Goal: Task Accomplishment & Management: Use online tool/utility

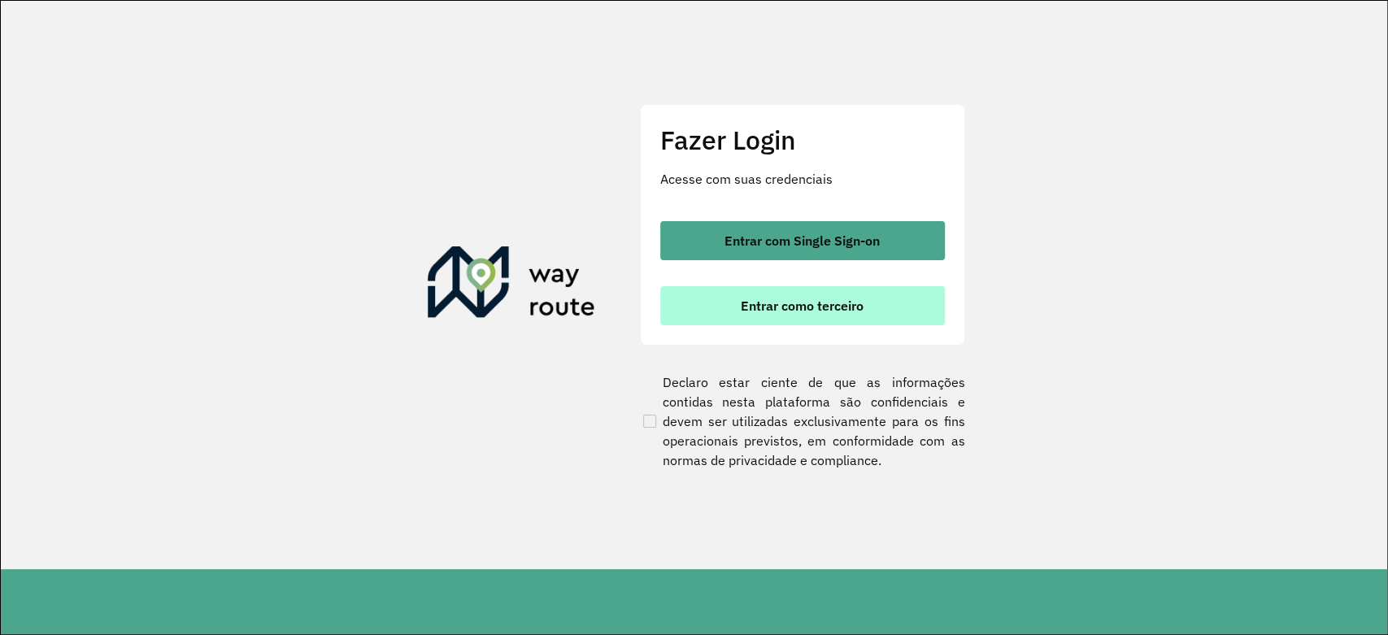
click at [793, 302] on span "Entrar como terceiro" at bounding box center [802, 305] width 123 height 13
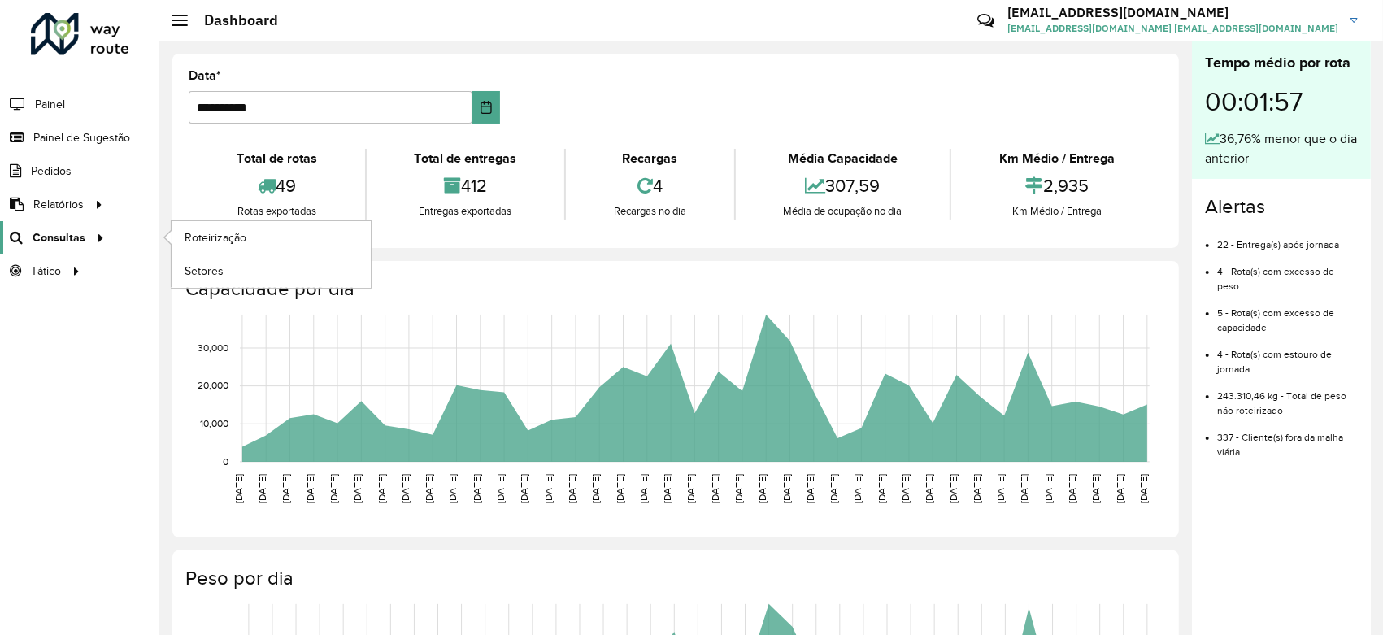
click at [50, 237] on span "Consultas" at bounding box center [59, 237] width 53 height 17
click at [218, 239] on span "Roteirização" at bounding box center [218, 237] width 66 height 17
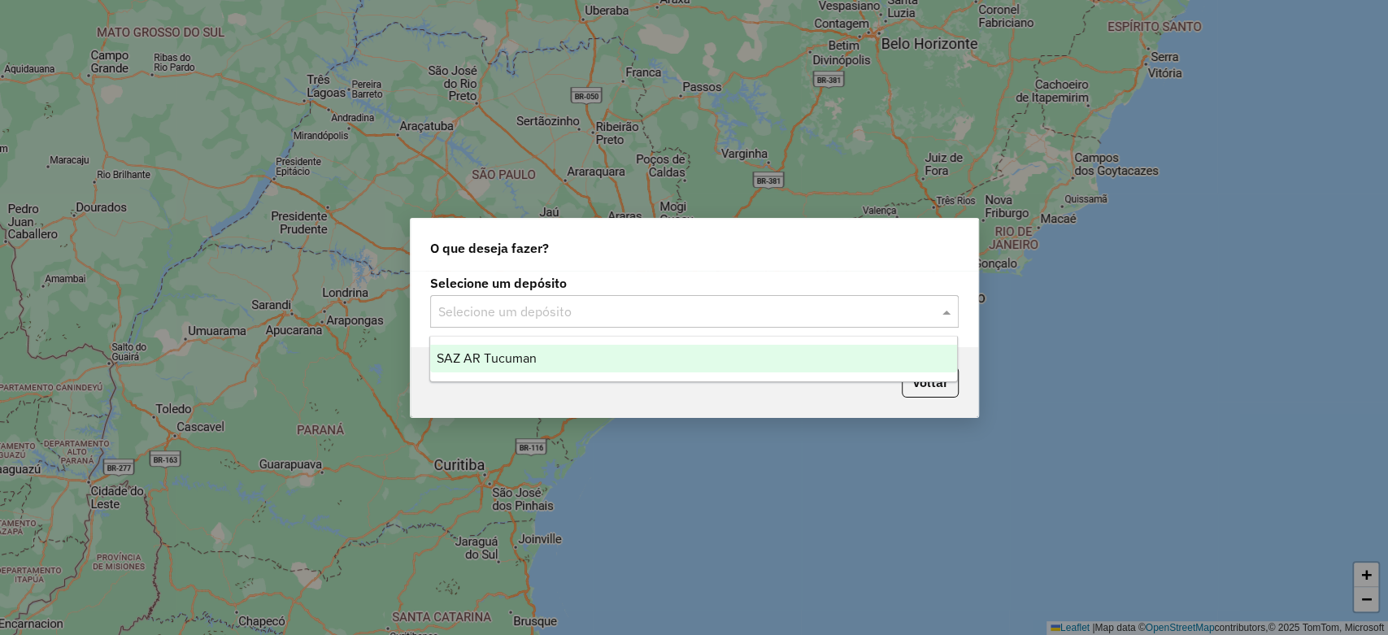
click at [572, 307] on input "text" at bounding box center [678, 312] width 480 height 20
click at [562, 355] on div "SAZ AR Tucuman" at bounding box center [693, 359] width 527 height 28
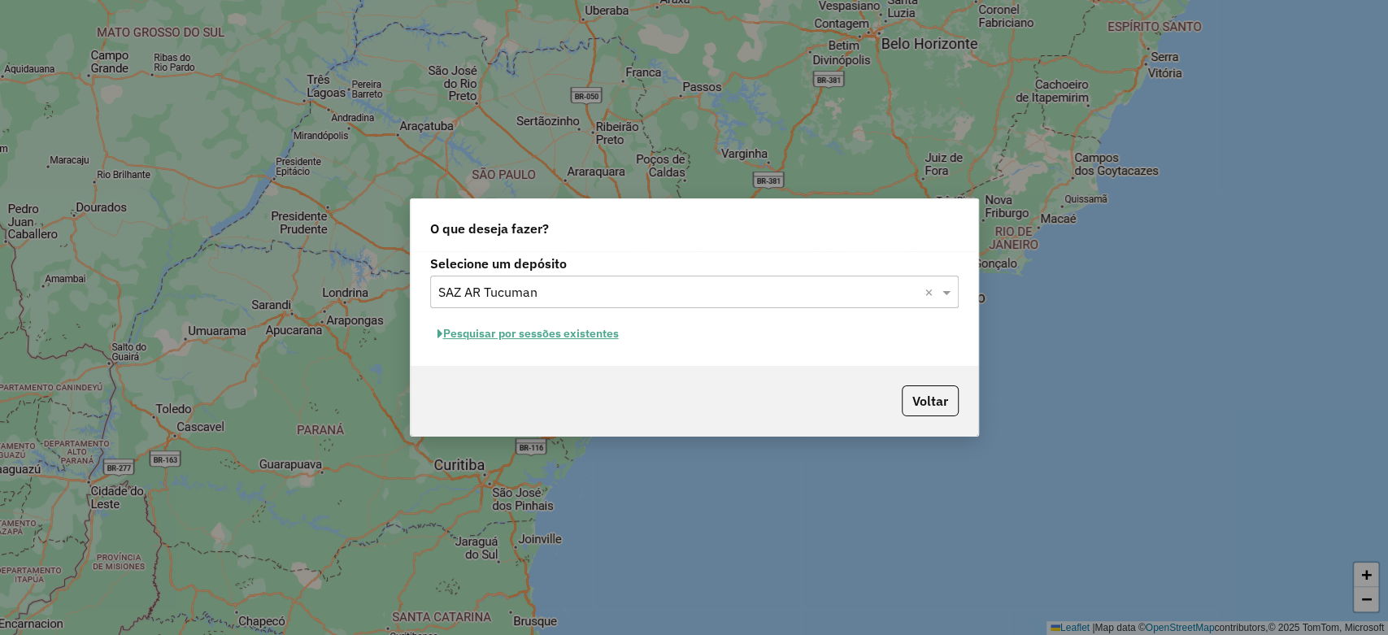
click at [566, 342] on button "Pesquisar por sessões existentes" at bounding box center [528, 333] width 196 height 25
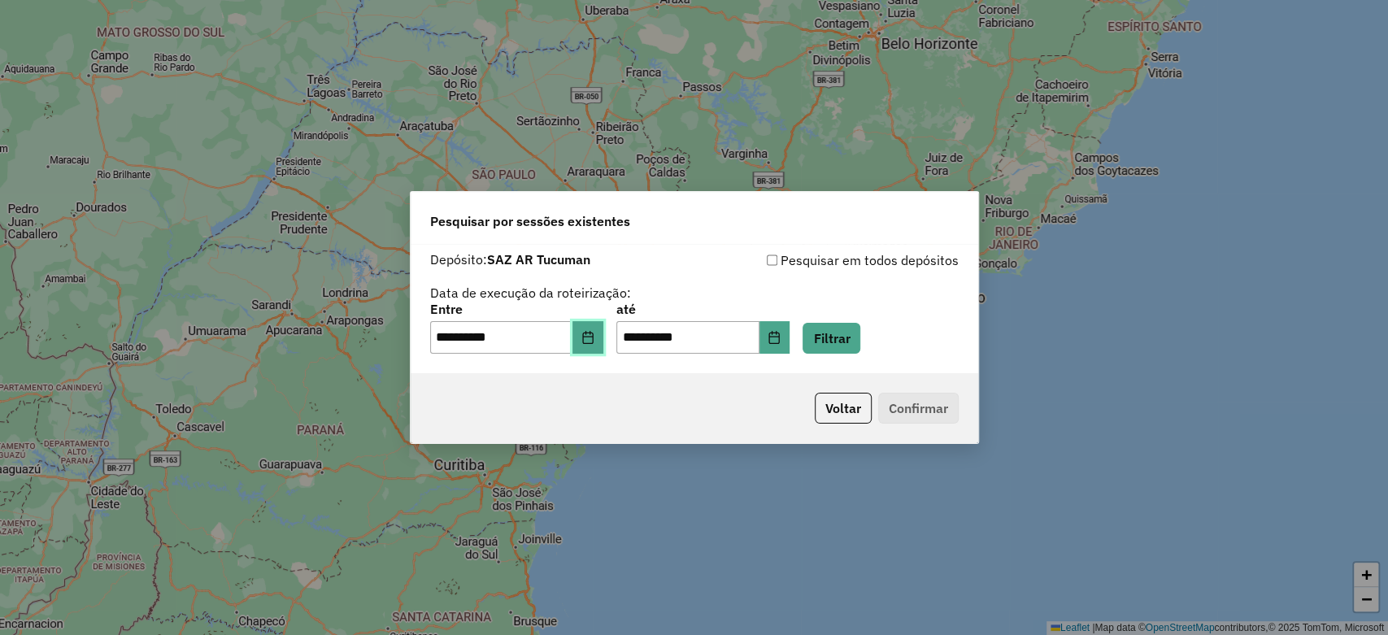
click at [593, 343] on icon "Choose Date" at bounding box center [587, 337] width 11 height 13
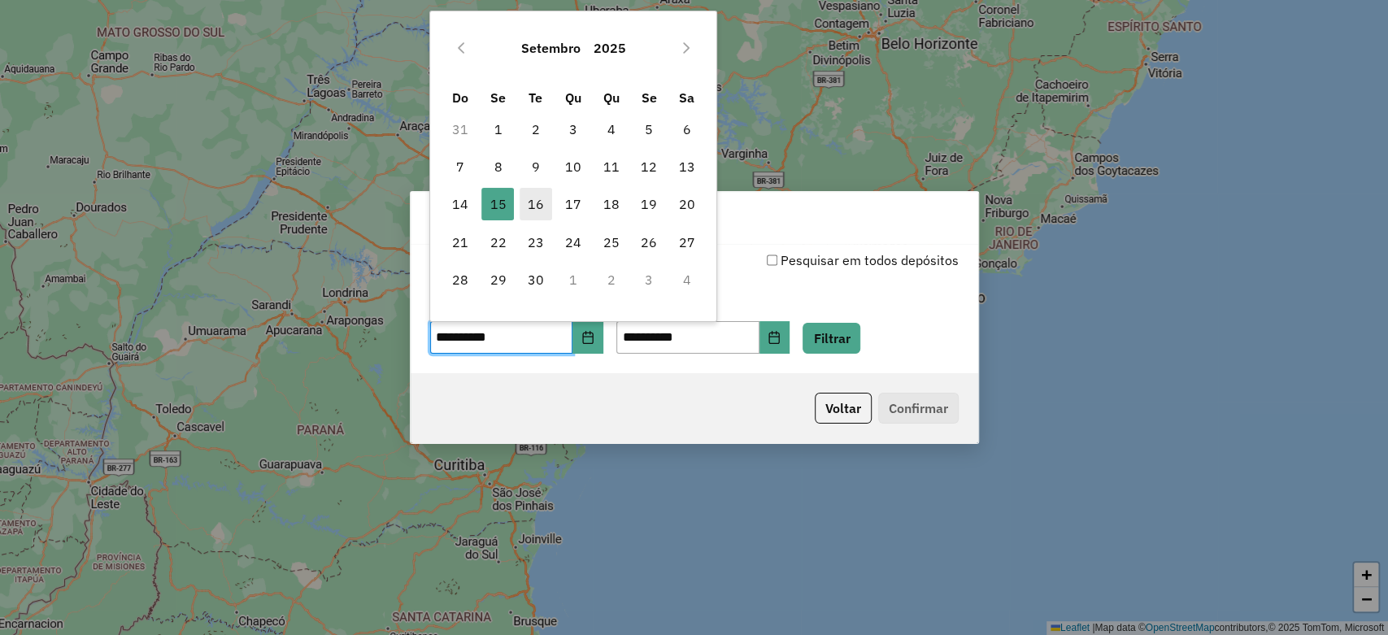
click at [521, 209] on span "16" at bounding box center [536, 204] width 33 height 33
type input "**********"
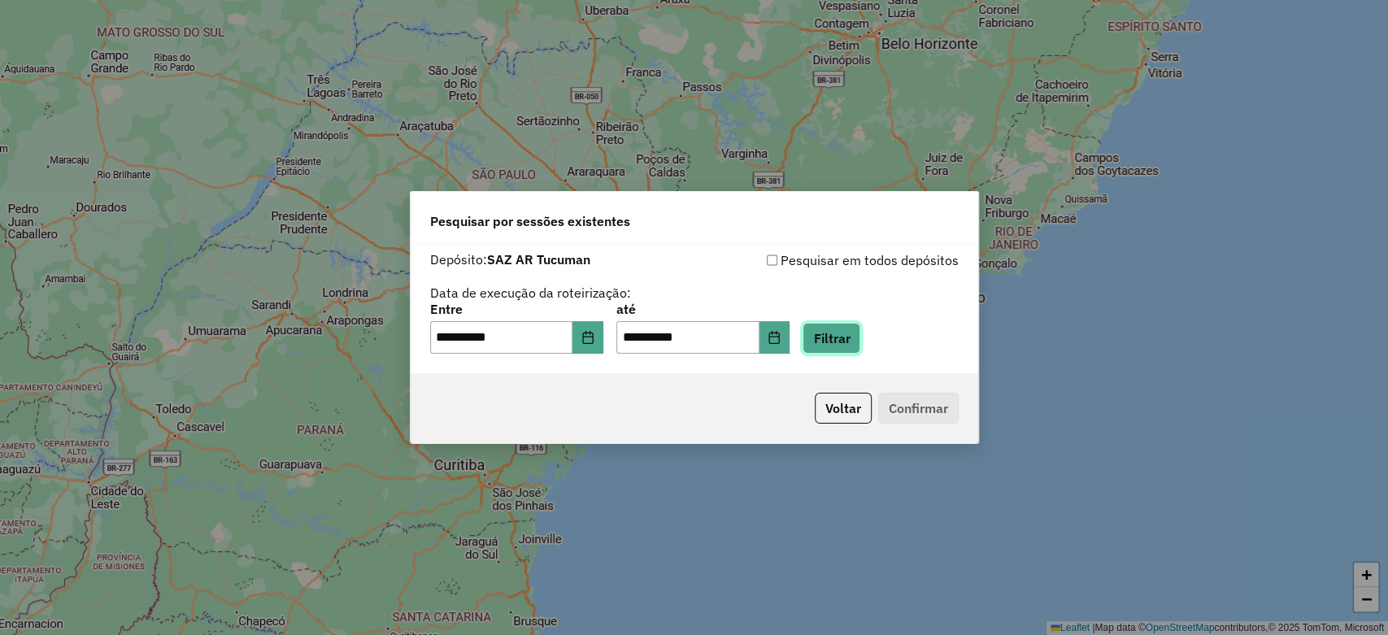
click at [839, 349] on button "Filtrar" at bounding box center [831, 338] width 58 height 31
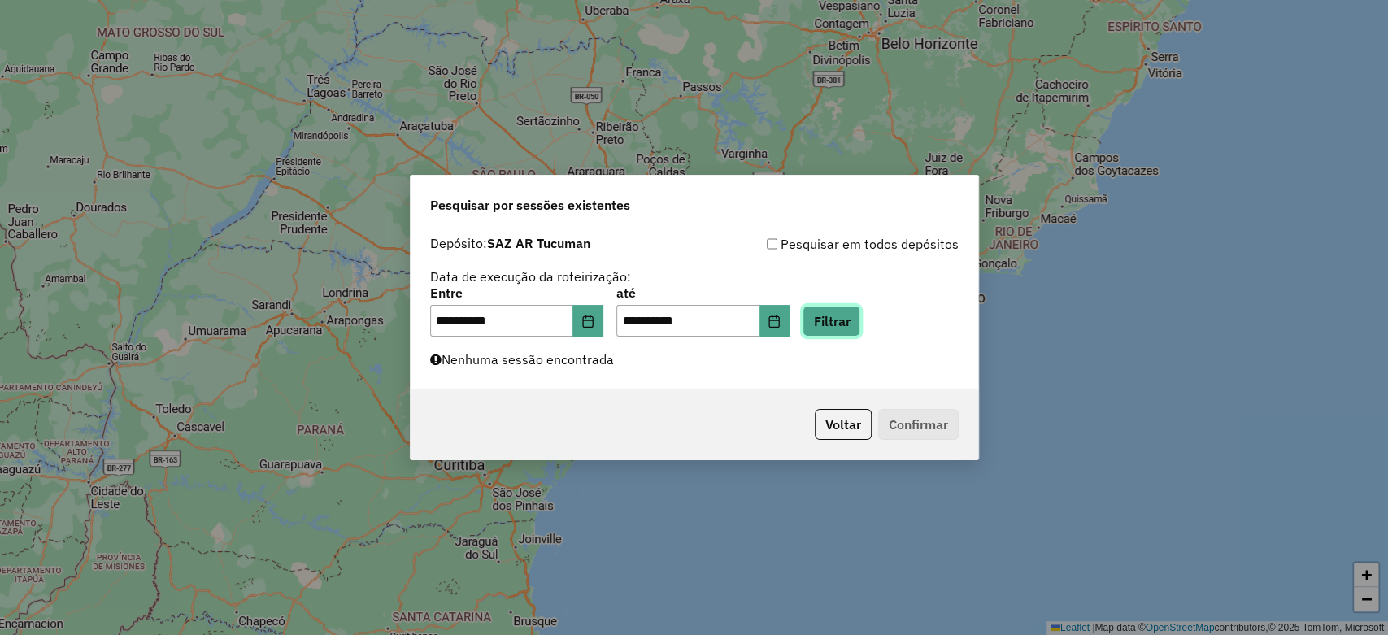
click at [860, 324] on button "Filtrar" at bounding box center [831, 321] width 58 height 31
click at [850, 320] on button "Filtrar" at bounding box center [831, 321] width 58 height 31
click at [856, 319] on button "Filtrar" at bounding box center [831, 321] width 58 height 31
click at [844, 319] on button "Filtrar" at bounding box center [831, 321] width 58 height 31
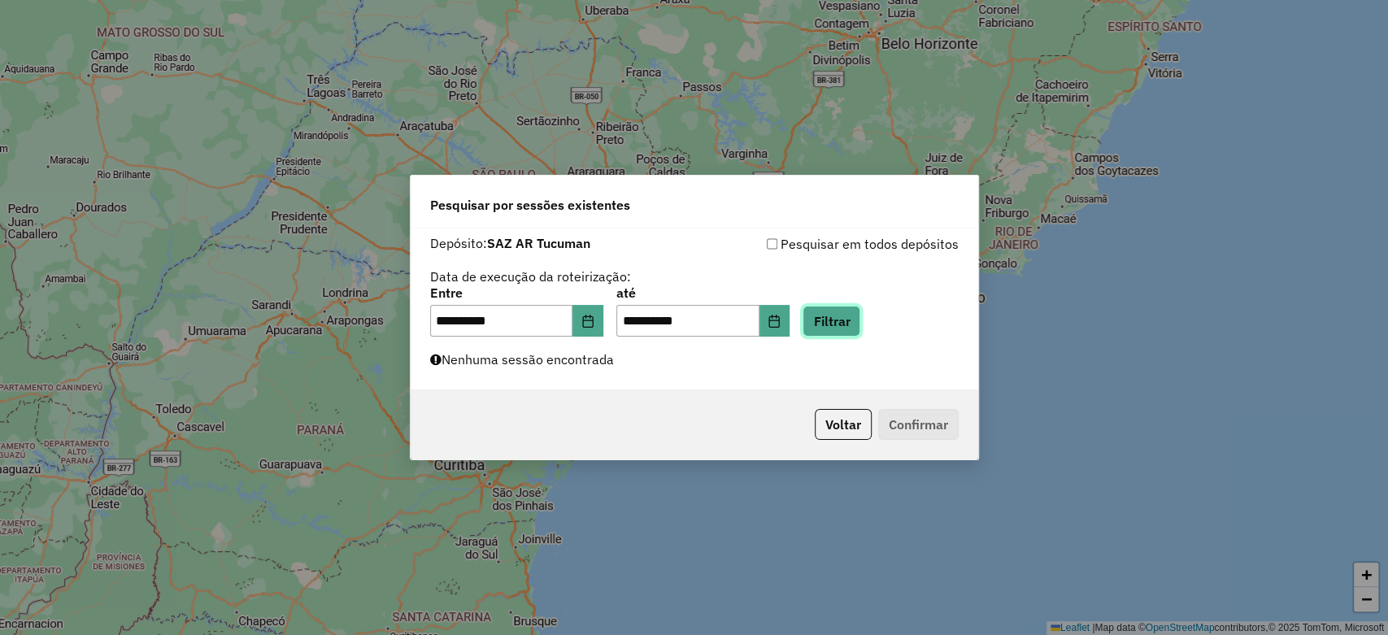
click at [851, 323] on button "Filtrar" at bounding box center [831, 321] width 58 height 31
click at [858, 327] on button "Filtrar" at bounding box center [831, 321] width 58 height 31
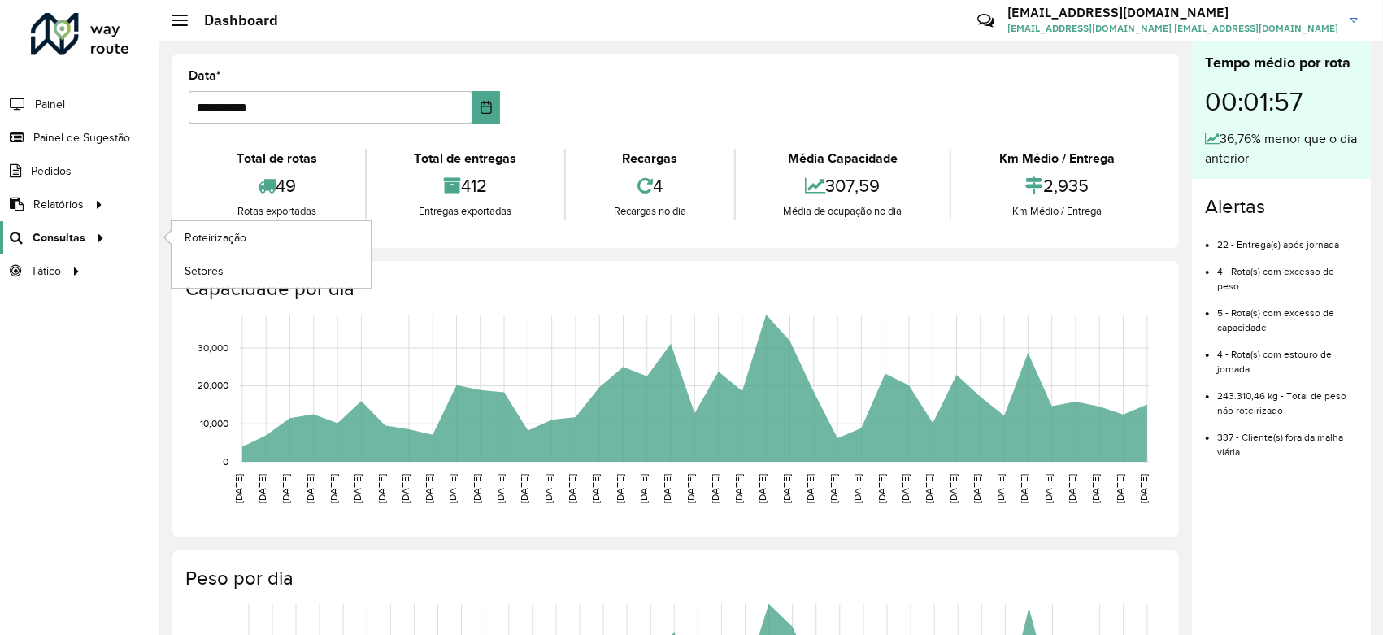
click at [78, 237] on span "Consultas" at bounding box center [59, 237] width 53 height 17
click at [208, 238] on span "Roteirização" at bounding box center [218, 237] width 66 height 17
click at [271, 238] on link "Roteirização" at bounding box center [271, 237] width 199 height 33
click at [221, 233] on span "Roteirização" at bounding box center [218, 237] width 66 height 17
click at [72, 229] on span "Consultas" at bounding box center [59, 237] width 53 height 17
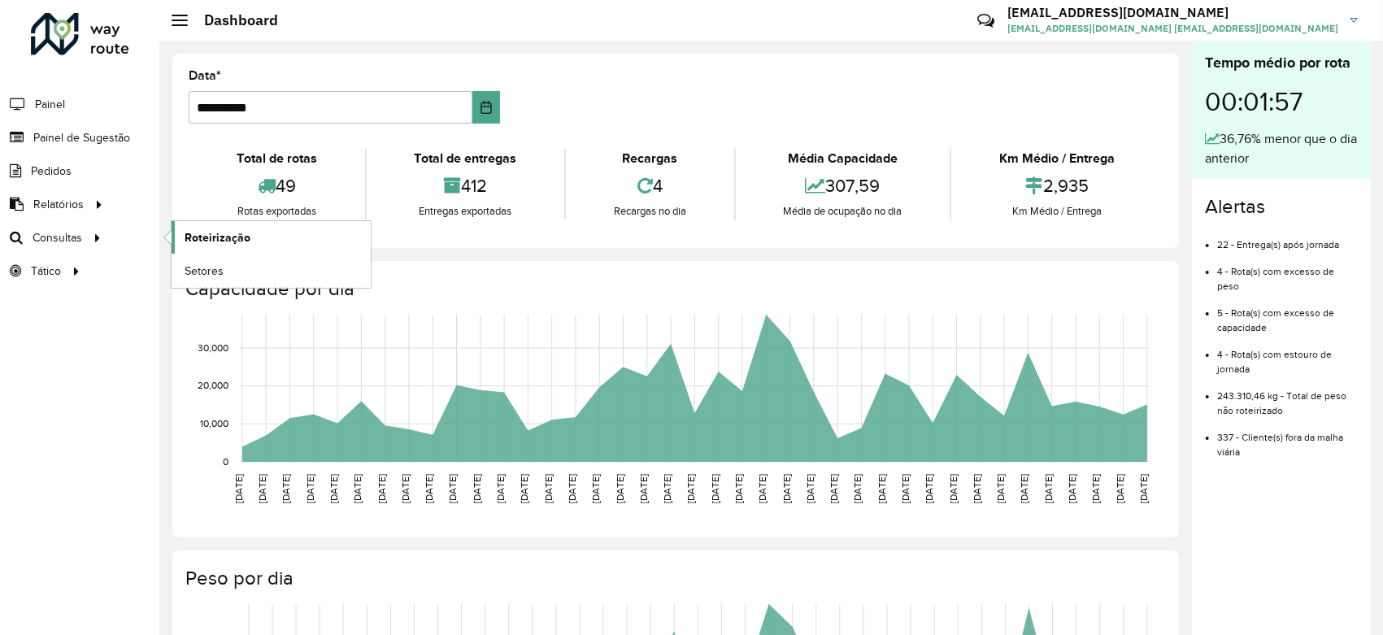
click at [209, 230] on span "Roteirização" at bounding box center [218, 237] width 66 height 17
click at [201, 233] on span "Roteirização" at bounding box center [218, 237] width 66 height 17
click at [221, 239] on span "Roteirização" at bounding box center [218, 237] width 66 height 17
click at [191, 229] on span "Roteirização" at bounding box center [218, 237] width 66 height 17
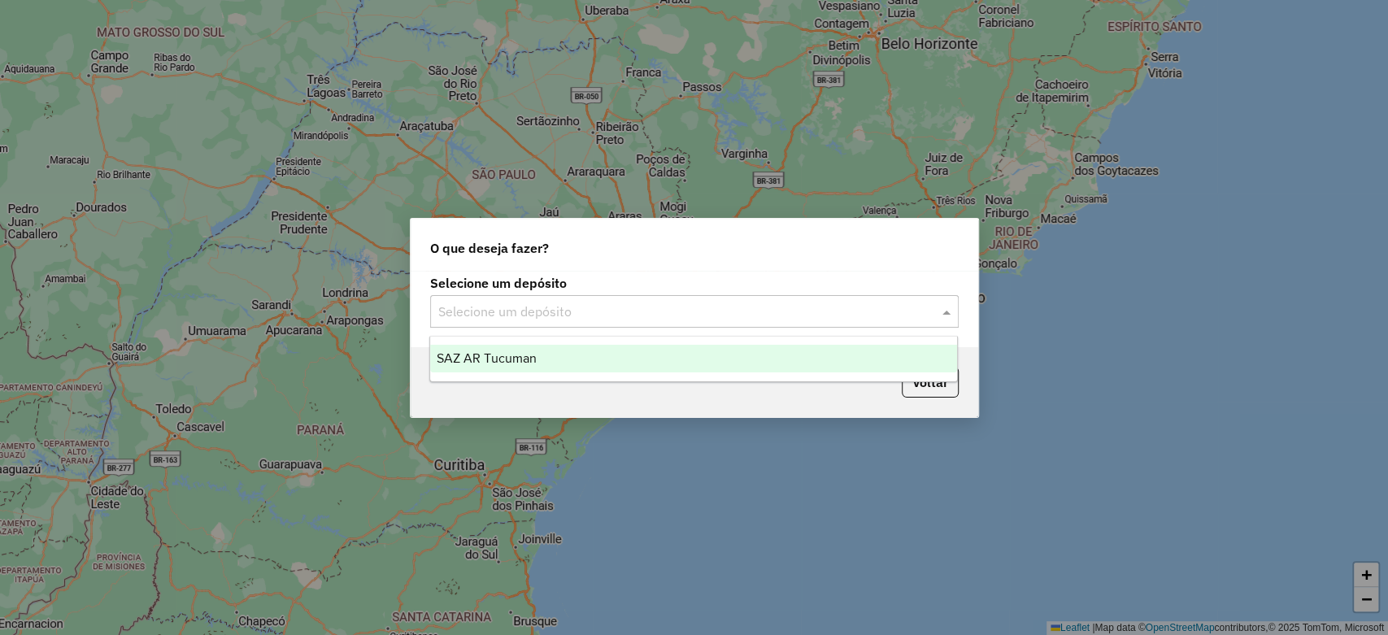
click at [572, 312] on input "text" at bounding box center [678, 312] width 480 height 20
click at [547, 350] on div "SAZ AR Tucuman" at bounding box center [693, 359] width 527 height 28
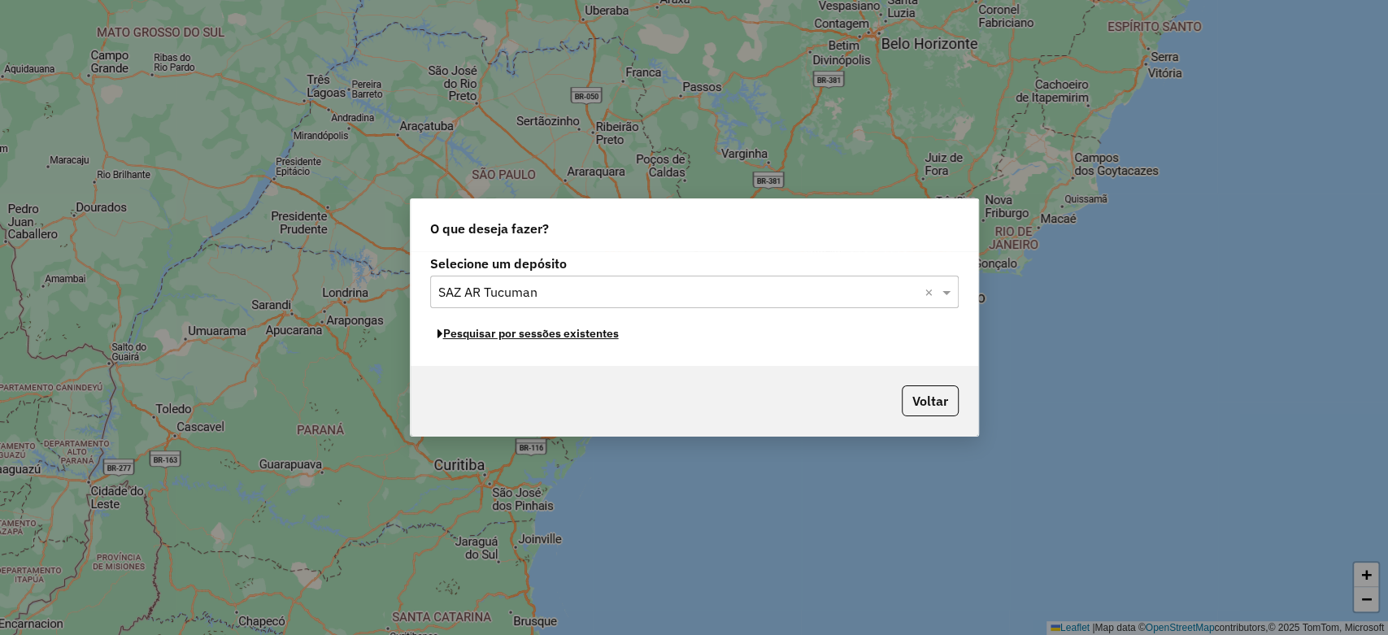
click at [530, 331] on button "Pesquisar por sessões existentes" at bounding box center [528, 333] width 196 height 25
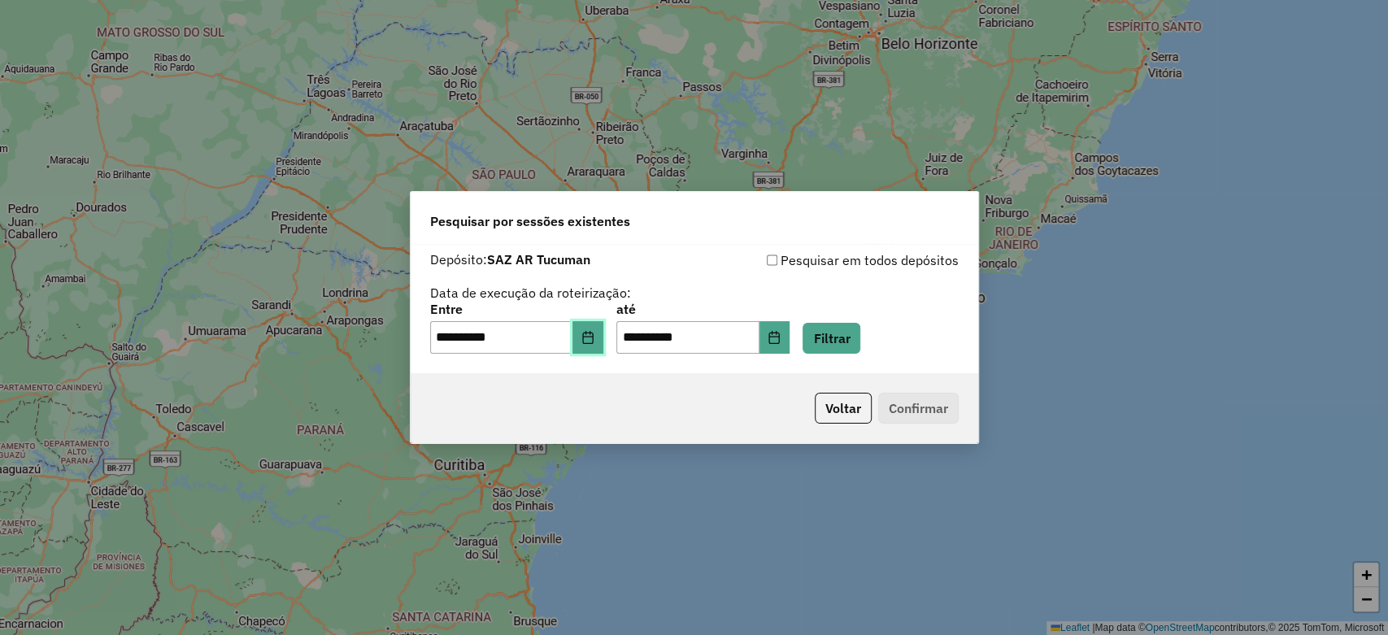
click at [603, 336] on button "Choose Date" at bounding box center [587, 337] width 31 height 33
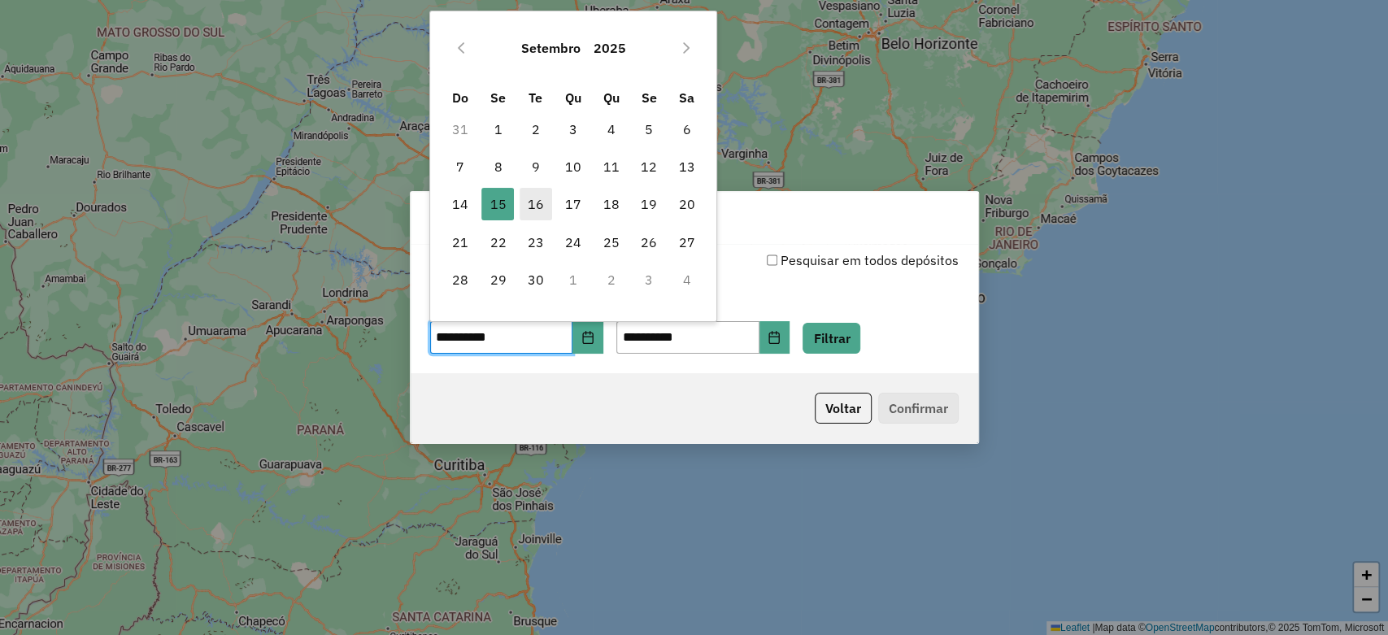
click at [540, 213] on span "16" at bounding box center [536, 204] width 33 height 33
type input "**********"
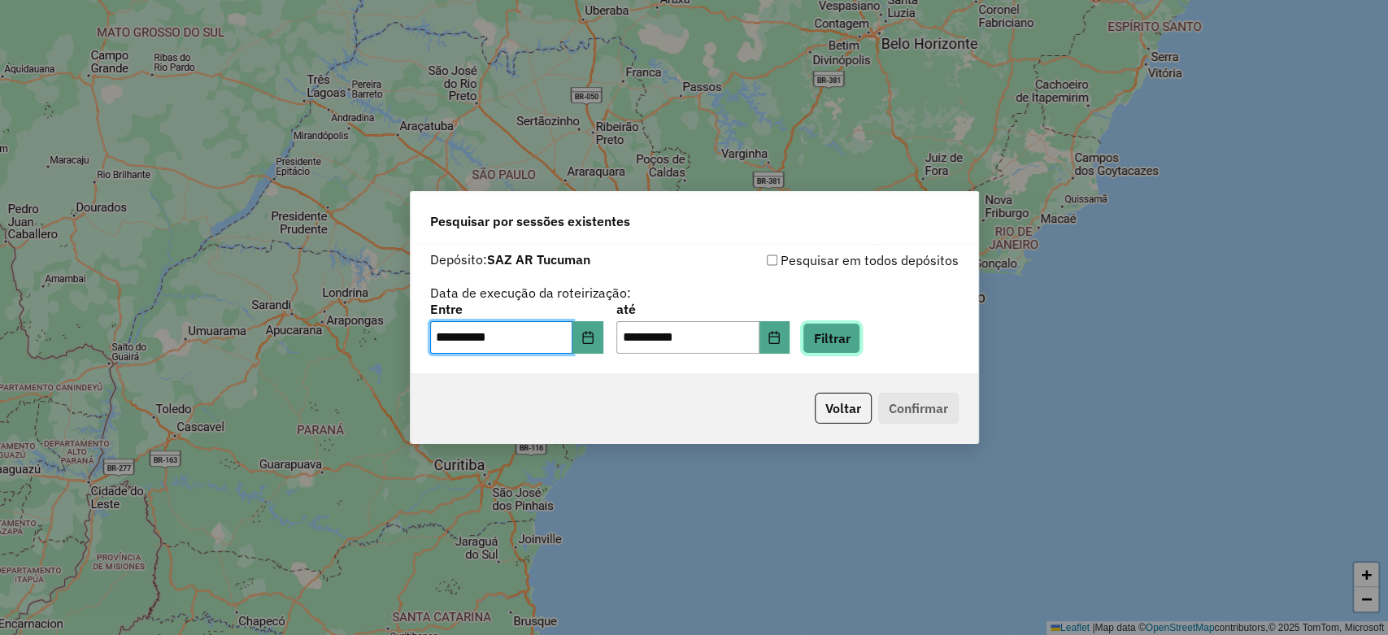
click at [842, 335] on button "Filtrar" at bounding box center [831, 338] width 58 height 31
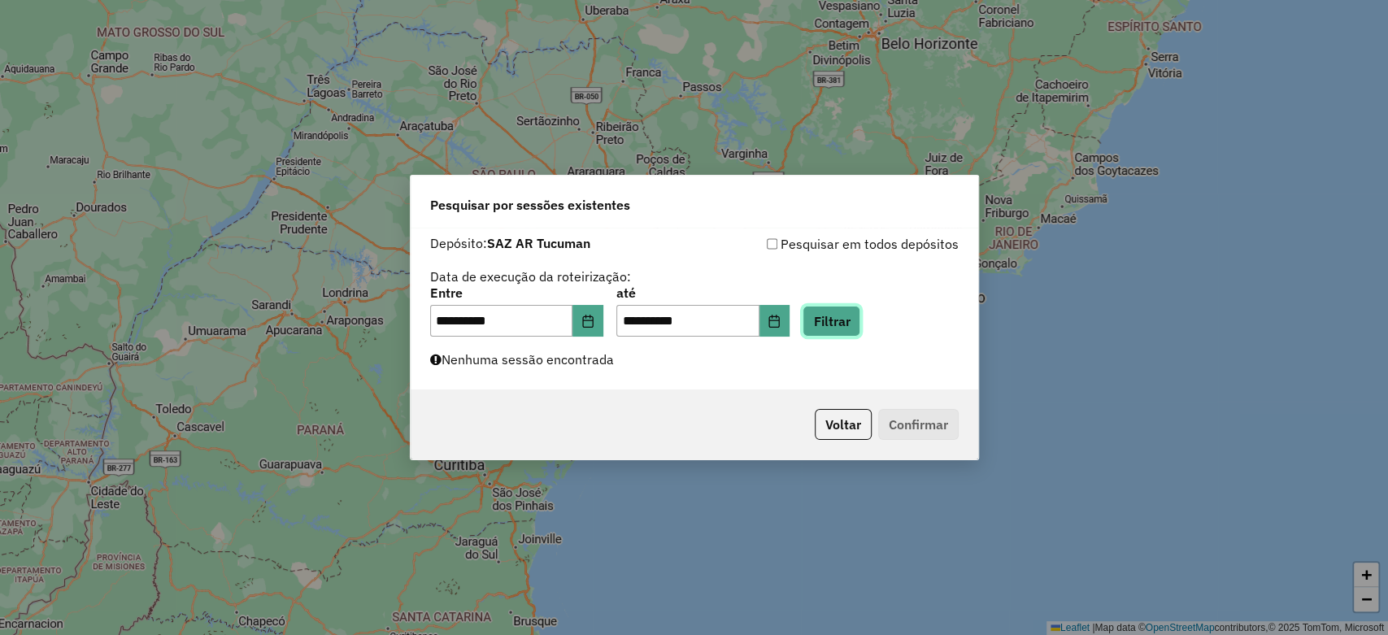
click at [860, 318] on button "Filtrar" at bounding box center [831, 321] width 58 height 31
click at [855, 328] on button "Filtrar" at bounding box center [831, 321] width 58 height 31
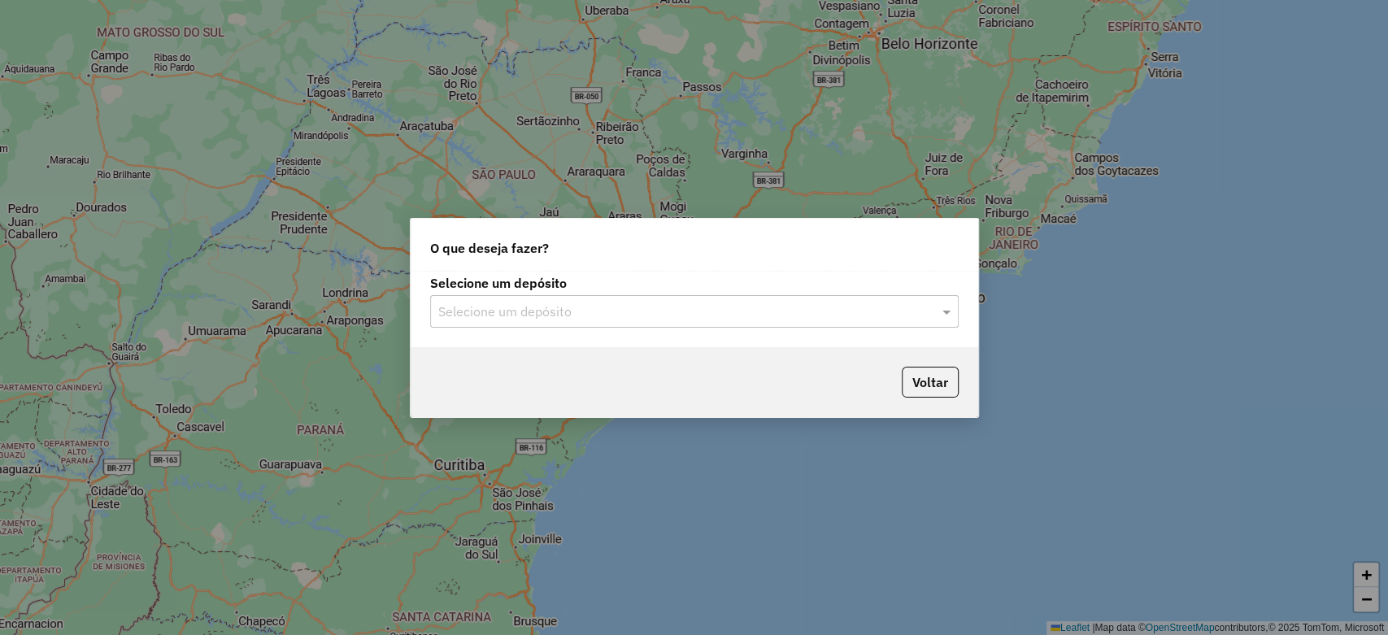
click at [600, 308] on input "text" at bounding box center [678, 312] width 480 height 20
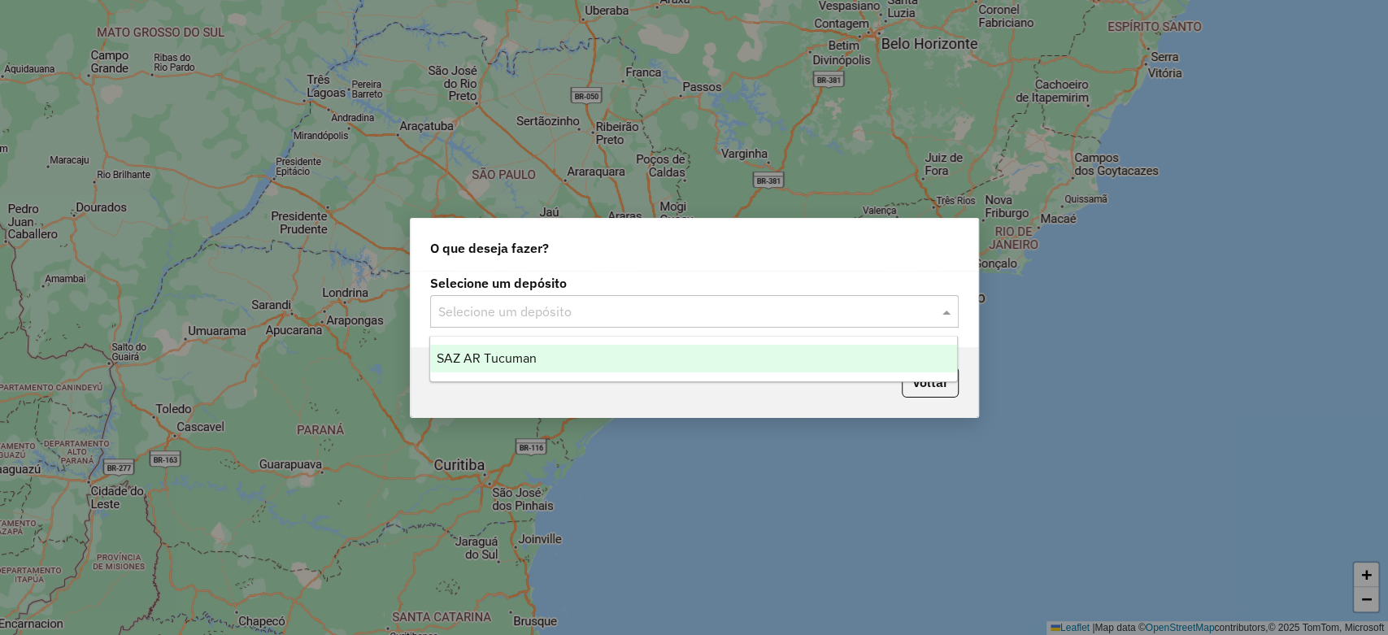
click at [559, 354] on div "SAZ AR Tucuman" at bounding box center [693, 359] width 527 height 28
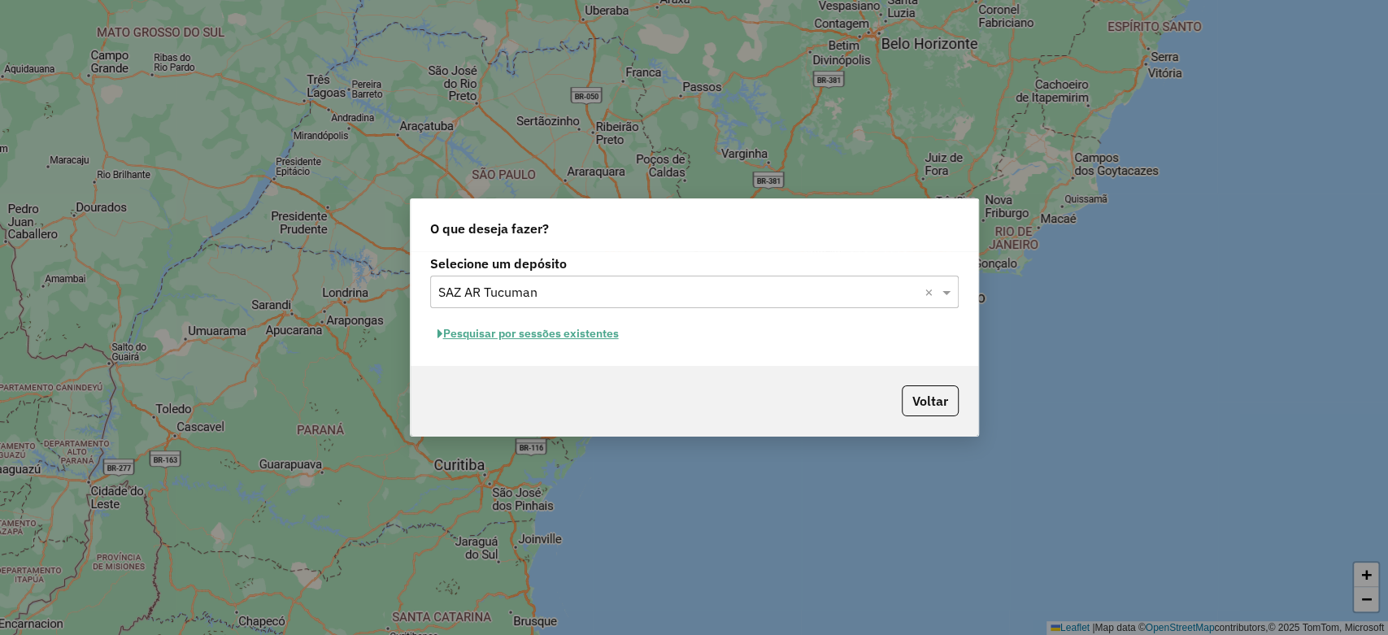
click at [552, 328] on button "Pesquisar por sessões existentes" at bounding box center [528, 333] width 196 height 25
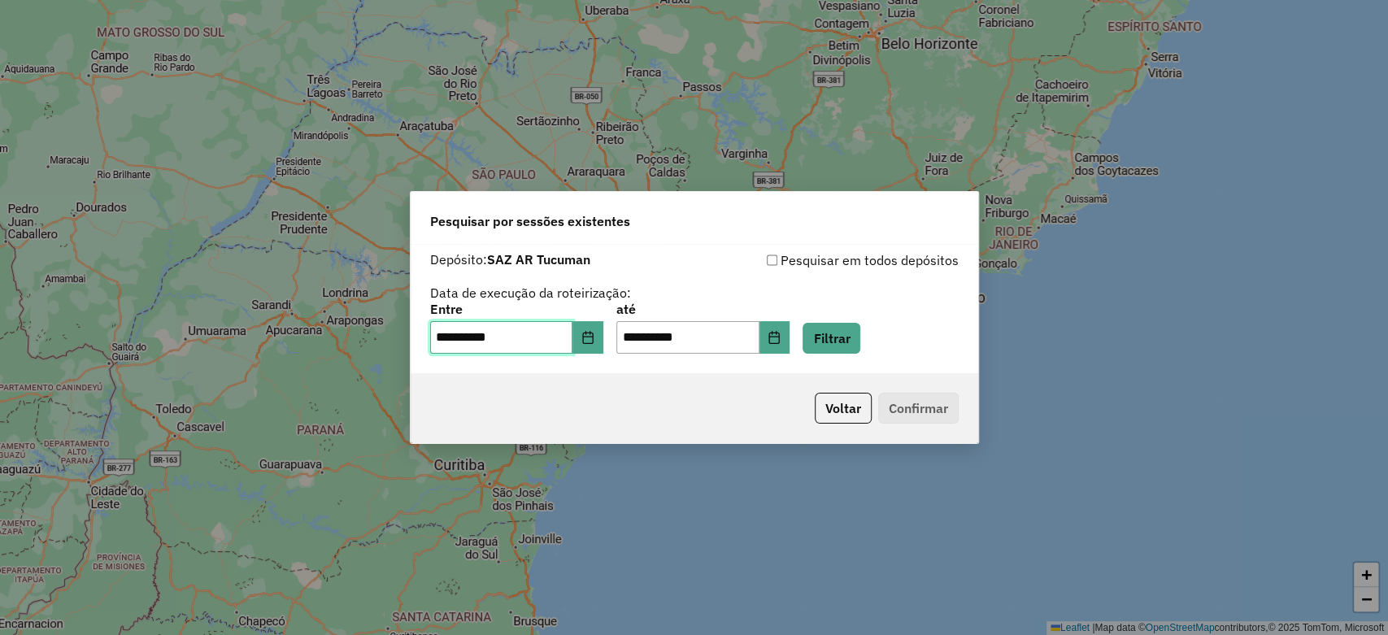
click at [552, 337] on input "**********" at bounding box center [501, 337] width 143 height 33
click at [594, 337] on icon "Choose Date" at bounding box center [587, 337] width 13 height 13
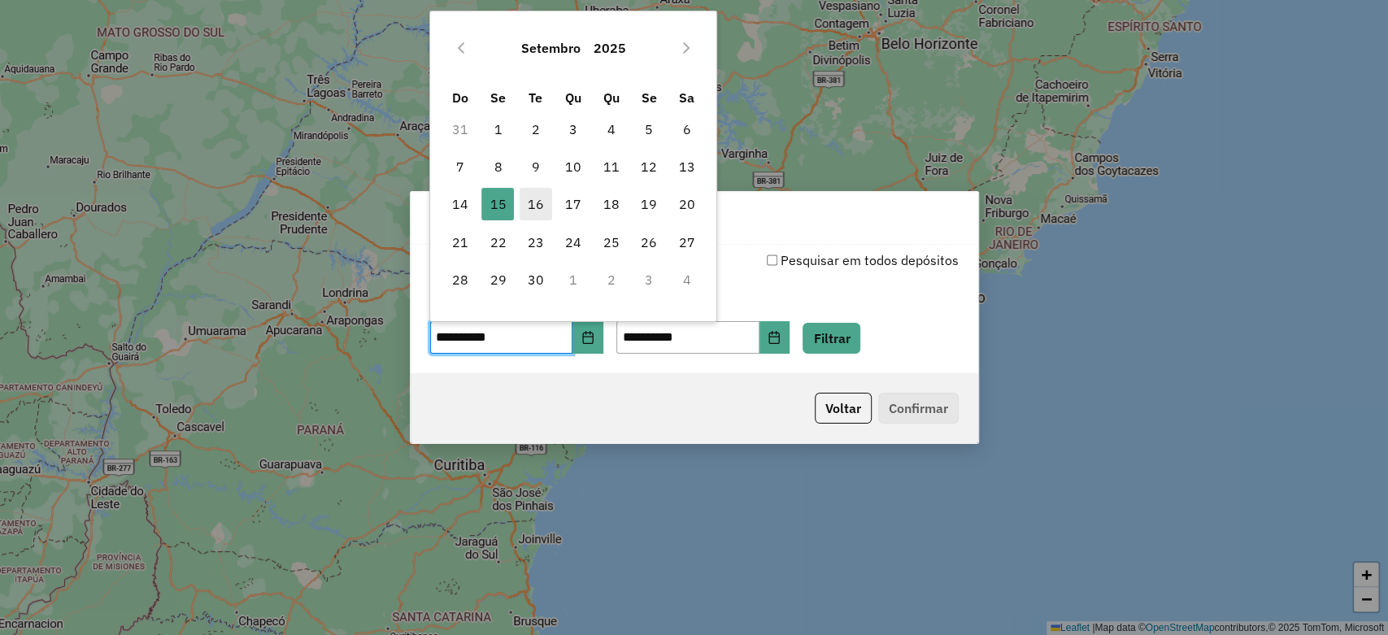
click at [536, 204] on span "16" at bounding box center [536, 204] width 33 height 33
type input "**********"
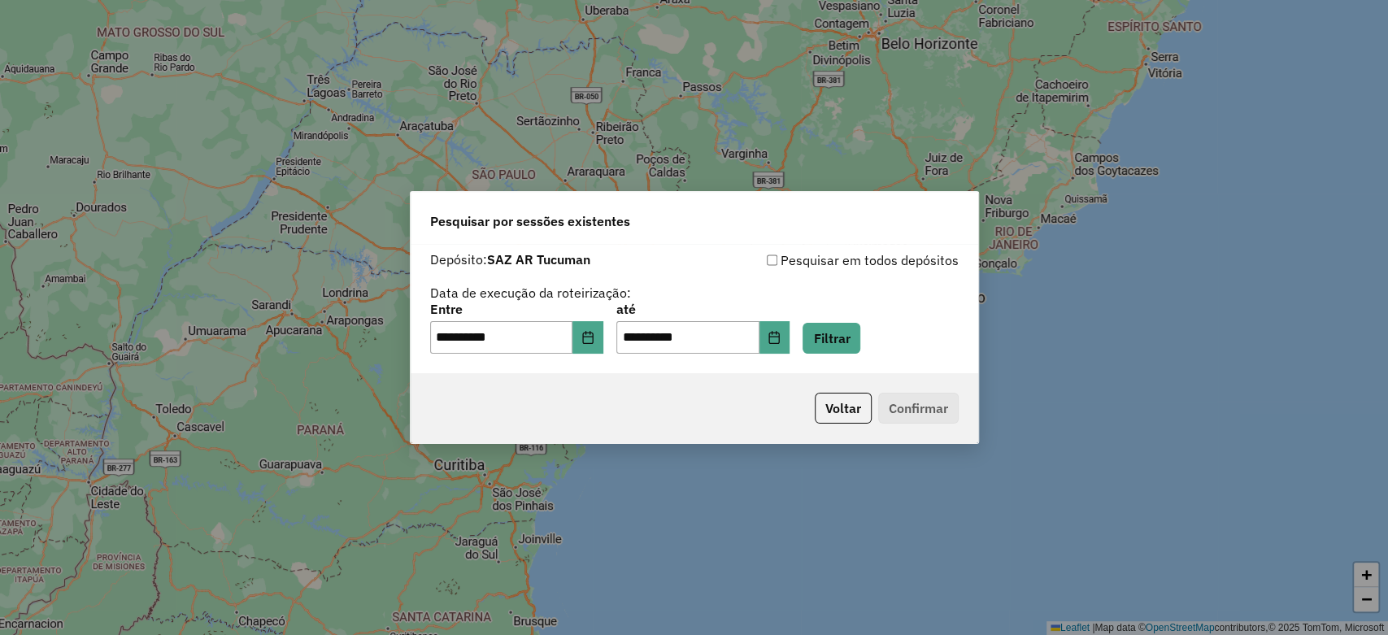
click at [811, 319] on div "**********" at bounding box center [694, 328] width 528 height 50
click at [848, 326] on button "Filtrar" at bounding box center [831, 338] width 58 height 31
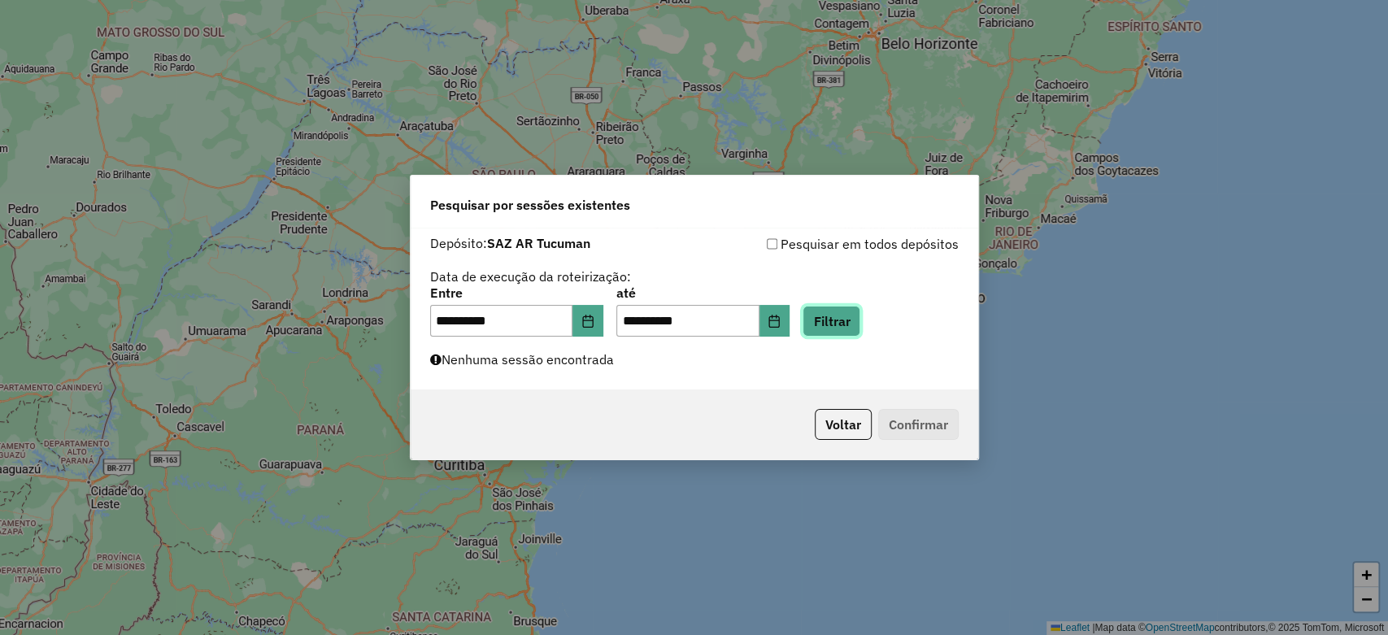
click at [848, 326] on button "Filtrar" at bounding box center [831, 321] width 58 height 31
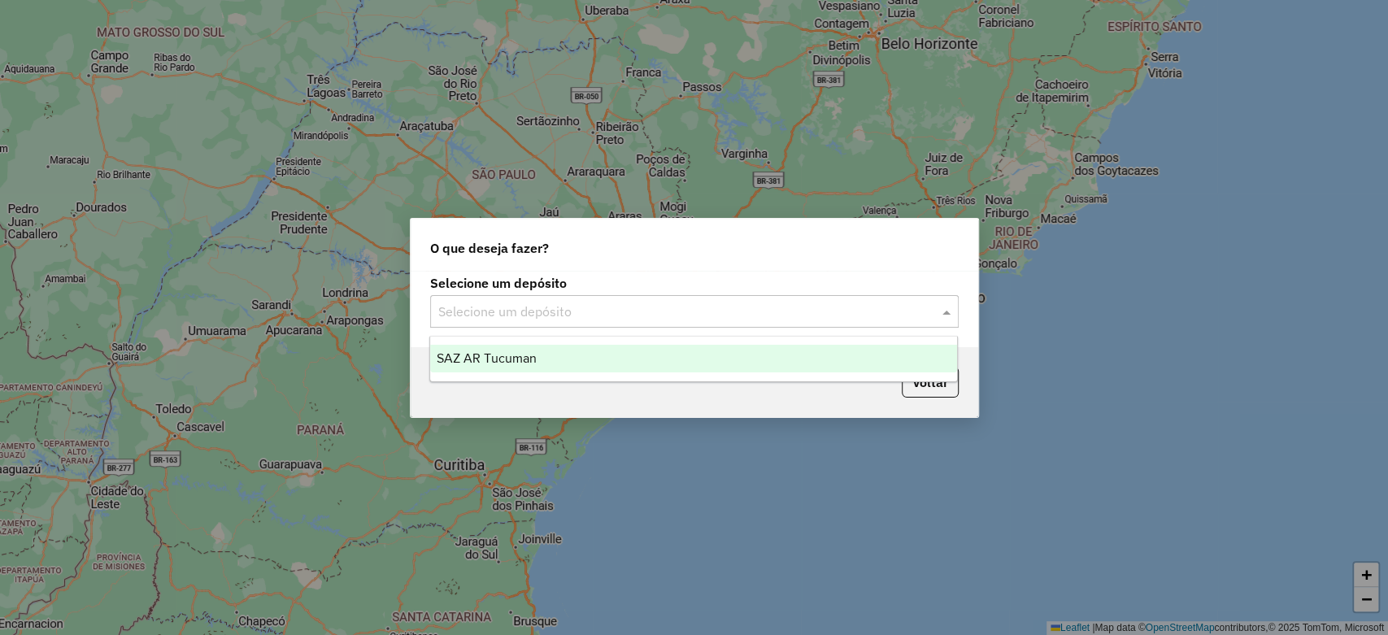
click at [541, 320] on input "text" at bounding box center [678, 312] width 480 height 20
click at [537, 369] on div "SAZ AR Tucuman" at bounding box center [693, 359] width 527 height 28
click at [540, 311] on input "text" at bounding box center [678, 312] width 480 height 20
click at [546, 353] on div "SAZ AR Tucuman" at bounding box center [693, 359] width 527 height 28
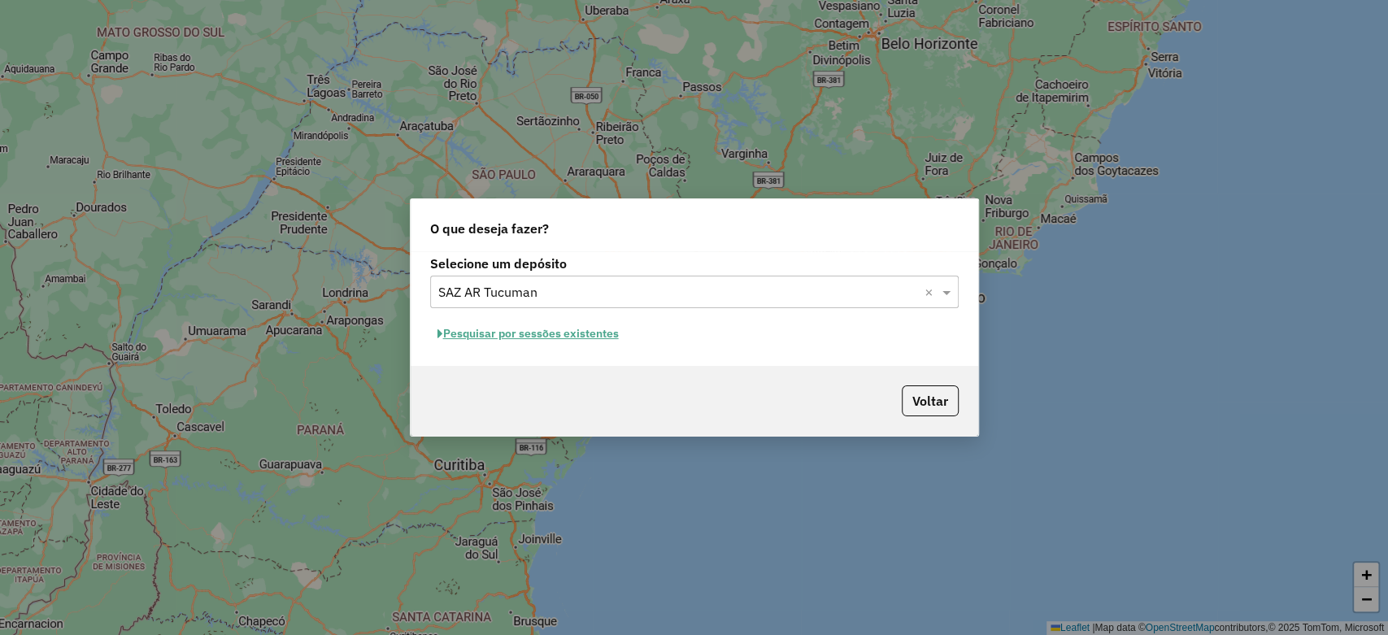
click at [550, 337] on button "Pesquisar por sessões existentes" at bounding box center [528, 333] width 196 height 25
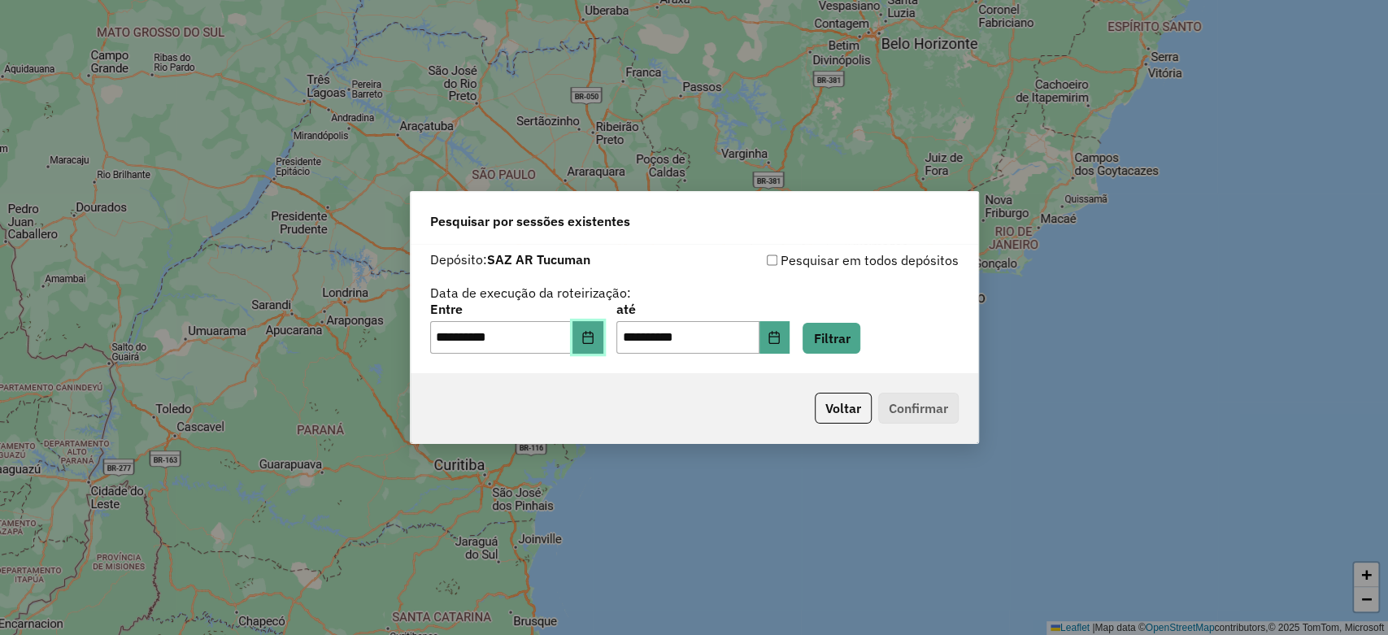
click at [593, 341] on icon "Choose Date" at bounding box center [587, 337] width 11 height 13
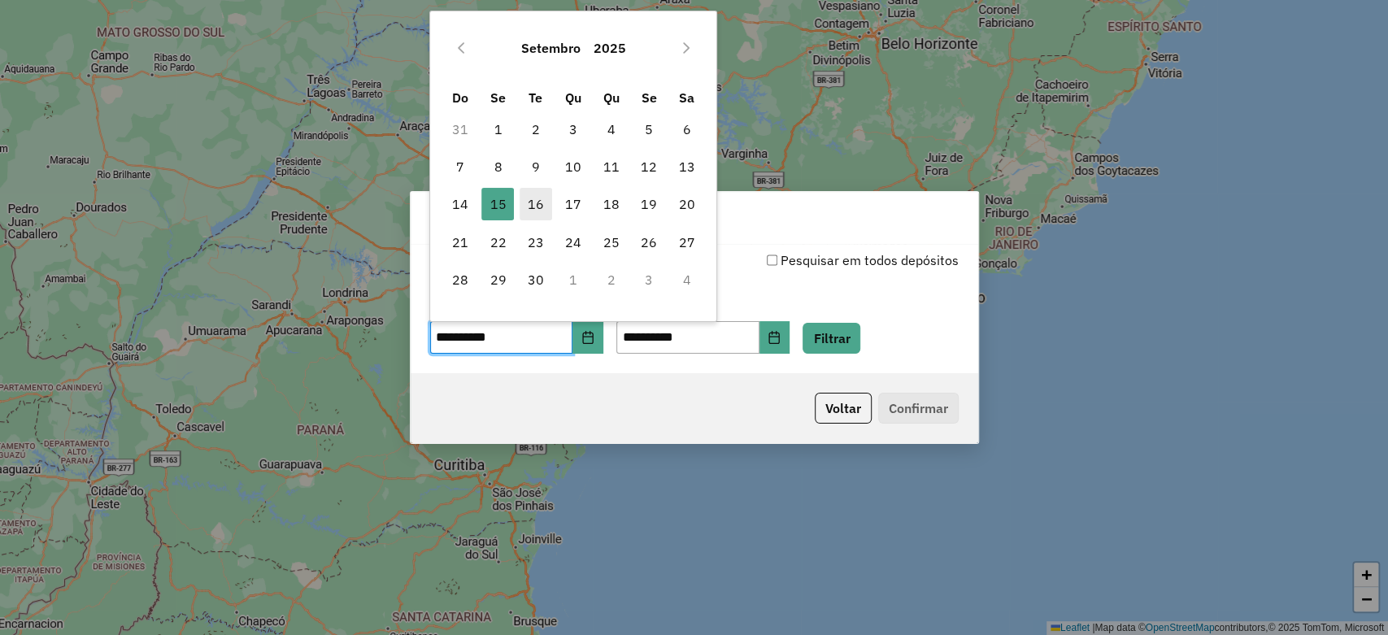
click at [540, 208] on span "16" at bounding box center [536, 204] width 33 height 33
type input "**********"
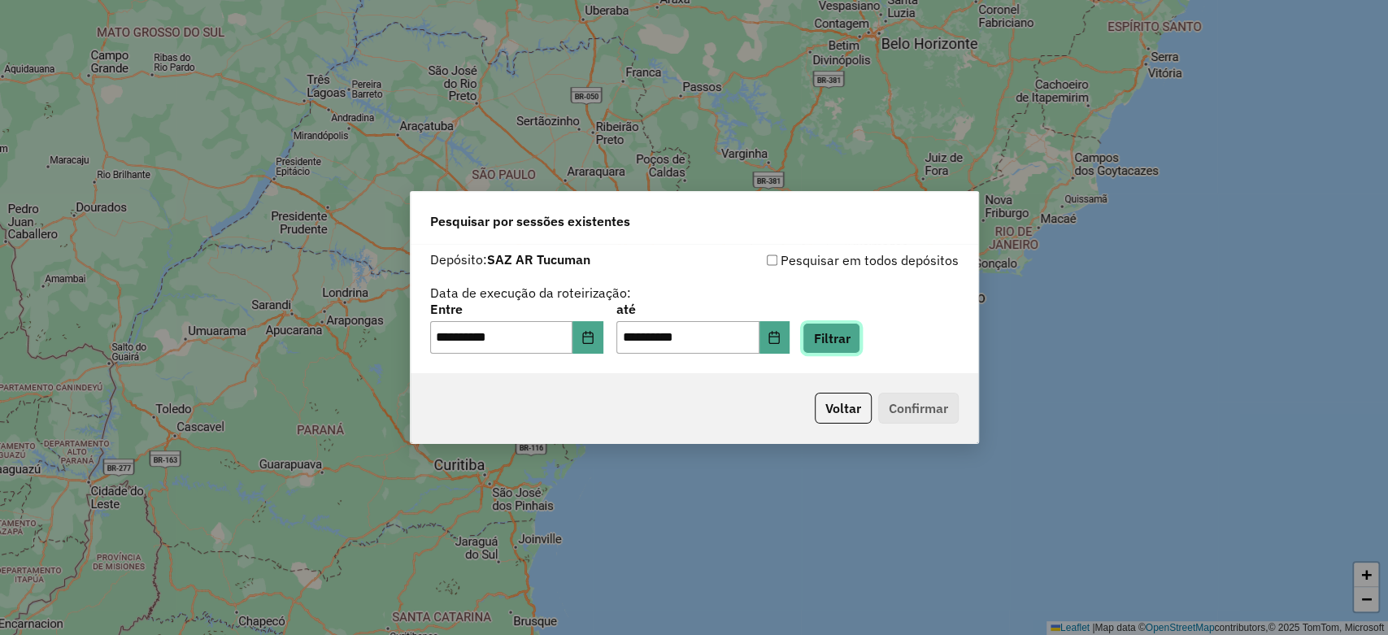
click at [854, 327] on button "Filtrar" at bounding box center [831, 338] width 58 height 31
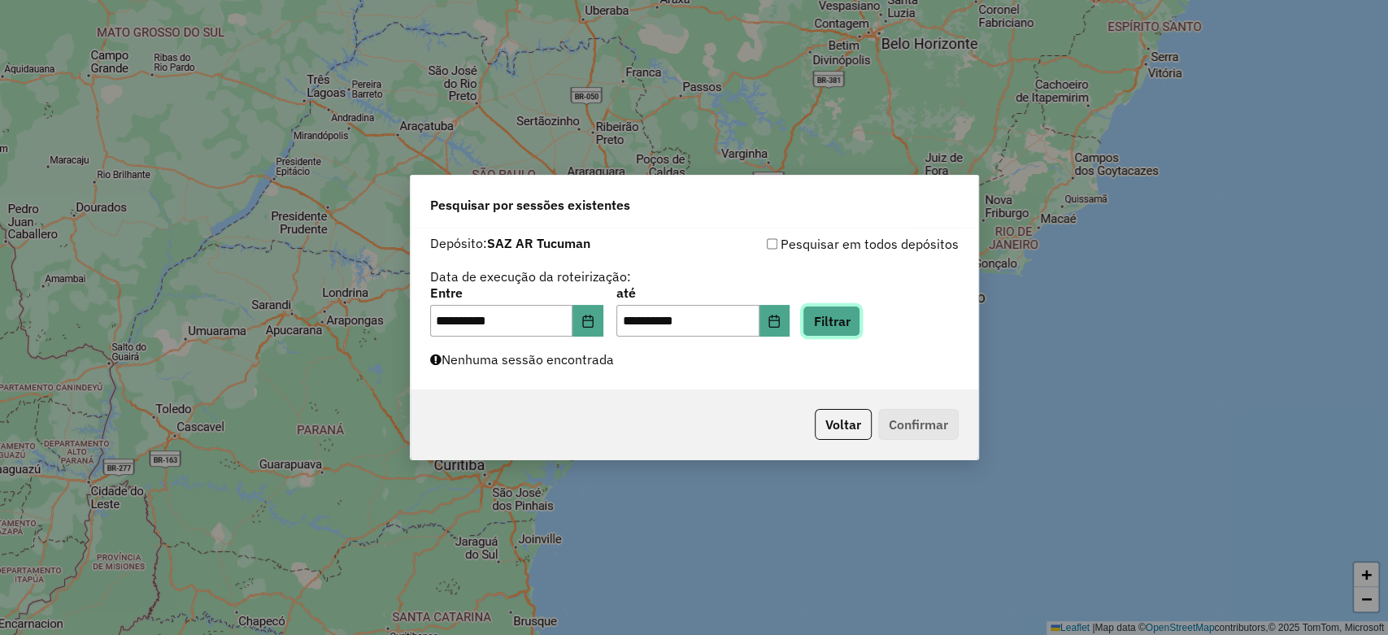
click at [854, 327] on button "Filtrar" at bounding box center [831, 321] width 58 height 31
click at [850, 320] on button "Filtrar" at bounding box center [831, 321] width 58 height 31
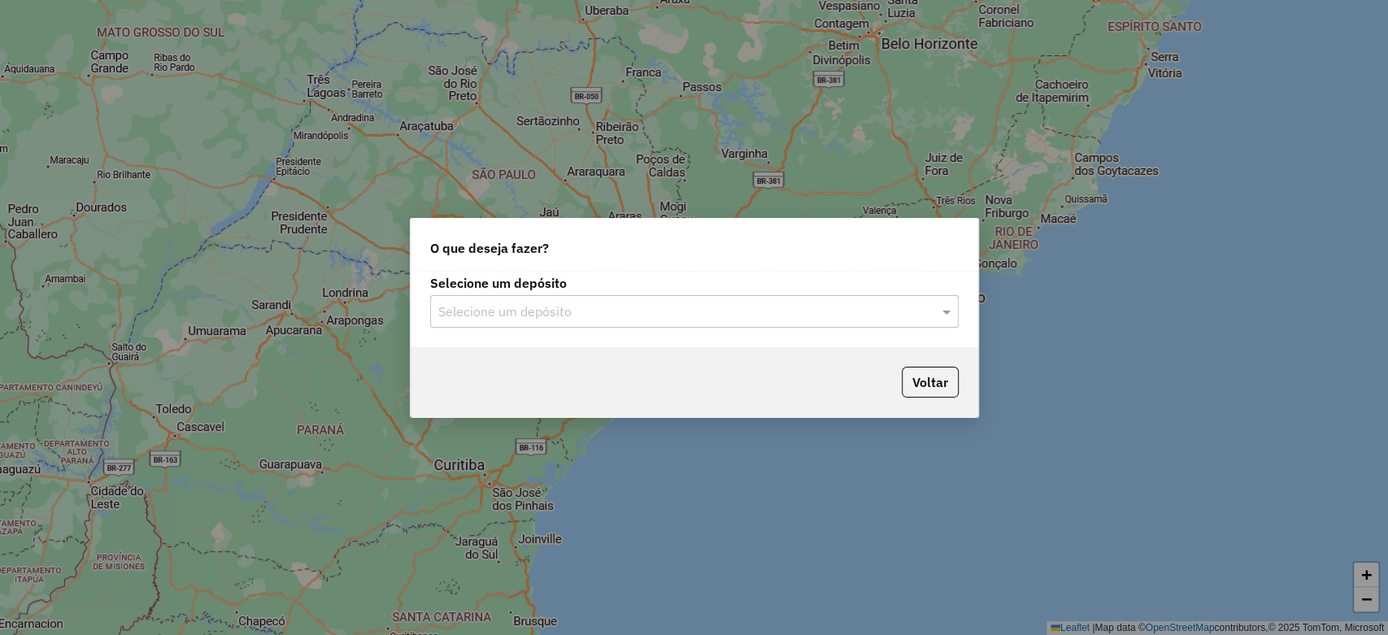
click at [508, 311] on input "text" at bounding box center [678, 312] width 480 height 20
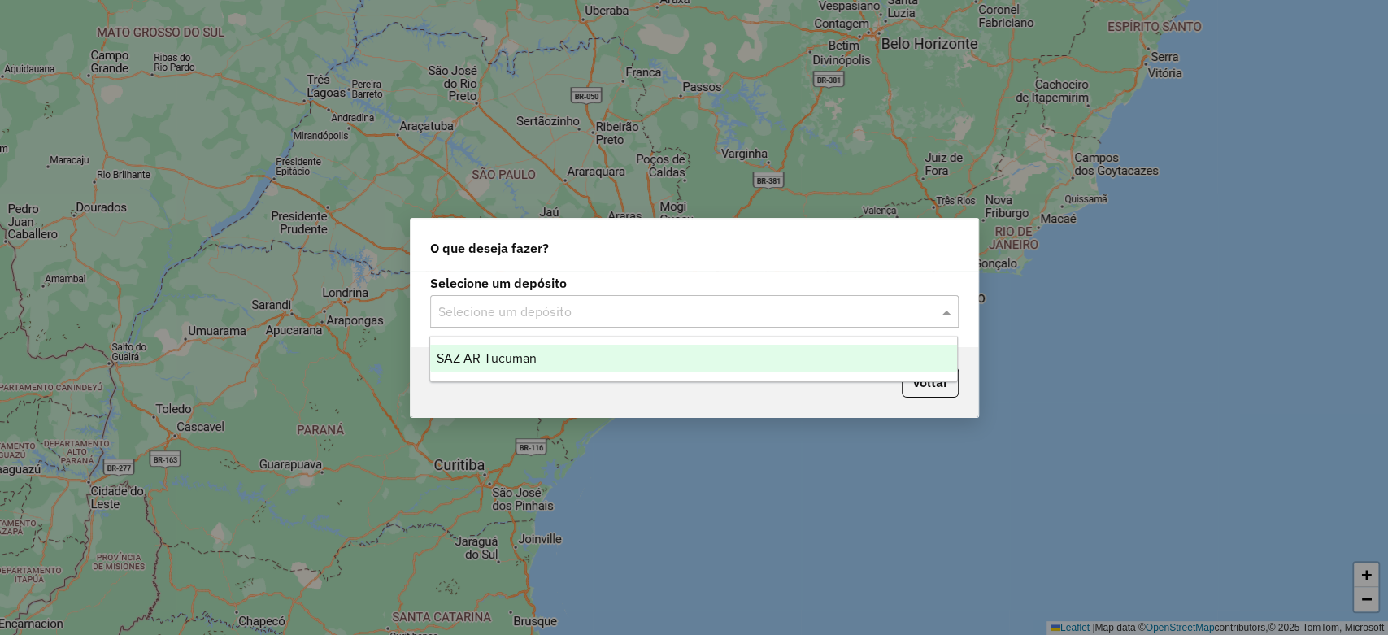
click at [534, 352] on span "SAZ AR Tucuman" at bounding box center [487, 358] width 100 height 14
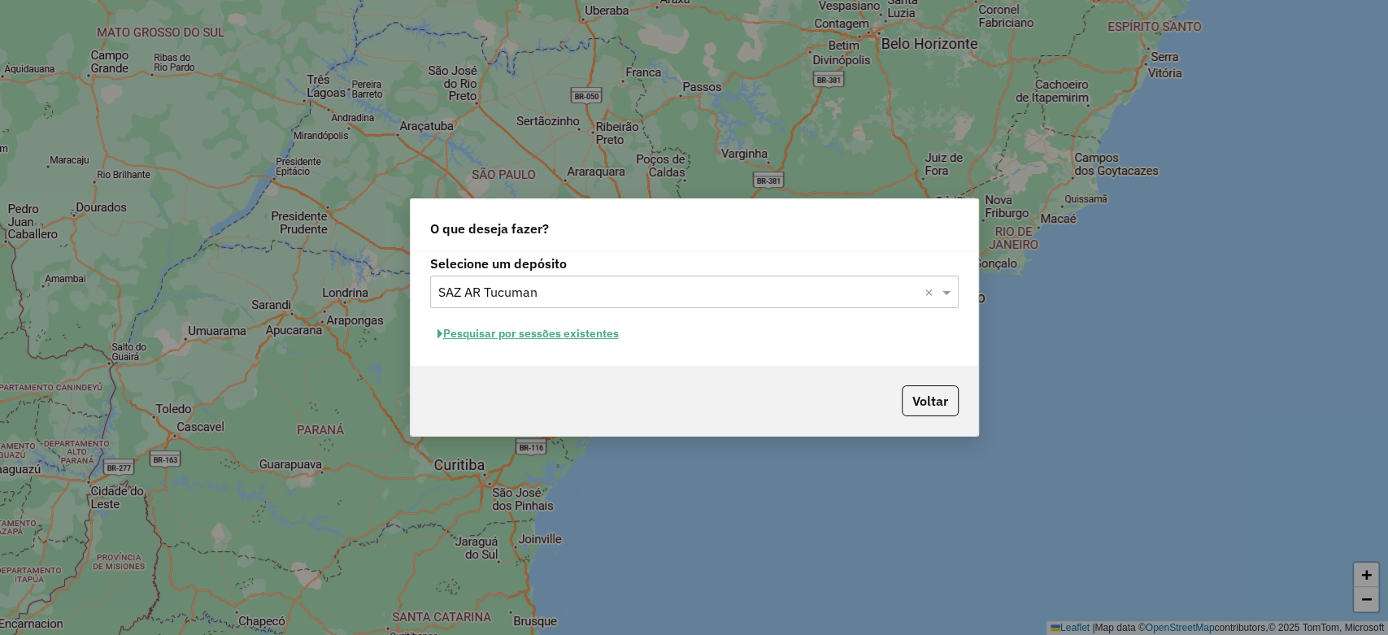
click at [554, 341] on button "Pesquisar por sessões existentes" at bounding box center [528, 333] width 196 height 25
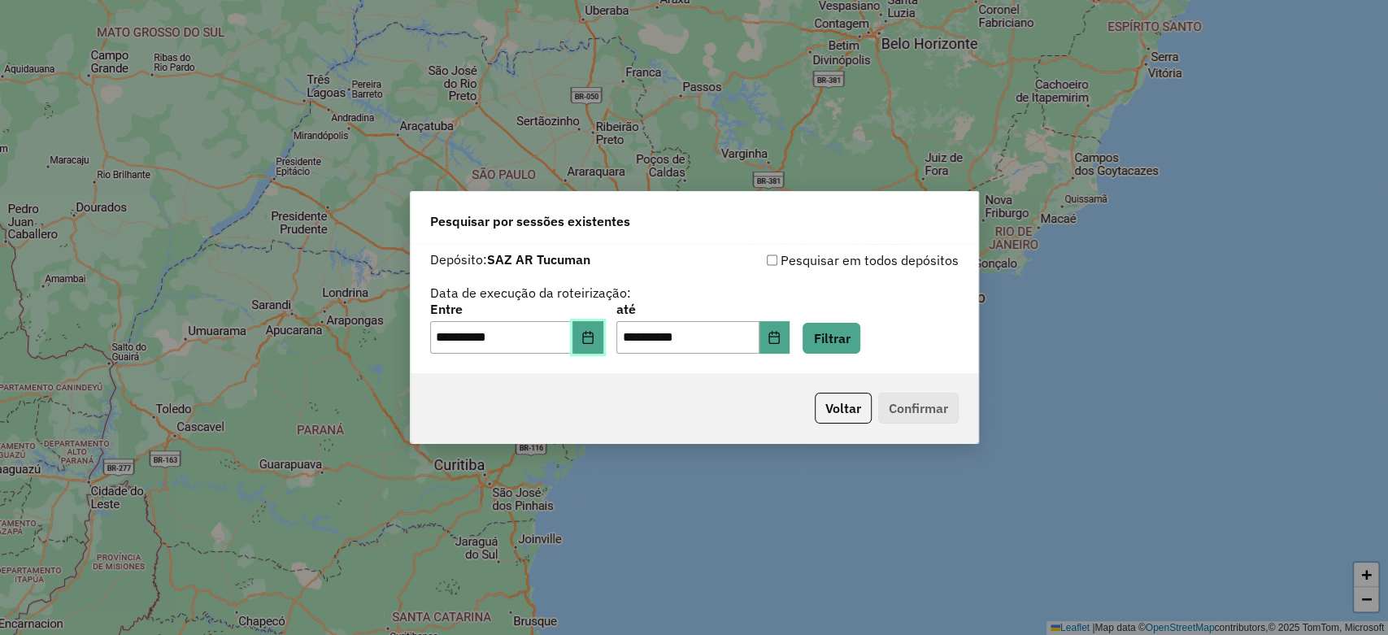
click at [589, 341] on button "Choose Date" at bounding box center [587, 337] width 31 height 33
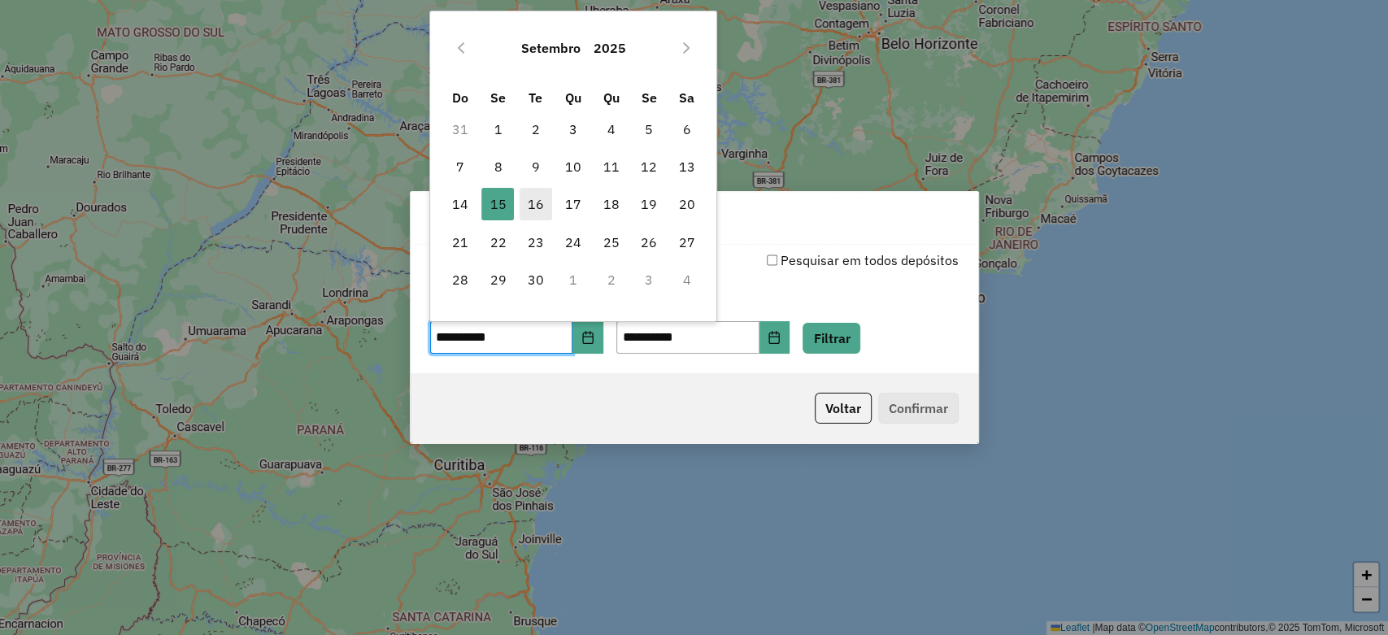
click at [541, 207] on span "16" at bounding box center [536, 204] width 33 height 33
type input "**********"
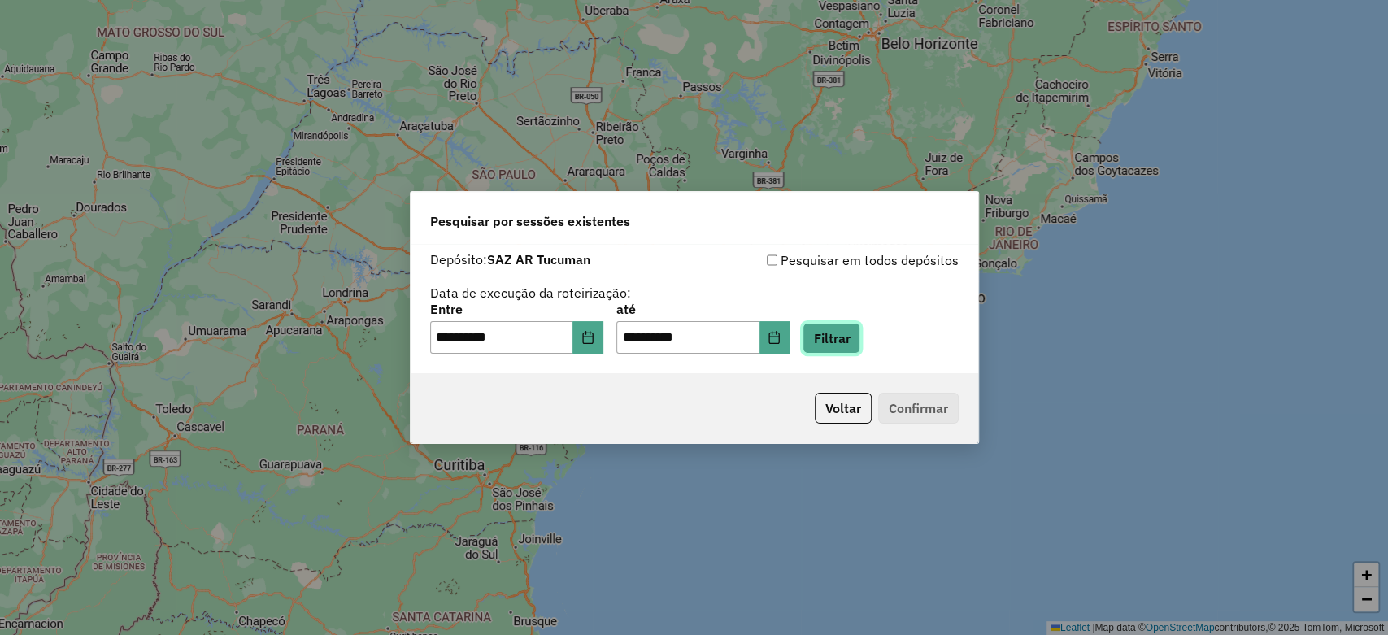
click at [843, 339] on button "Filtrar" at bounding box center [831, 338] width 58 height 31
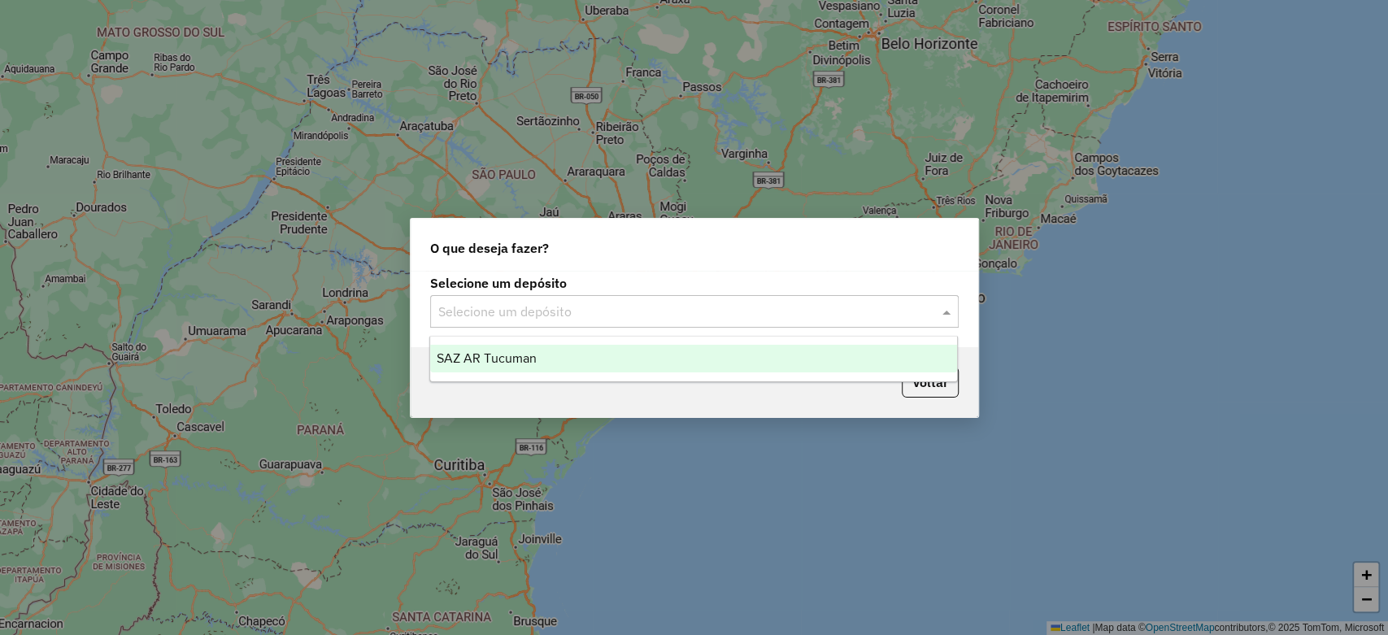
click at [539, 317] on input "text" at bounding box center [678, 312] width 480 height 20
click at [533, 354] on span "SAZ AR Tucuman" at bounding box center [487, 358] width 100 height 14
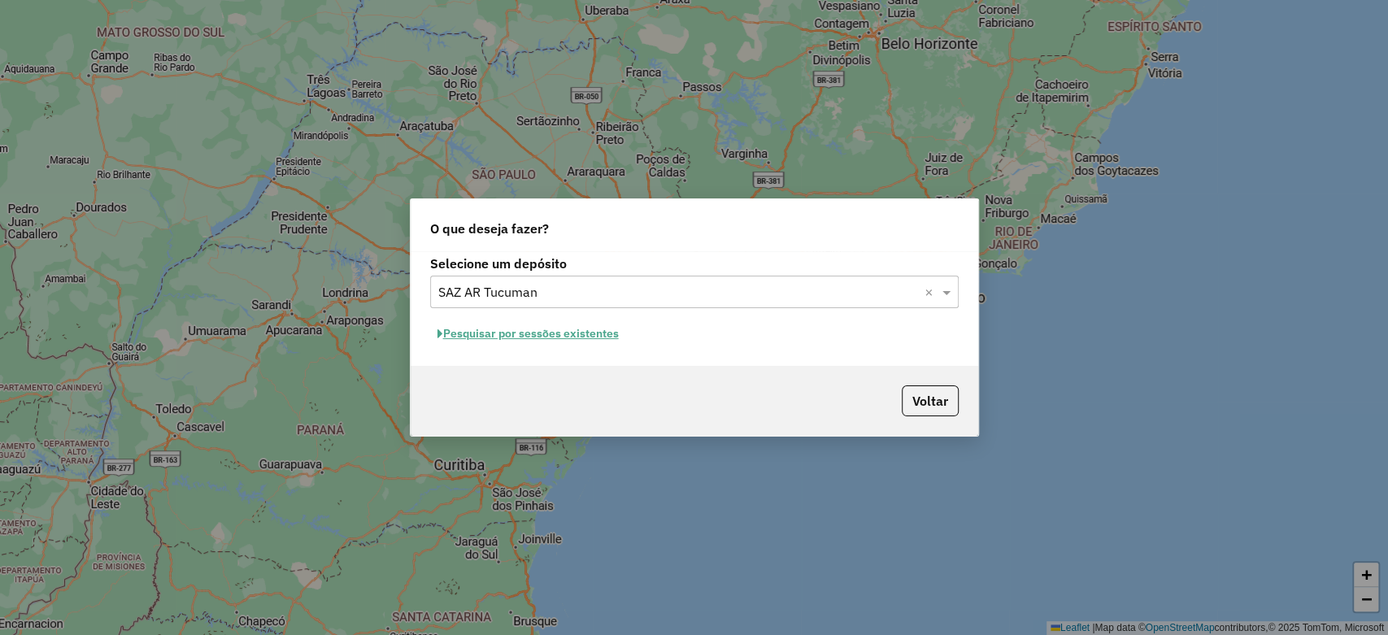
click at [545, 331] on button "Pesquisar por sessões existentes" at bounding box center [528, 333] width 196 height 25
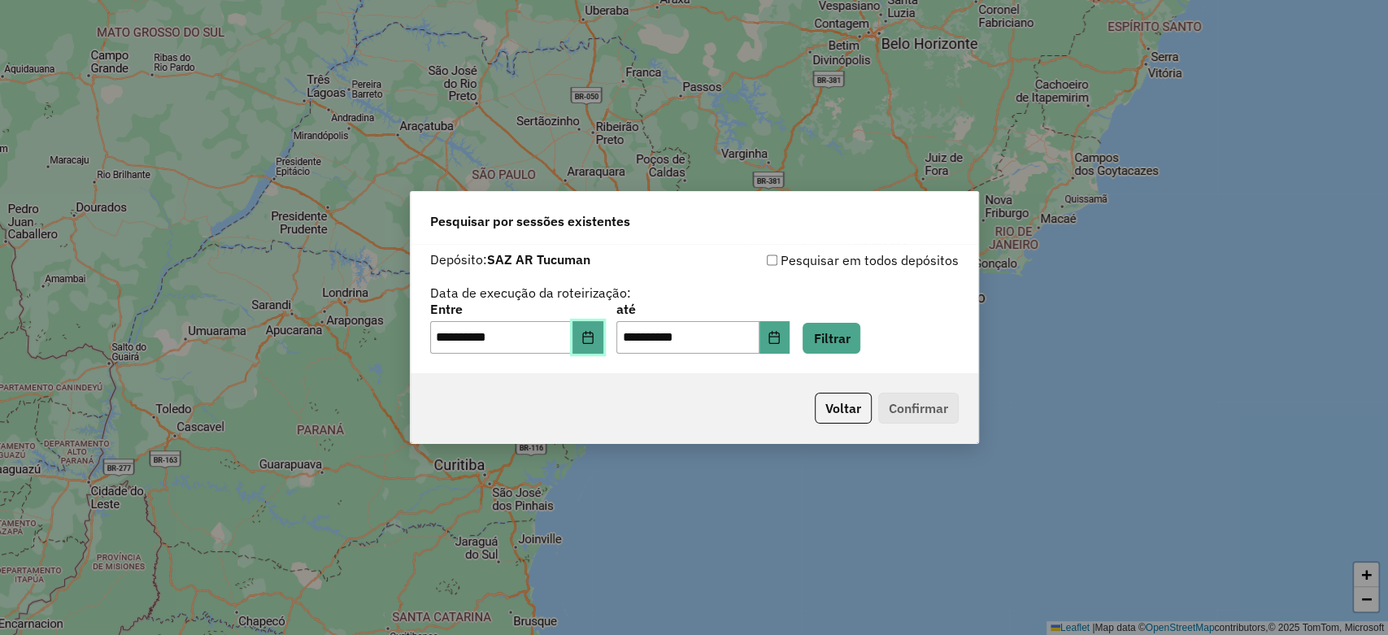
click at [593, 333] on icon "Choose Date" at bounding box center [587, 337] width 11 height 13
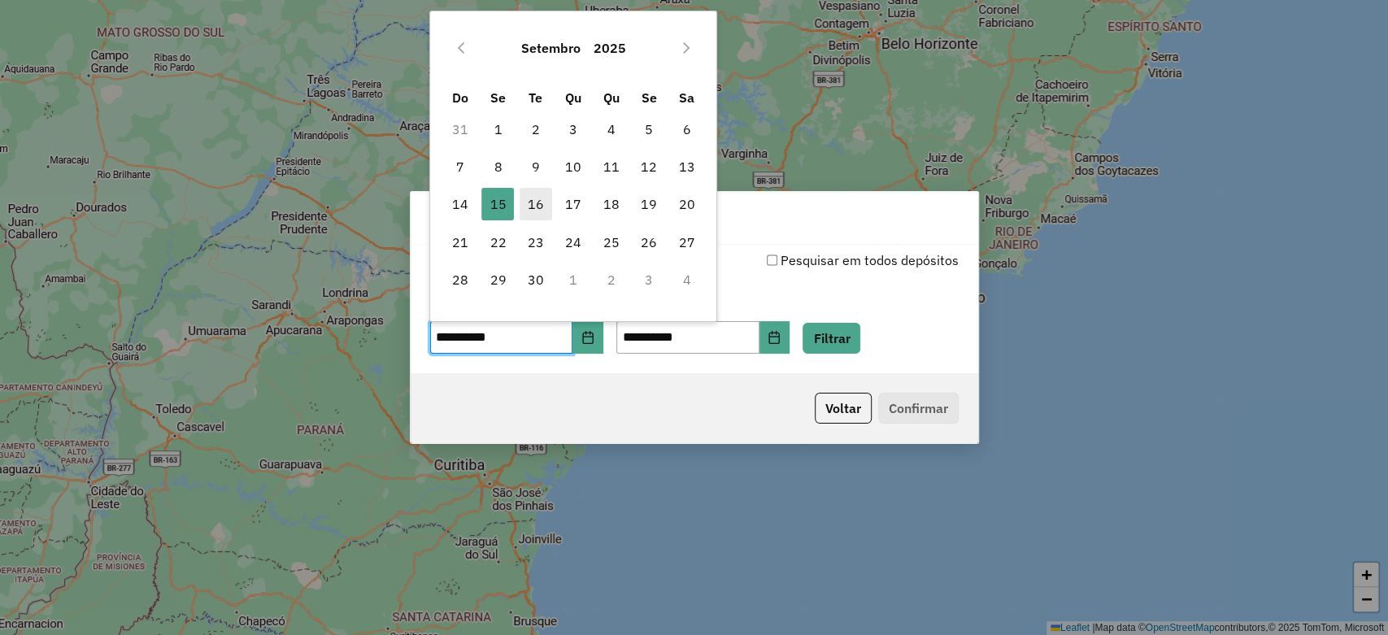
click at [535, 212] on span "16" at bounding box center [536, 204] width 33 height 33
type input "**********"
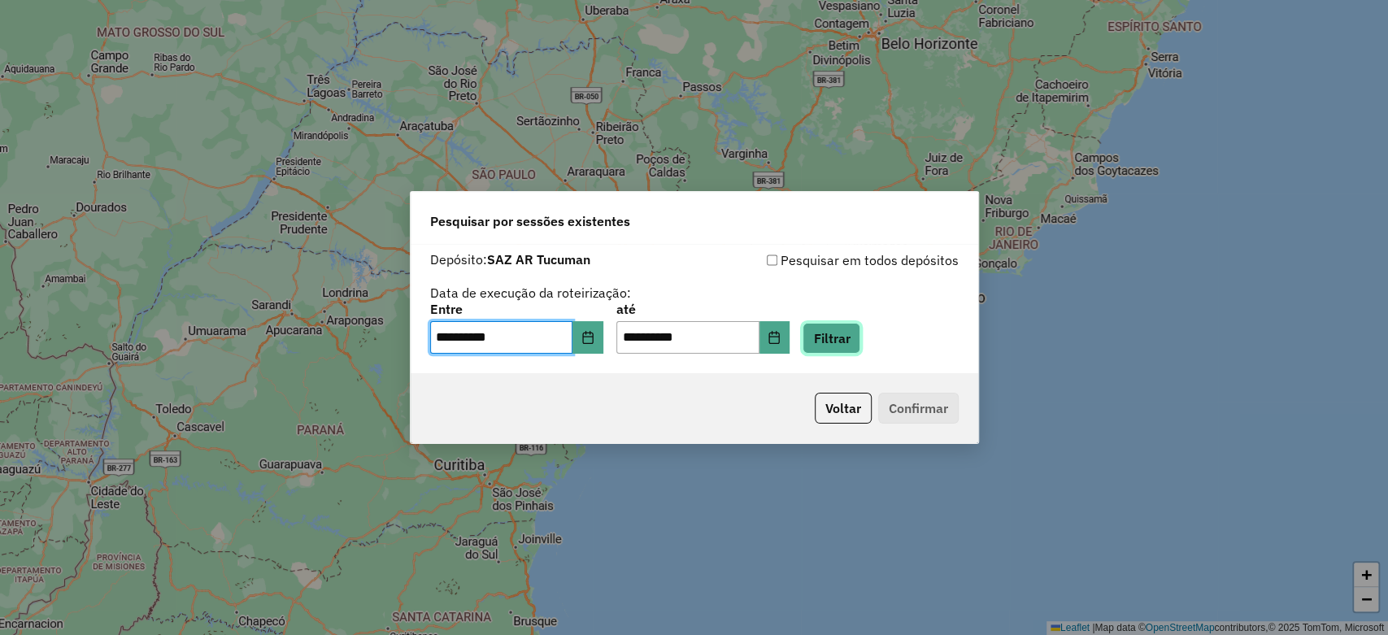
click at [859, 344] on button "Filtrar" at bounding box center [831, 338] width 58 height 31
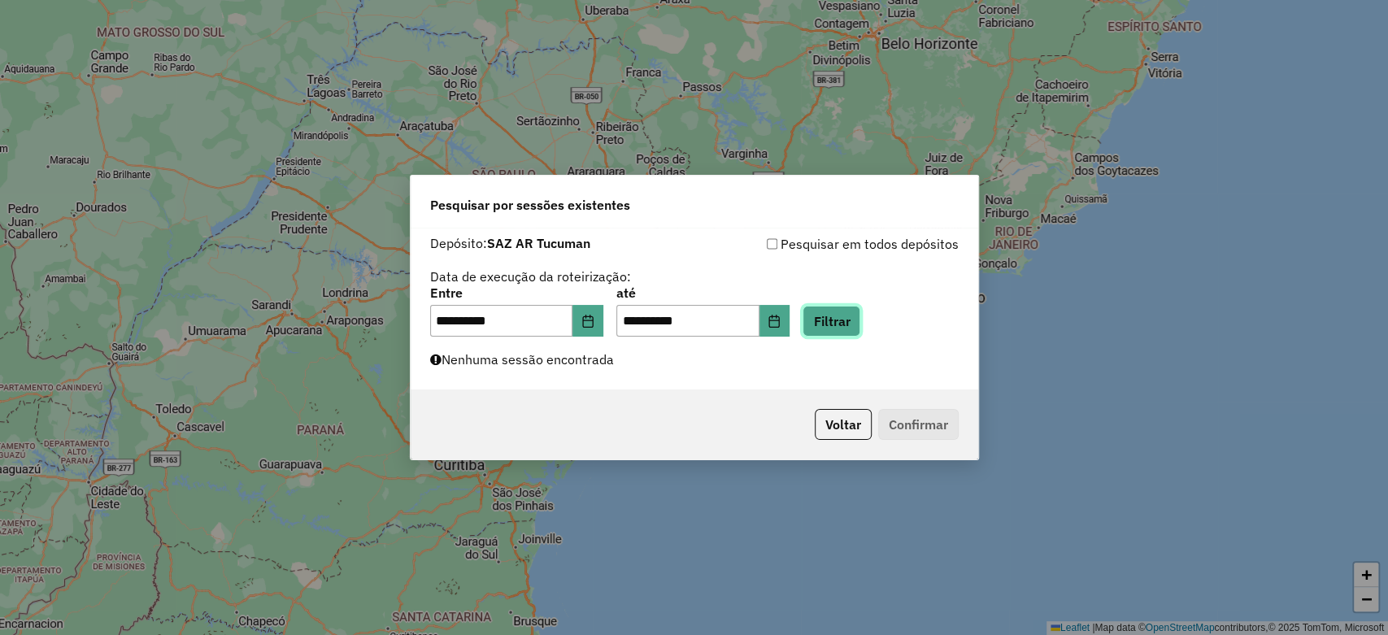
click at [851, 324] on button "Filtrar" at bounding box center [831, 321] width 58 height 31
click at [847, 324] on button "Filtrar" at bounding box center [831, 321] width 58 height 31
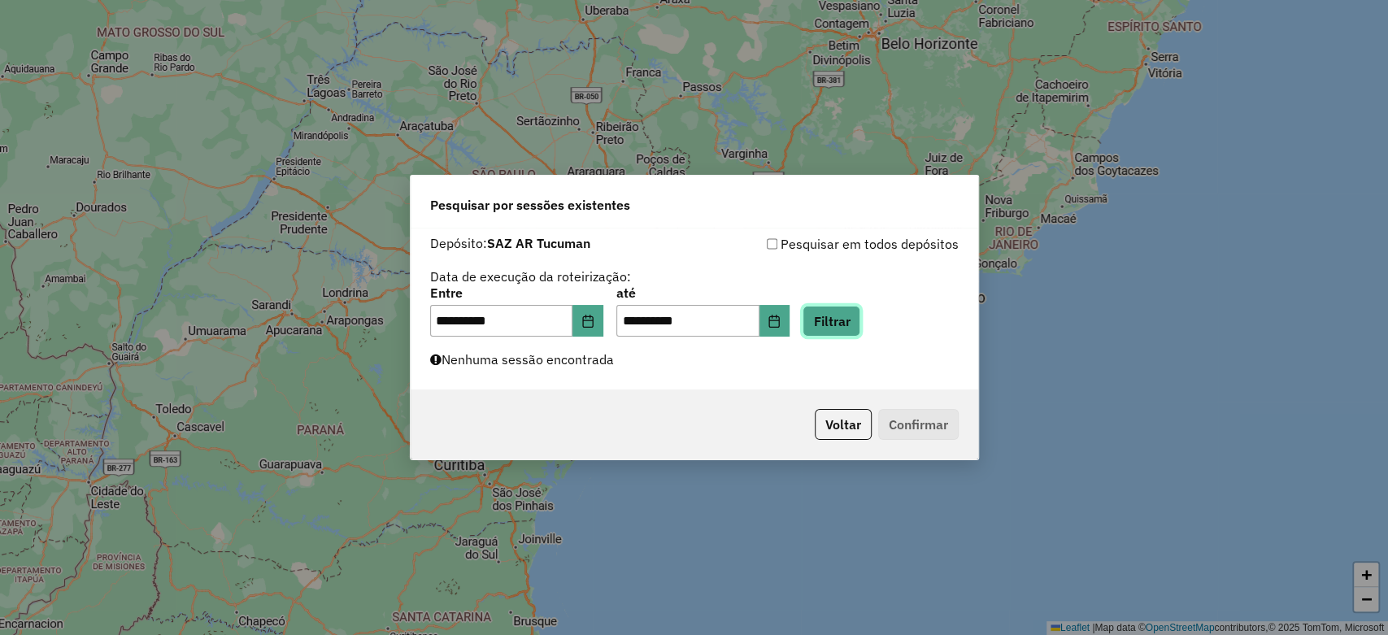
click at [859, 324] on button "Filtrar" at bounding box center [831, 321] width 58 height 31
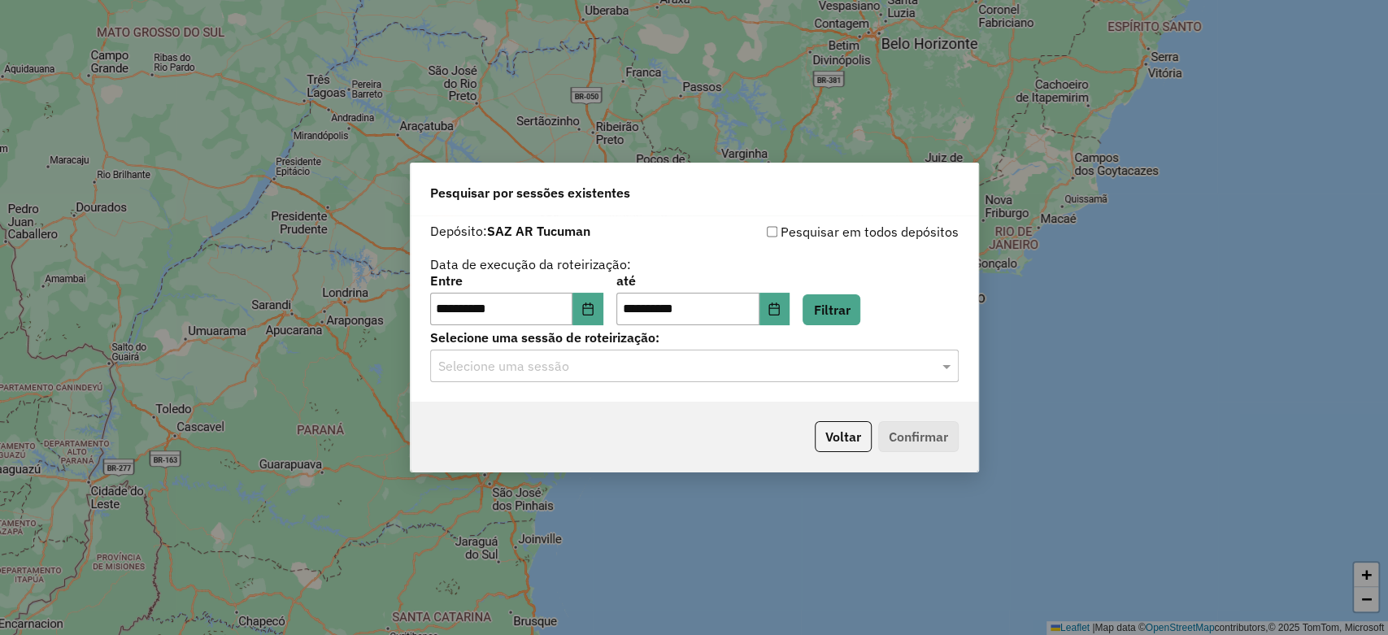
click at [620, 372] on input "text" at bounding box center [678, 367] width 480 height 20
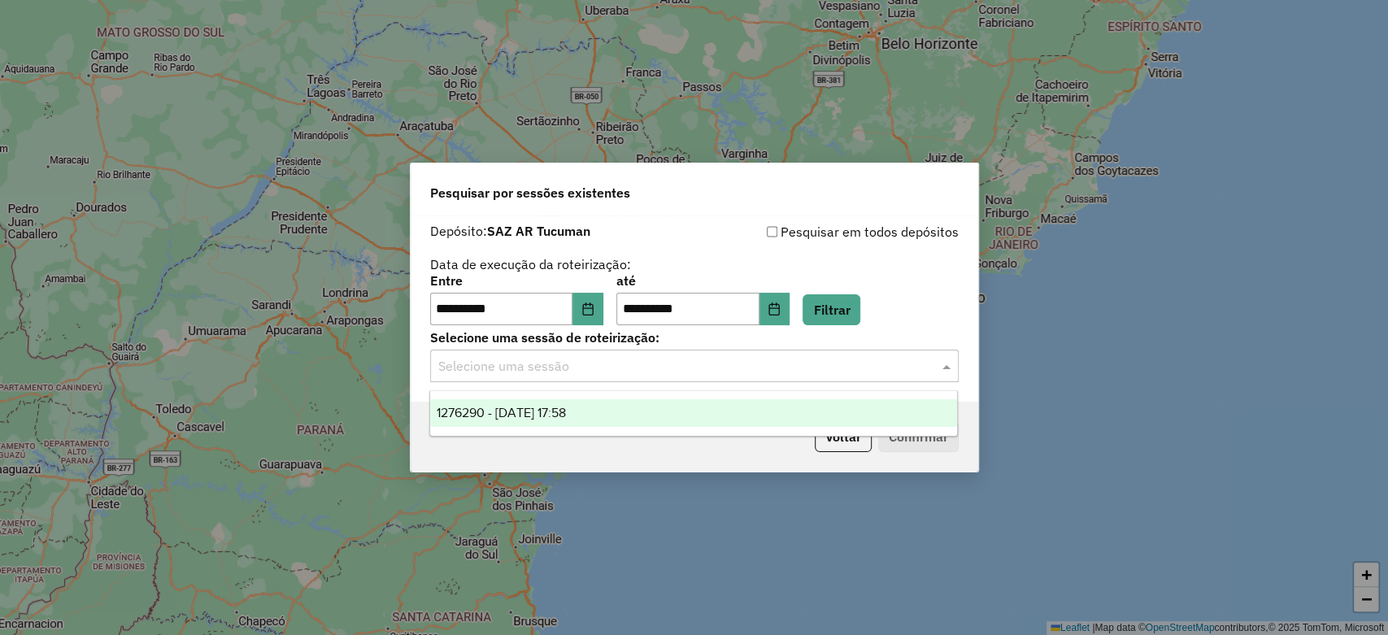
click at [610, 409] on div "1276290 - 16/09/2025 17:58" at bounding box center [693, 413] width 527 height 28
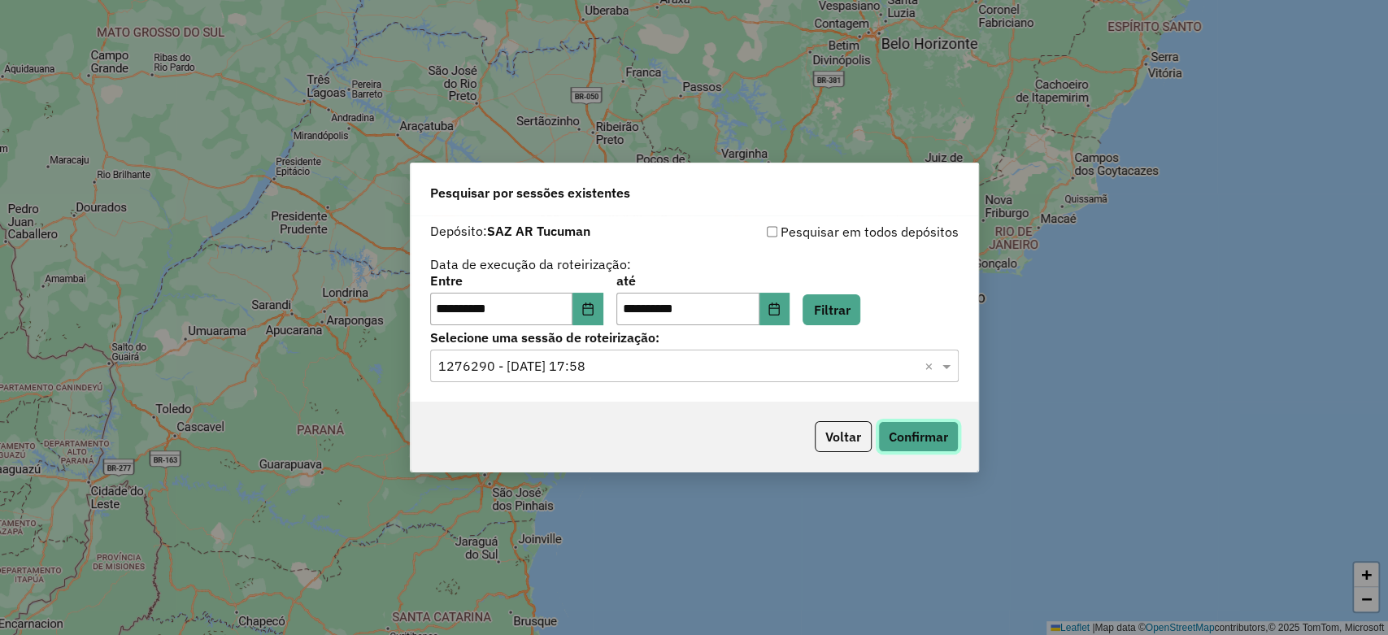
click at [905, 441] on button "Confirmar" at bounding box center [918, 436] width 80 height 31
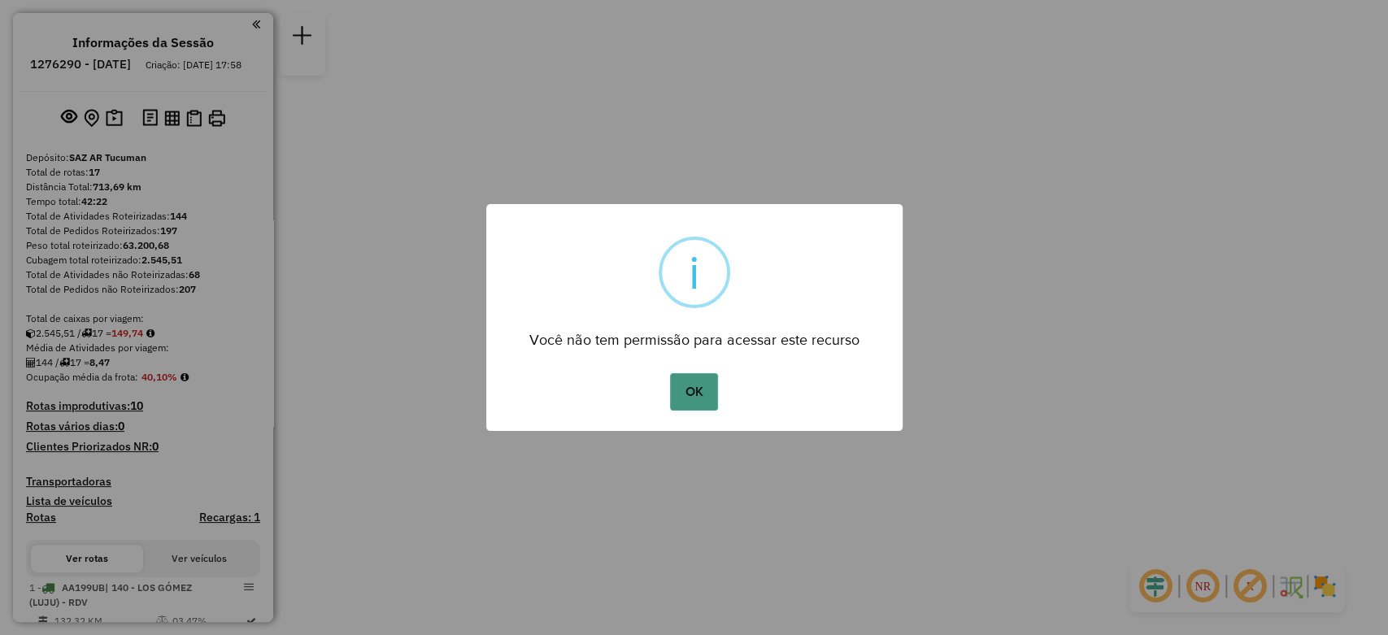
click at [708, 405] on button "OK" at bounding box center [694, 391] width 48 height 37
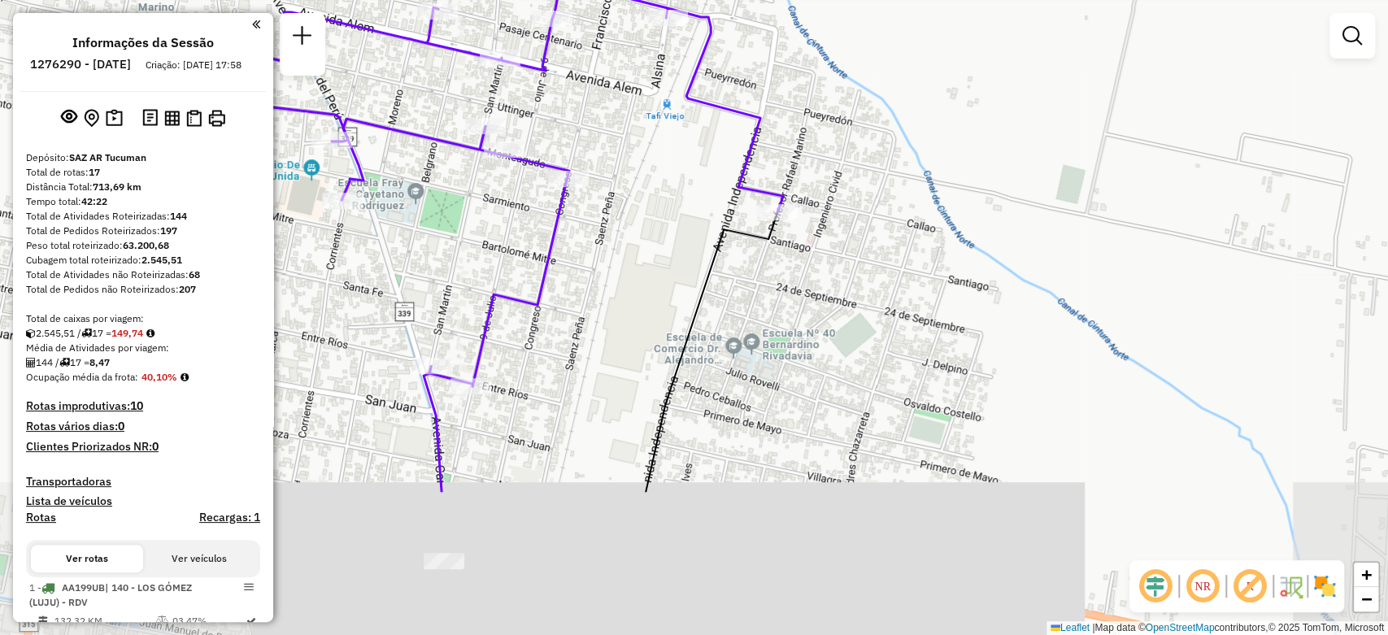
drag, startPoint x: 686, startPoint y: 376, endPoint x: 696, endPoint y: 169, distance: 206.7
click at [696, 169] on div "Janela de atendimento Grade de atendimento Capacidade Transportadoras Veículos …" at bounding box center [694, 317] width 1388 height 635
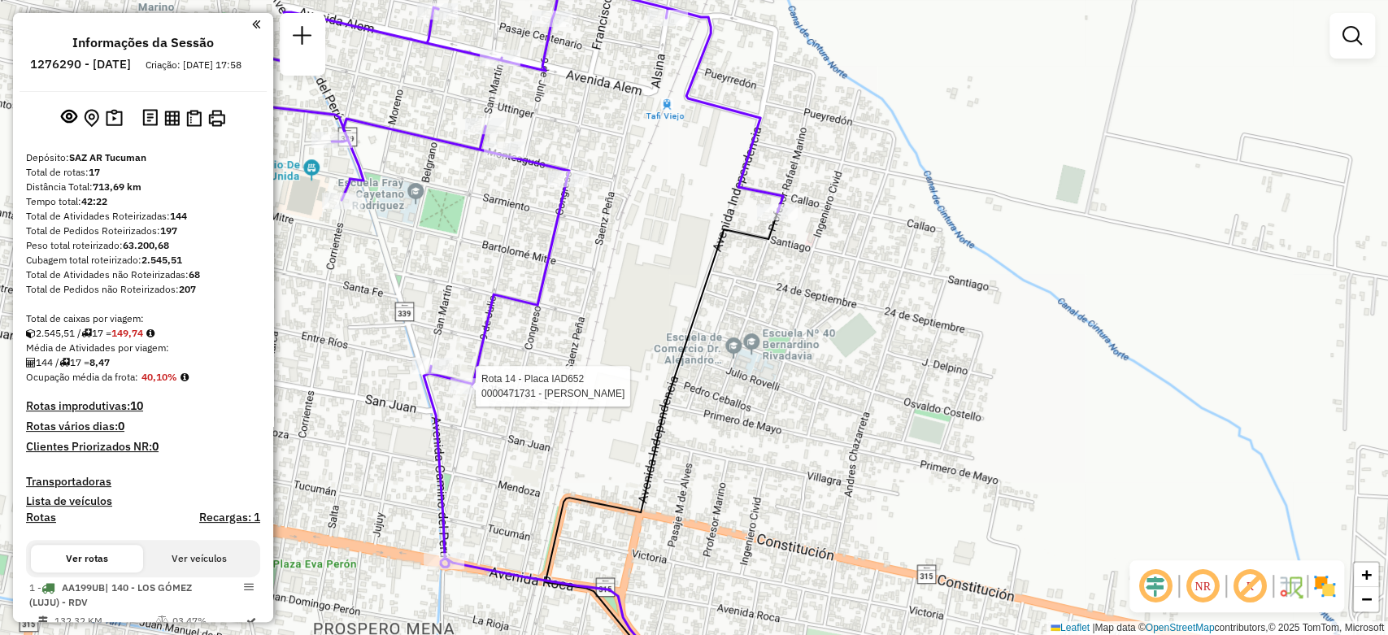
select select "**********"
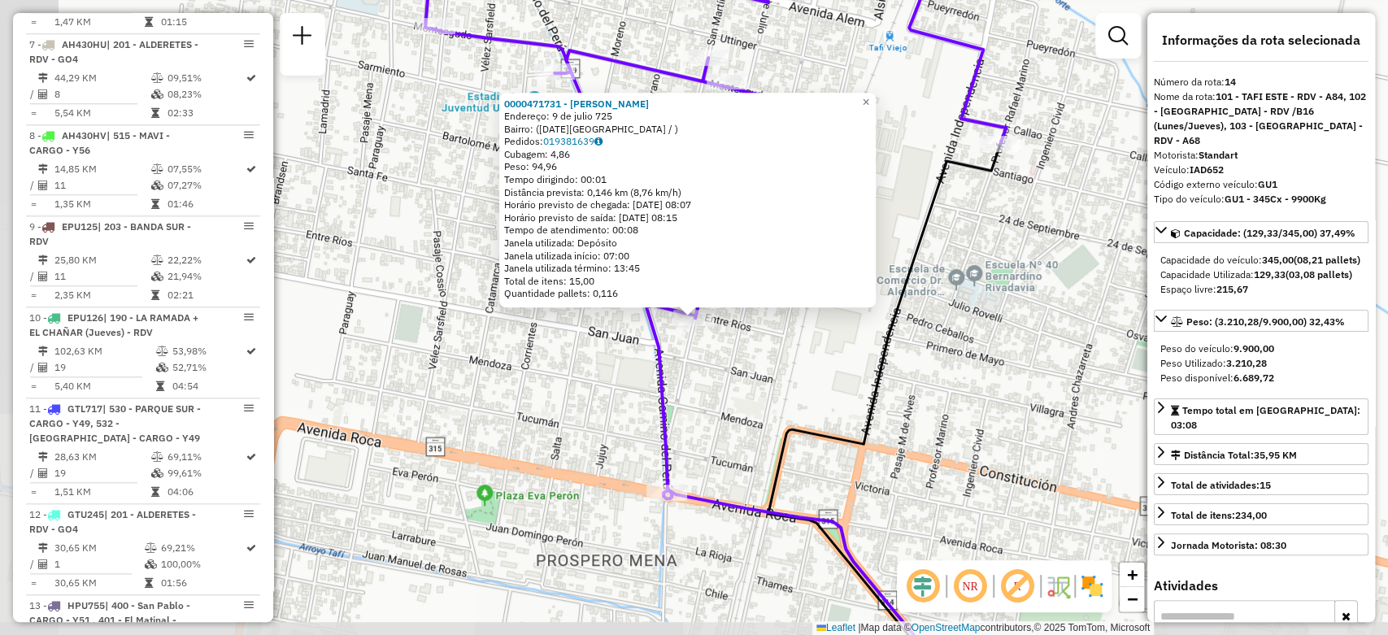
scroll to position [1790, 0]
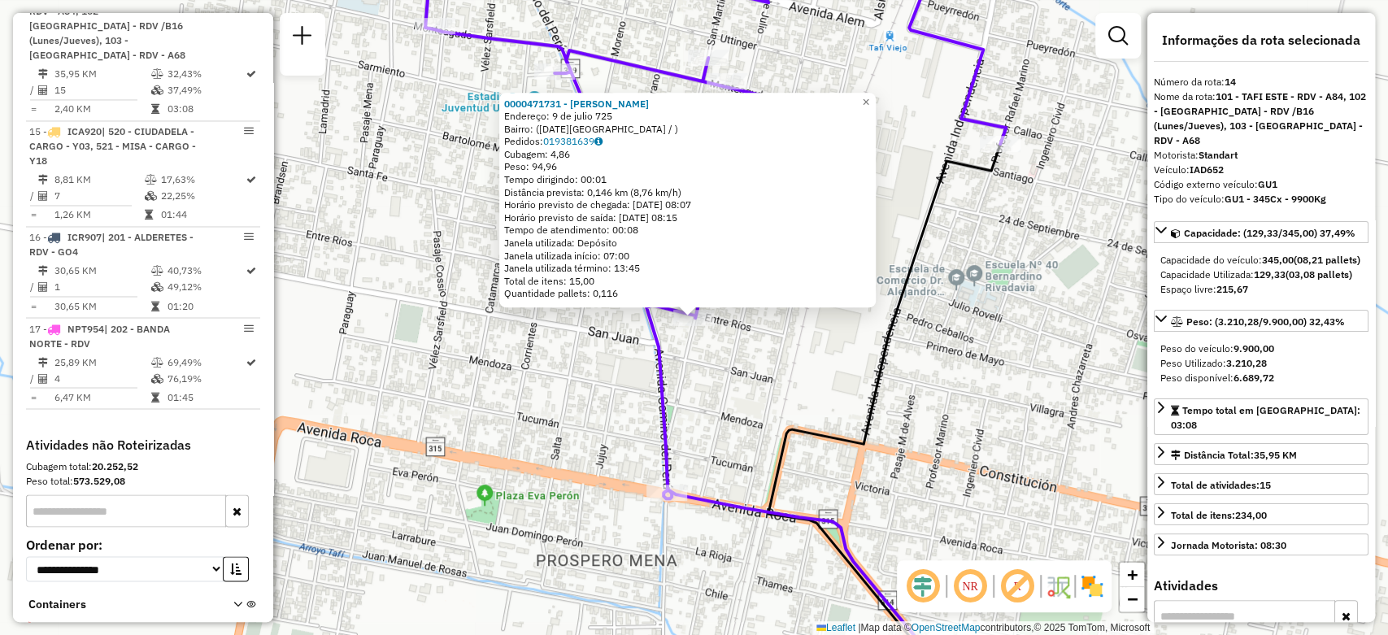
click at [477, 389] on div "0000471731 - Ortiz Rocío Micaela Endereço: 9 de julio 725 Bairro: (San Miguel d…" at bounding box center [694, 317] width 1388 height 635
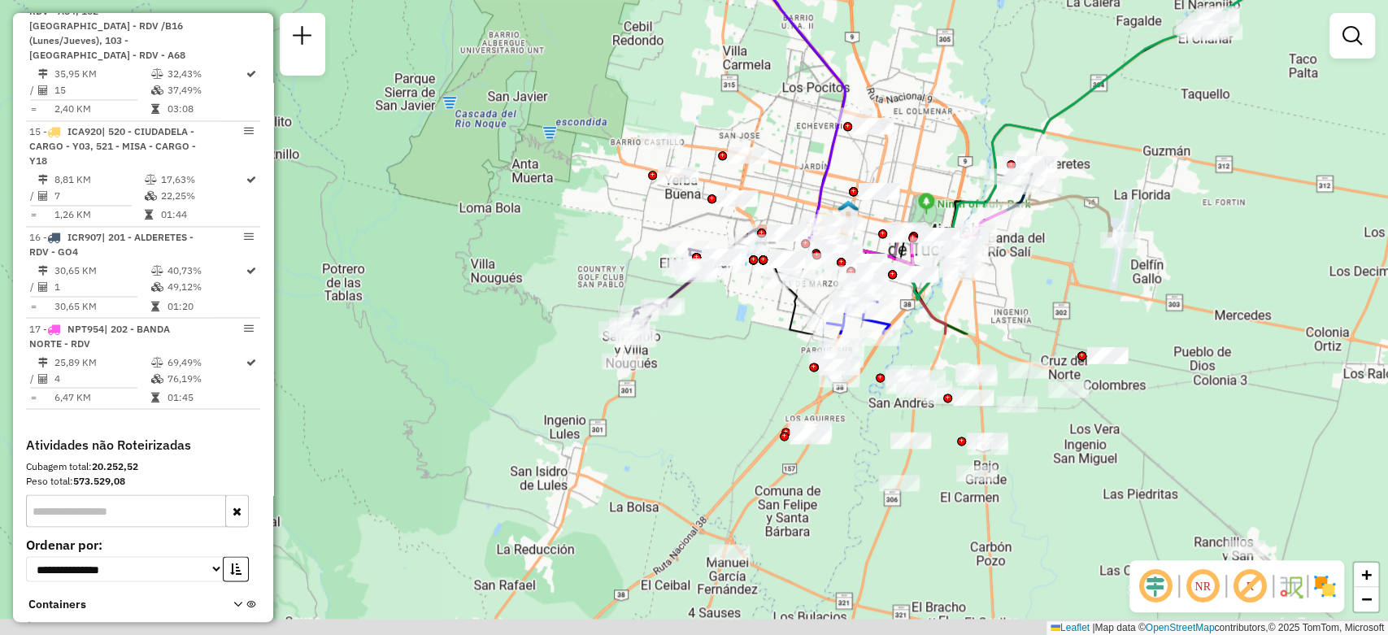
drag, startPoint x: 807, startPoint y: 485, endPoint x: 736, endPoint y: 120, distance: 372.6
click at [736, 120] on div "Janela de atendimento Grade de atendimento Capacidade Transportadoras Veículos …" at bounding box center [694, 317] width 1388 height 635
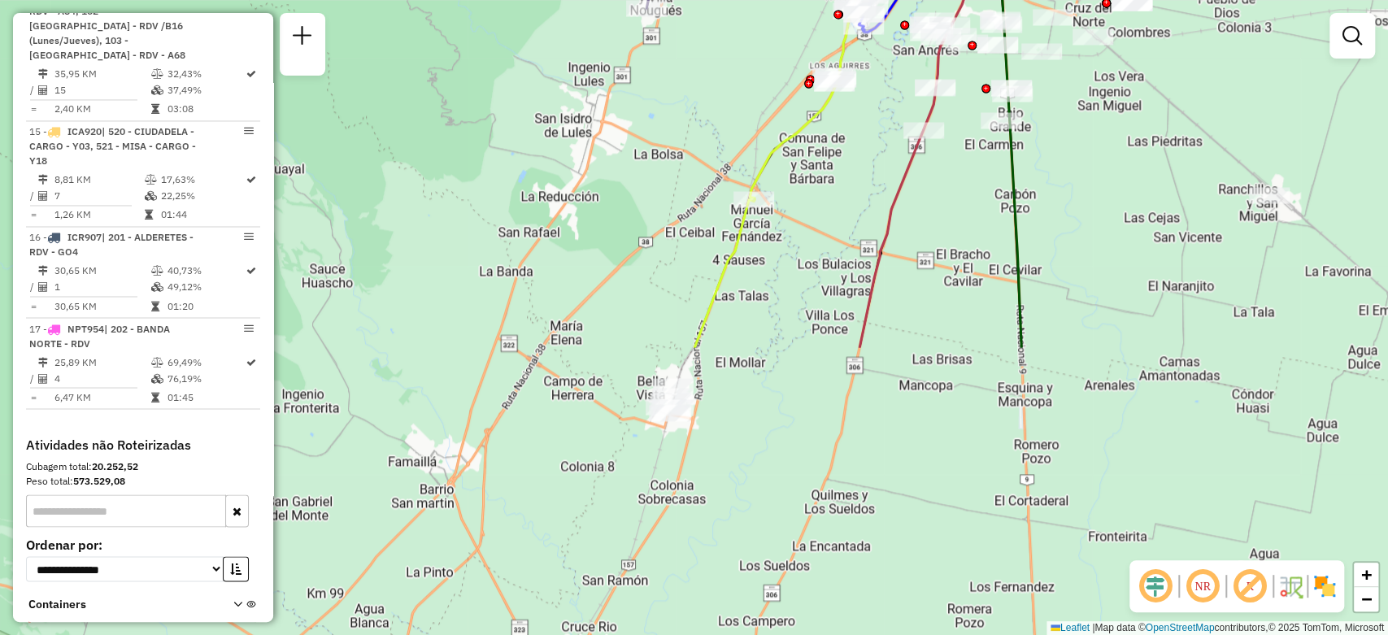
drag, startPoint x: 687, startPoint y: 409, endPoint x: 711, endPoint y: 58, distance: 352.1
click at [711, 58] on div "Janela de atendimento Grade de atendimento Capacidade Transportadoras Veículos …" at bounding box center [694, 317] width 1388 height 635
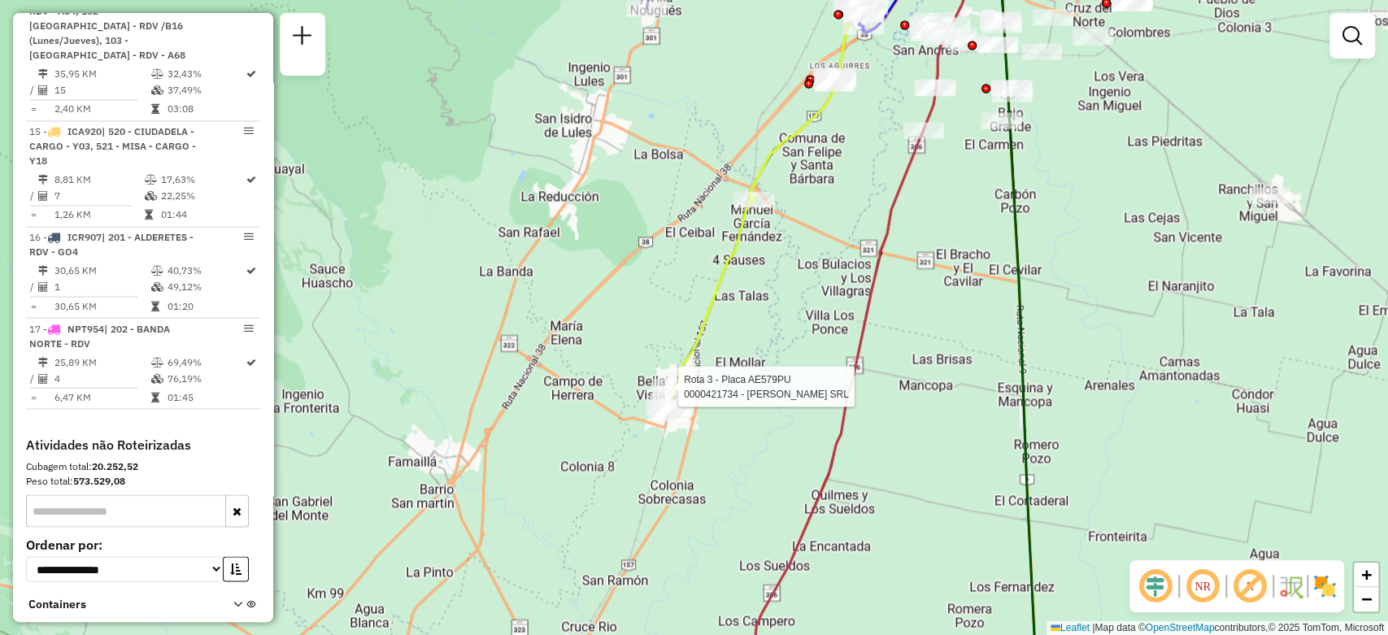
select select "**********"
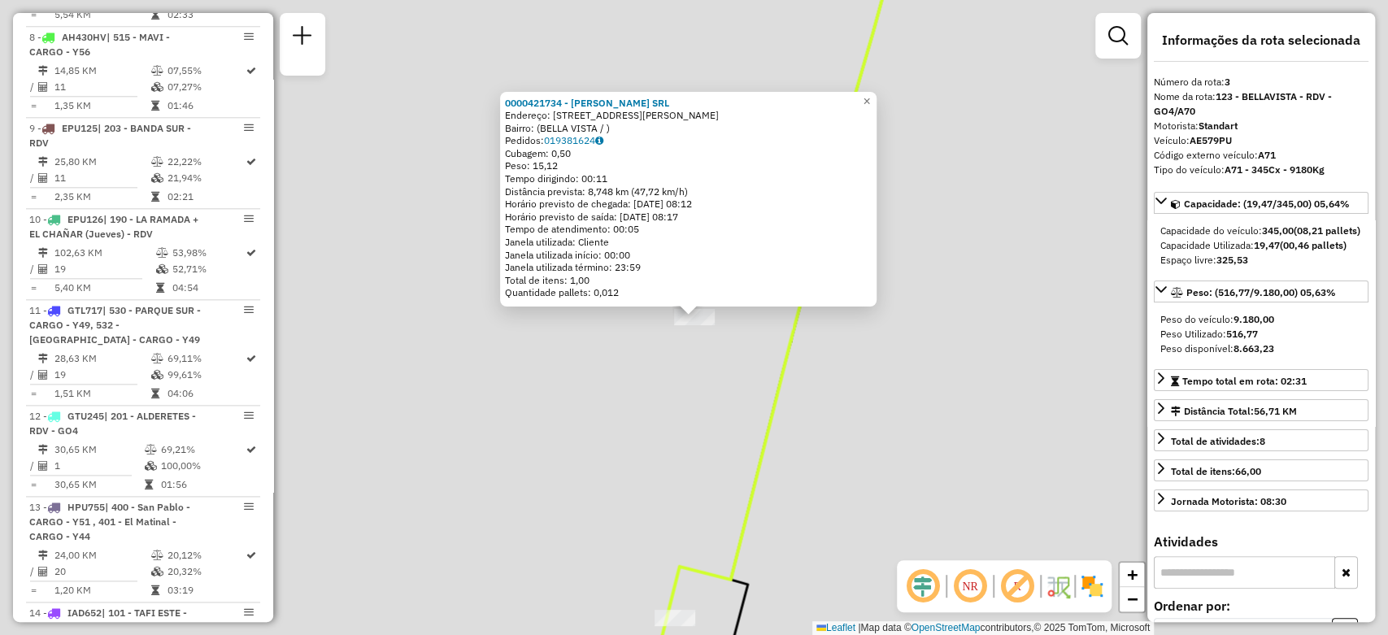
scroll to position [760, 0]
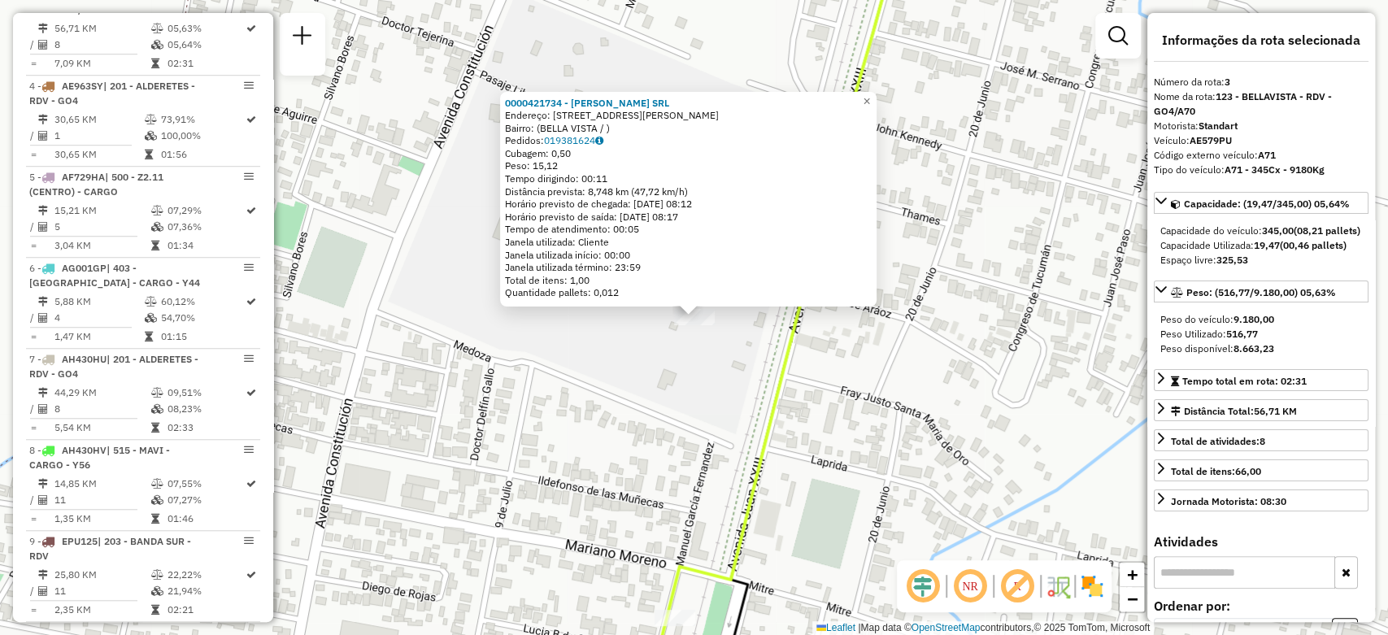
click at [741, 344] on div "0000421734 - PANADERIA MOLINA SRL Endereço: AVDA PEDRO RIERA 122 Bairro: (BELLA…" at bounding box center [694, 317] width 1388 height 635
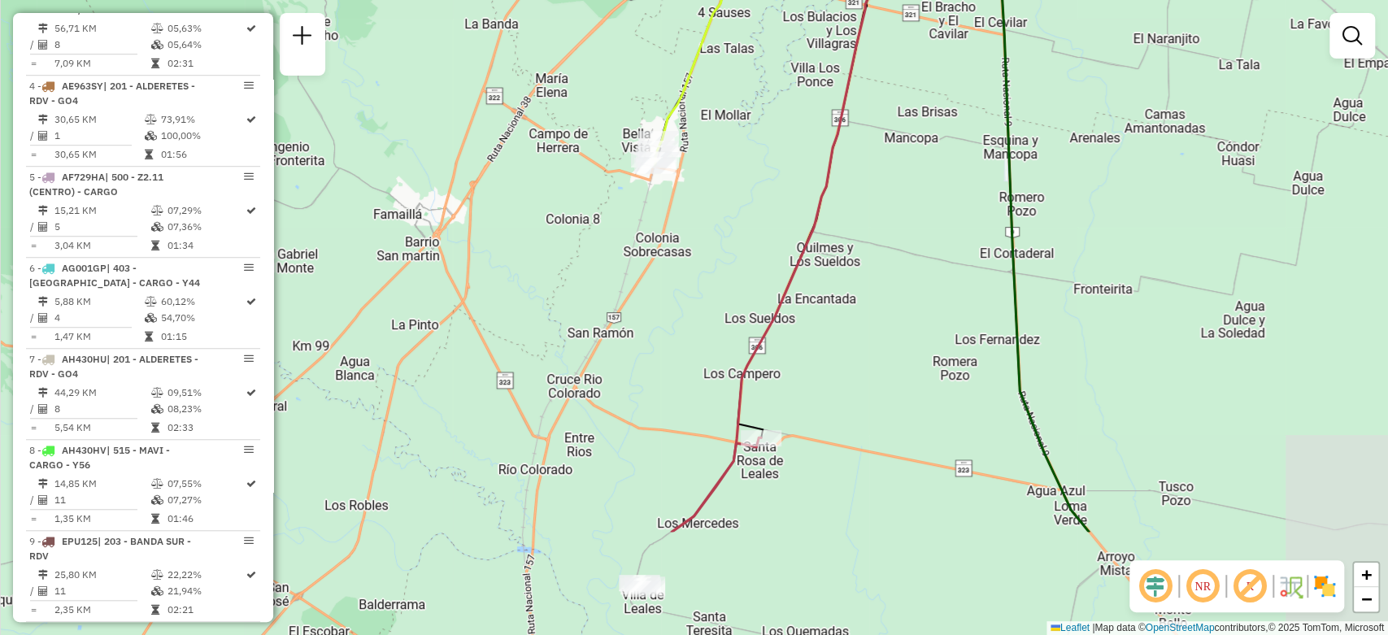
drag, startPoint x: 950, startPoint y: 363, endPoint x: 874, endPoint y: 343, distance: 78.1
click at [775, 195] on div "Janela de atendimento Grade de atendimento Capacidade Transportadoras Veículos …" at bounding box center [694, 317] width 1388 height 635
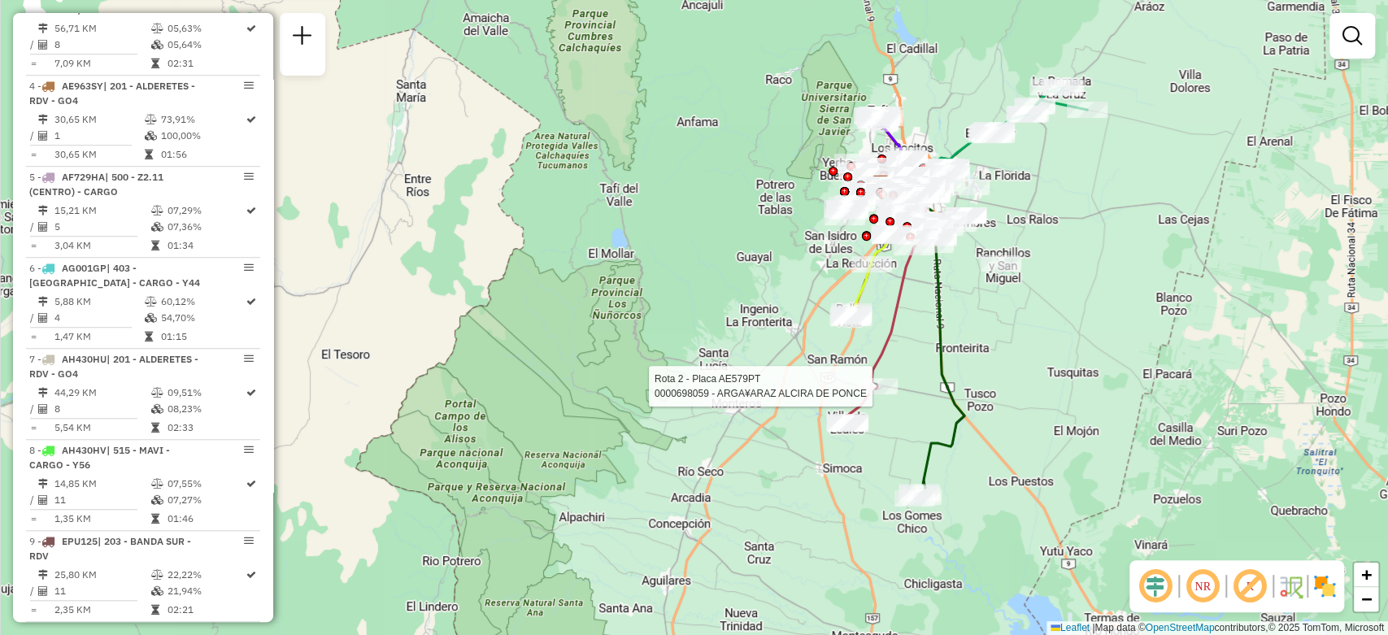
click at [876, 394] on div at bounding box center [877, 386] width 41 height 16
select select "**********"
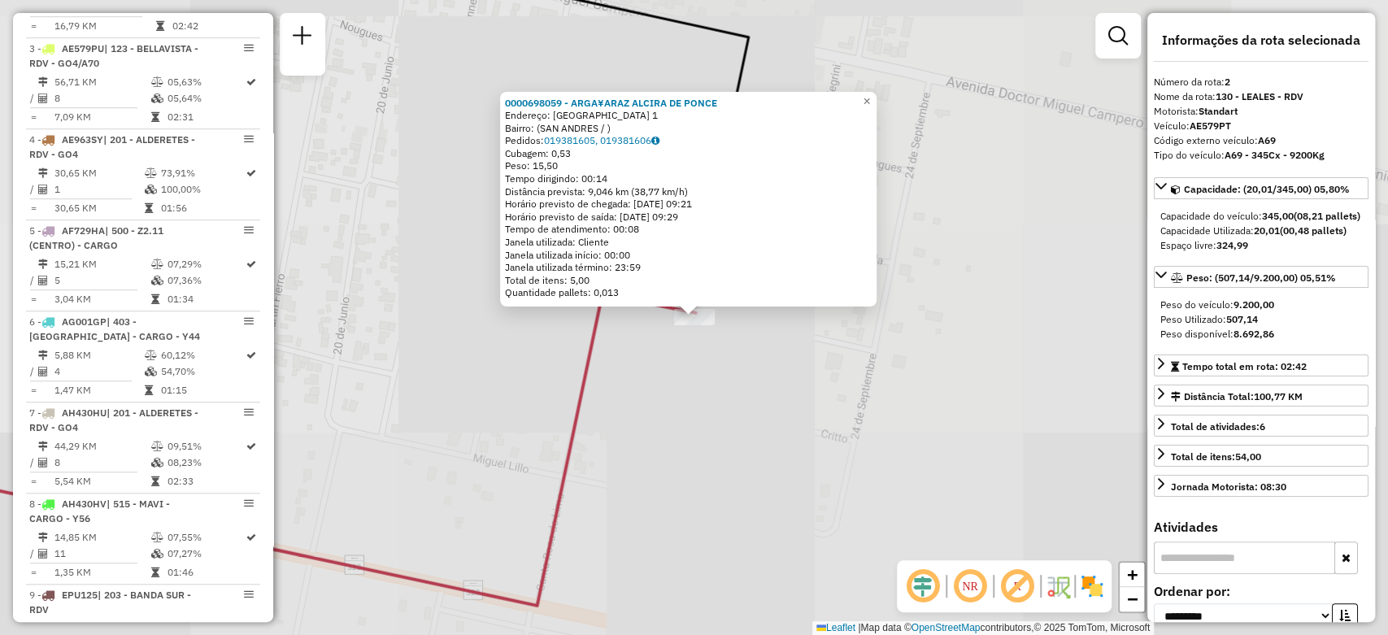
scroll to position [669, 0]
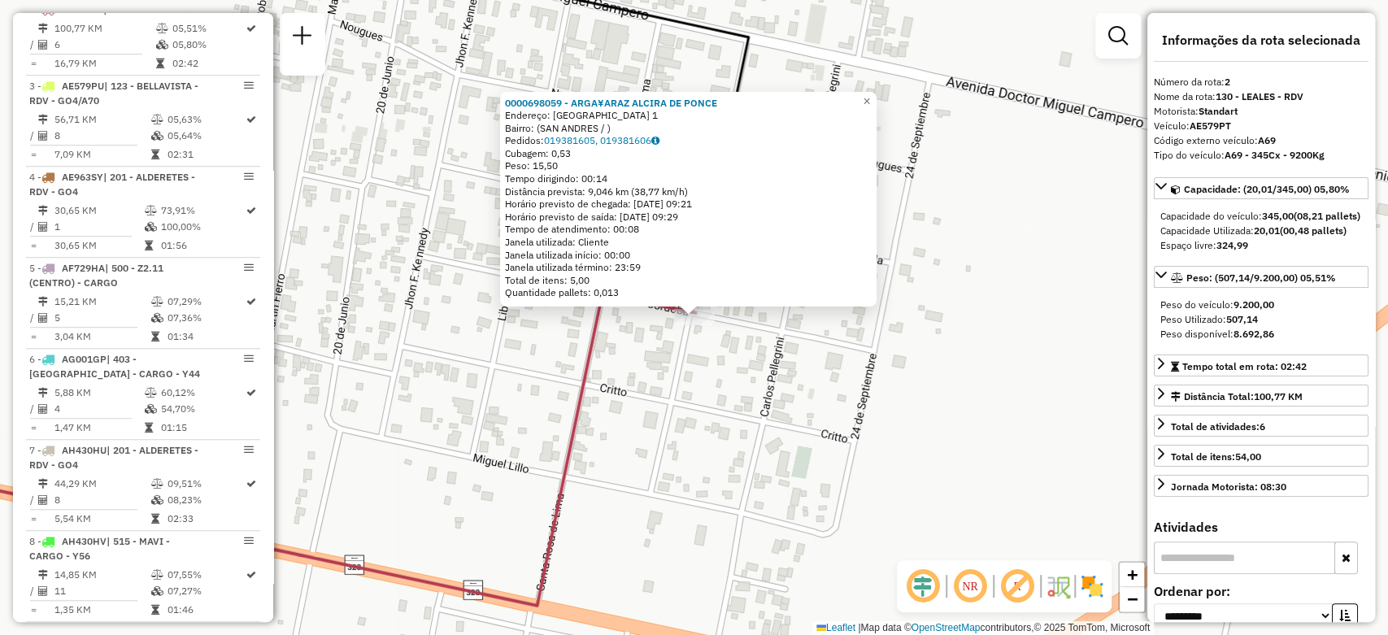
click at [729, 397] on div "0000698059 - ARGA¥ARAZ ALCIRA DE PONCE Endereço: VILLA DE LEALES 1 Bairro: (SAN…" at bounding box center [694, 317] width 1388 height 635
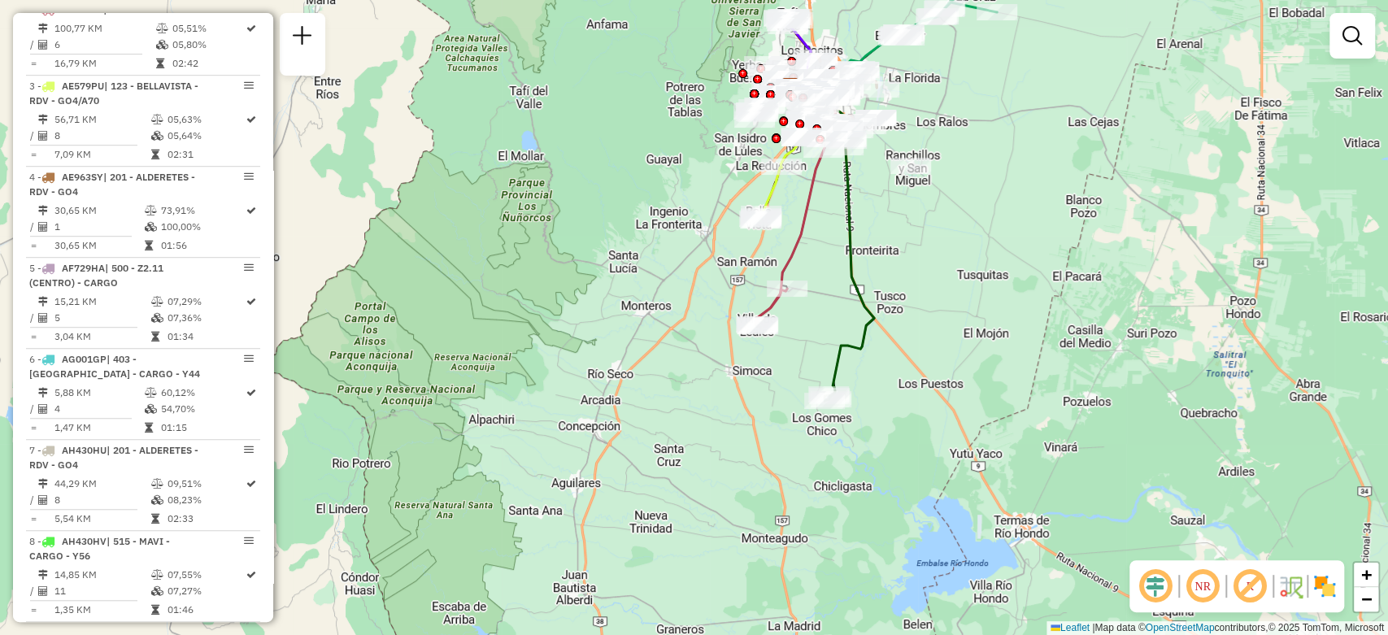
drag, startPoint x: 919, startPoint y: 449, endPoint x: 909, endPoint y: 354, distance: 95.6
click at [909, 354] on div "Janela de atendimento Grade de atendimento Capacidade Transportadoras Veículos …" at bounding box center [694, 317] width 1388 height 635
select select "**********"
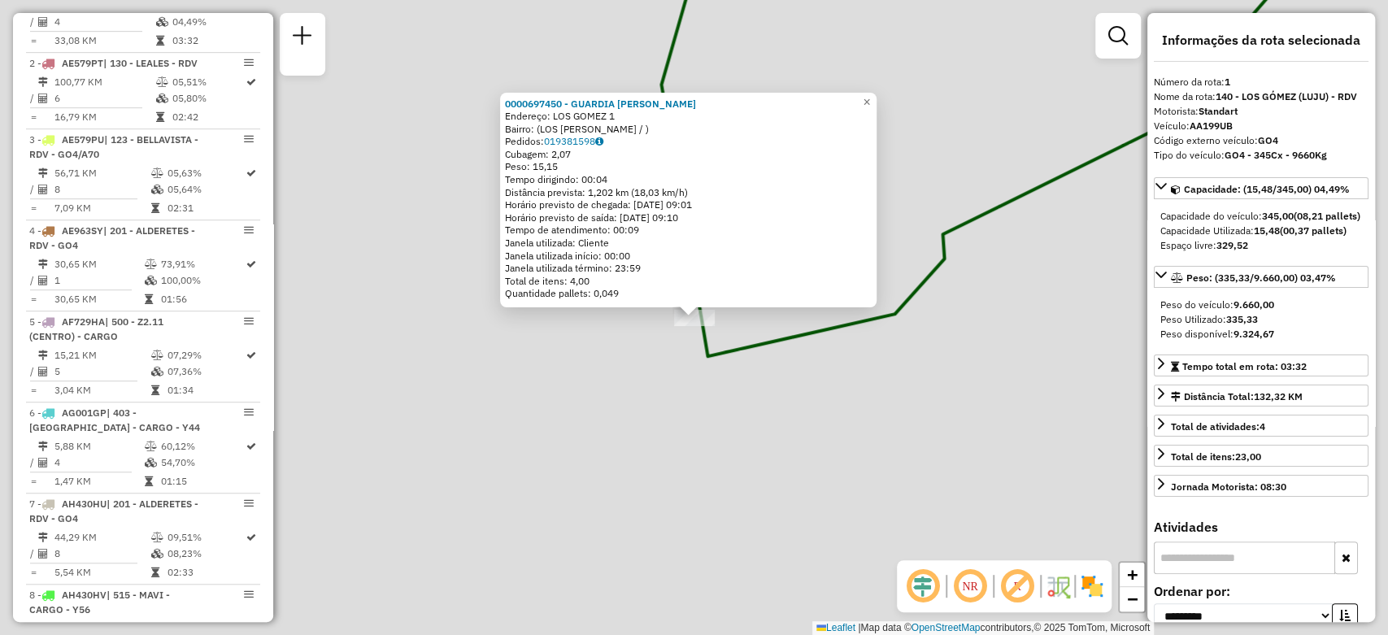
scroll to position [578, 0]
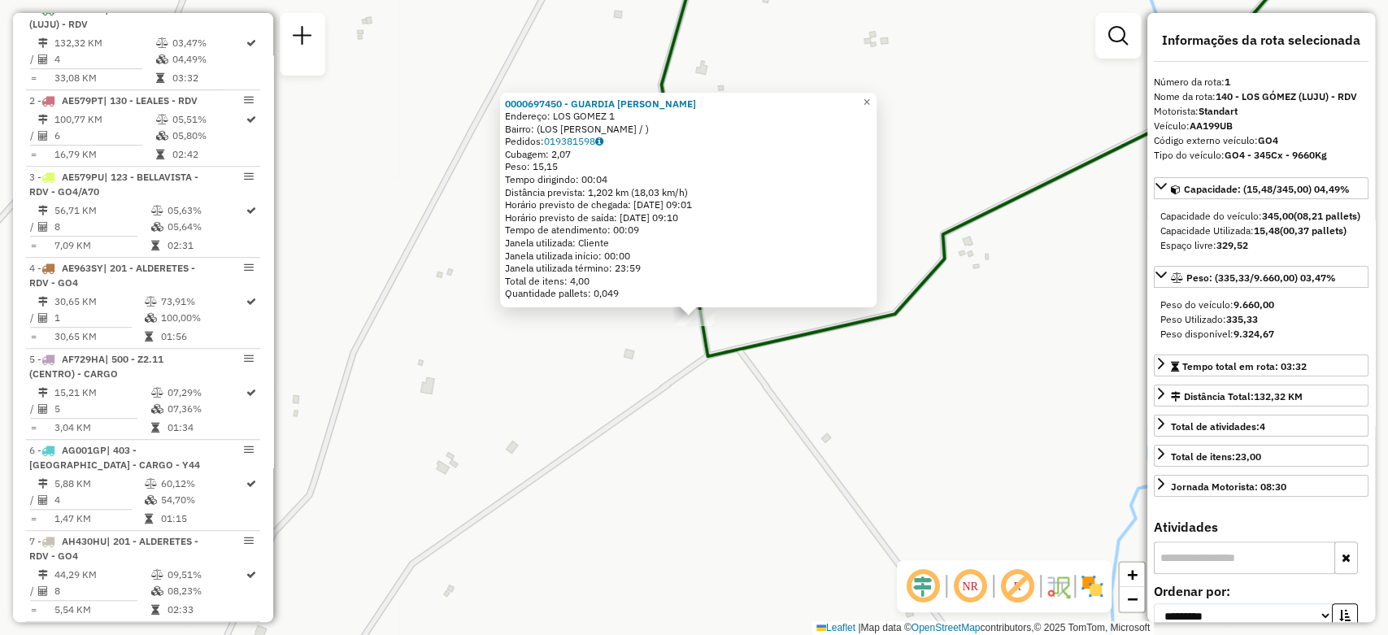
click at [698, 402] on div "0000697450 - GUARDIA FABIAN Endereço: LOS GOMEZ 1 Bairro: (LOS GOMEZ / ) Pedido…" at bounding box center [694, 317] width 1388 height 635
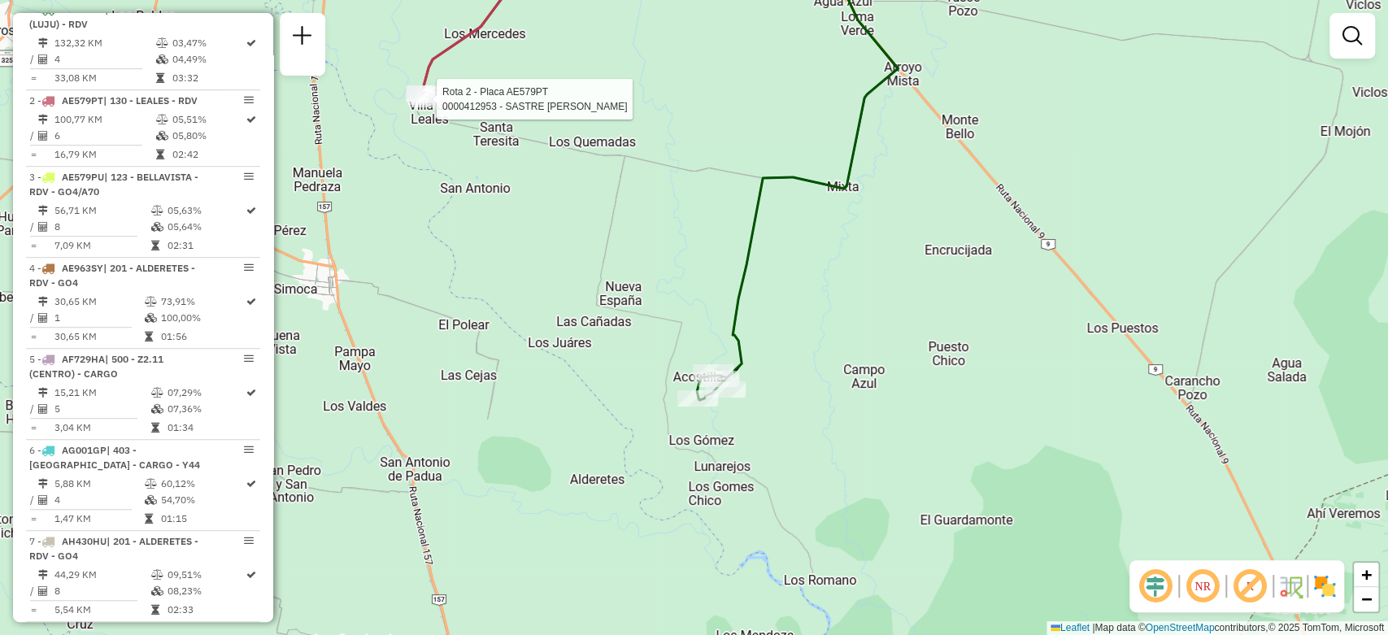
select select "**********"
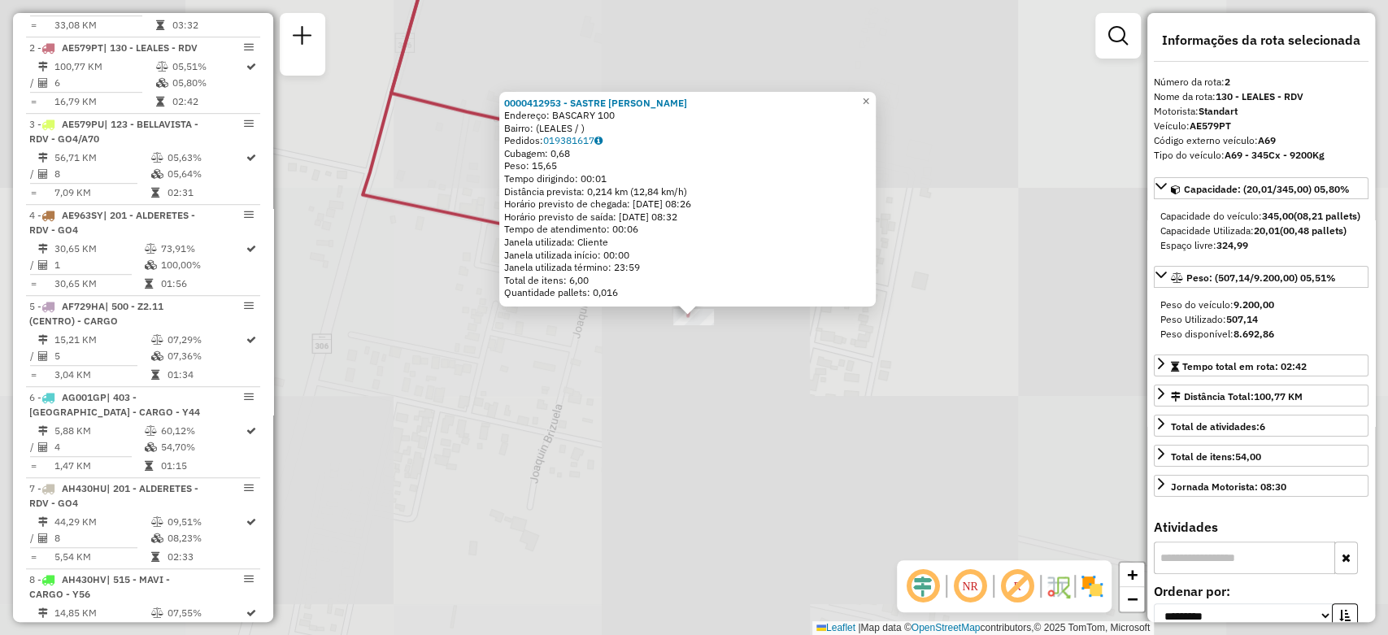
scroll to position [669, 0]
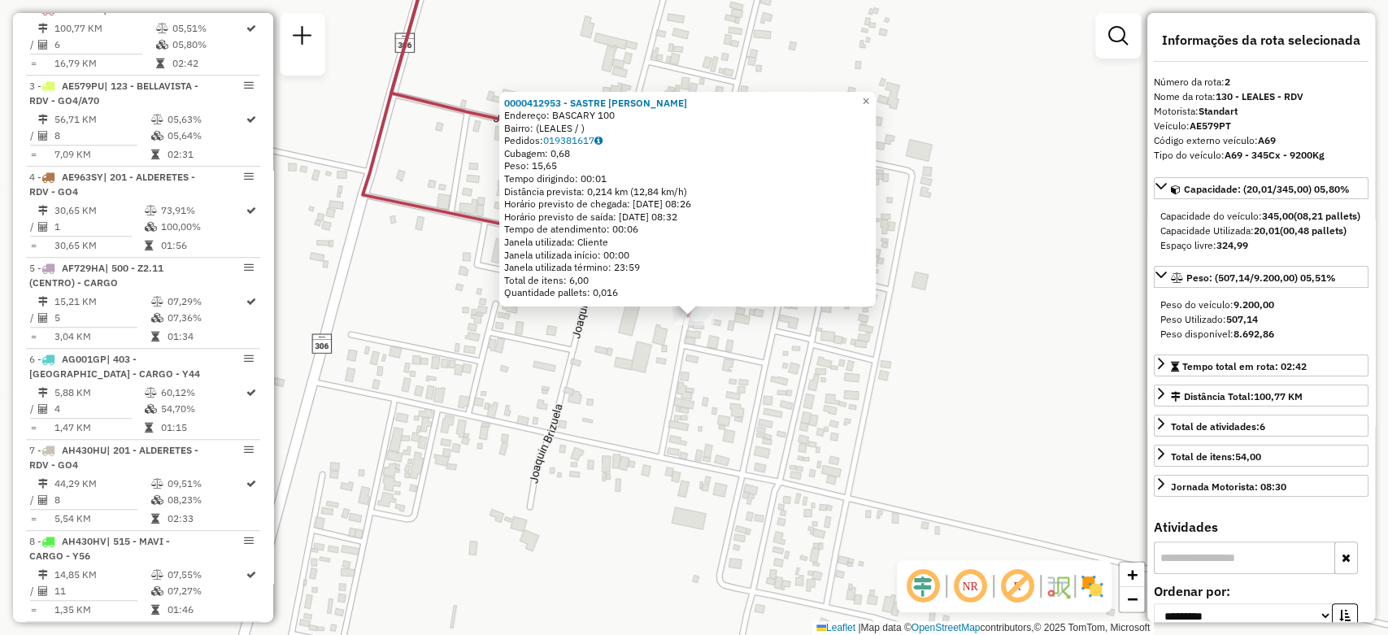
click at [509, 325] on div "0000412953 - SASTRE ANTONIA DEL VALLE Endereço: BASCARY 100 Bairro: (LEALES / )…" at bounding box center [694, 317] width 1388 height 635
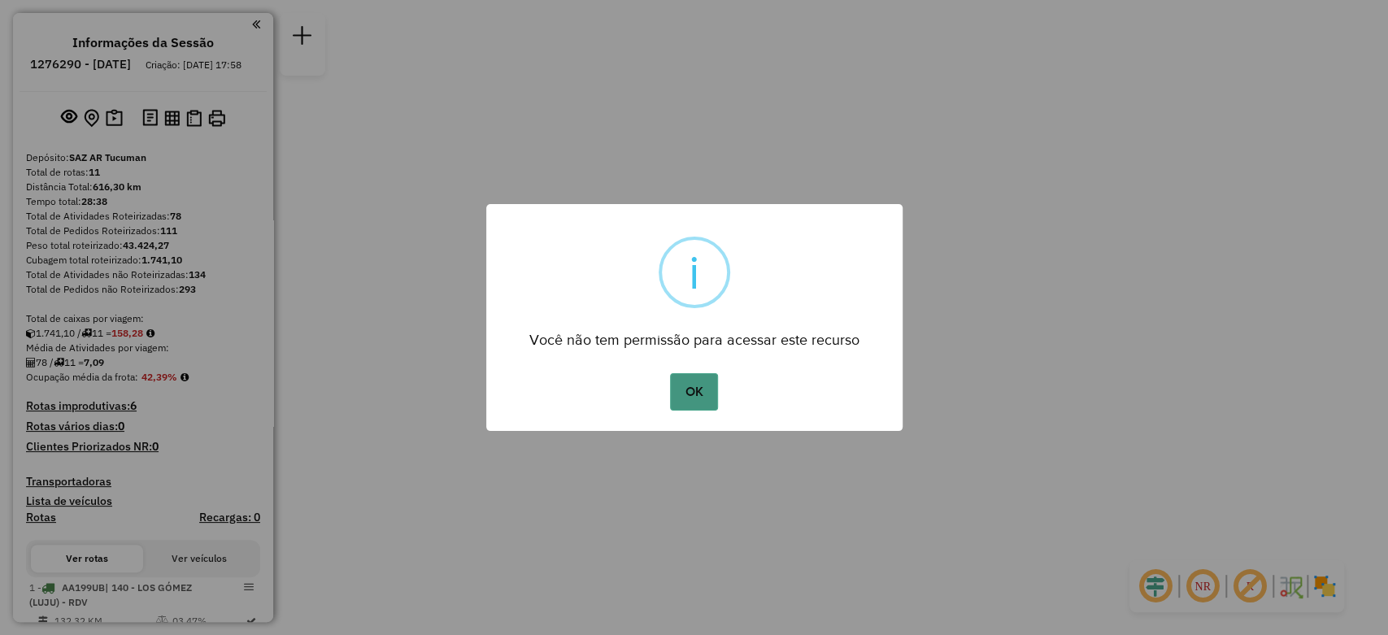
click at [689, 383] on button "OK" at bounding box center [694, 391] width 48 height 37
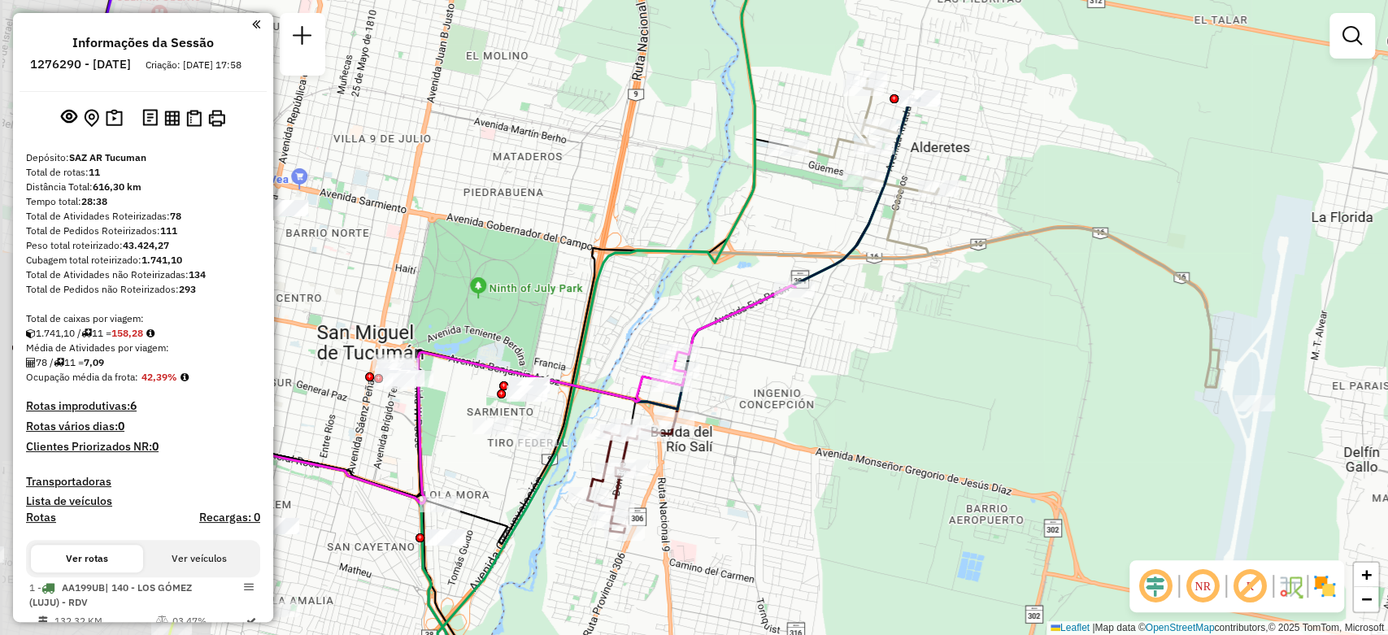
drag, startPoint x: 748, startPoint y: 321, endPoint x: 962, endPoint y: 314, distance: 214.0
click at [989, 356] on div "Janela de atendimento Grade de atendimento Capacidade Transportadoras Veículos …" at bounding box center [694, 317] width 1388 height 635
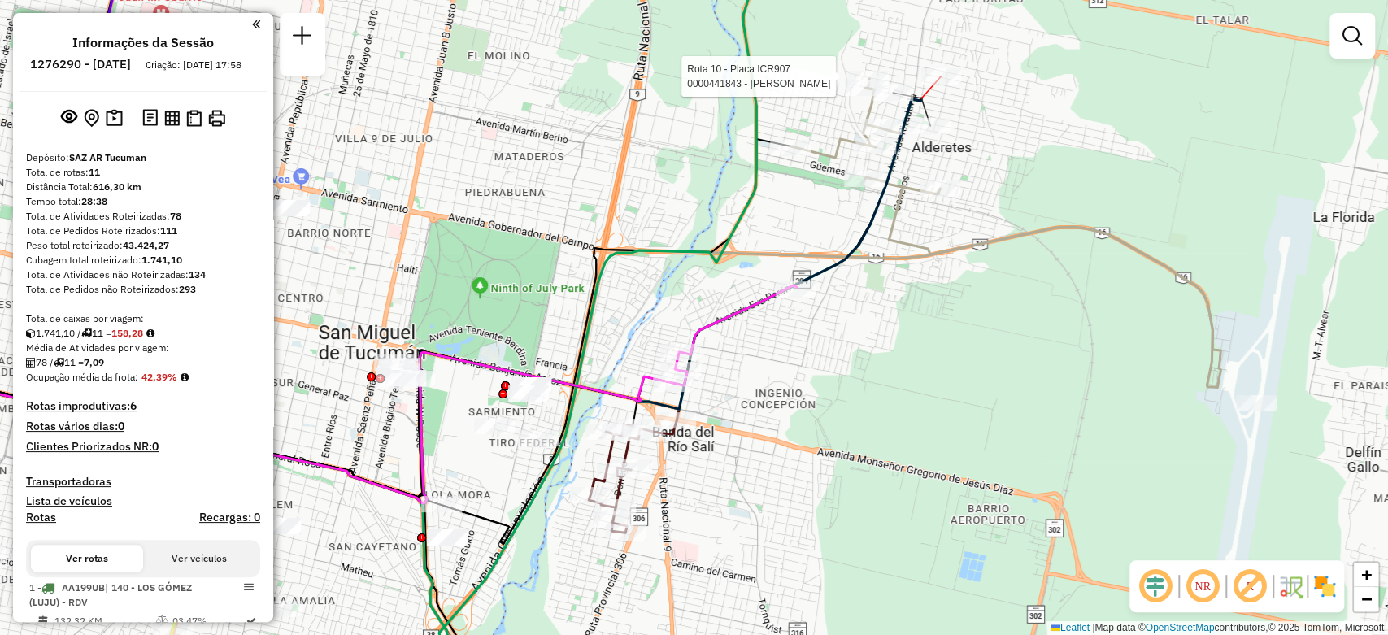
select select "**********"
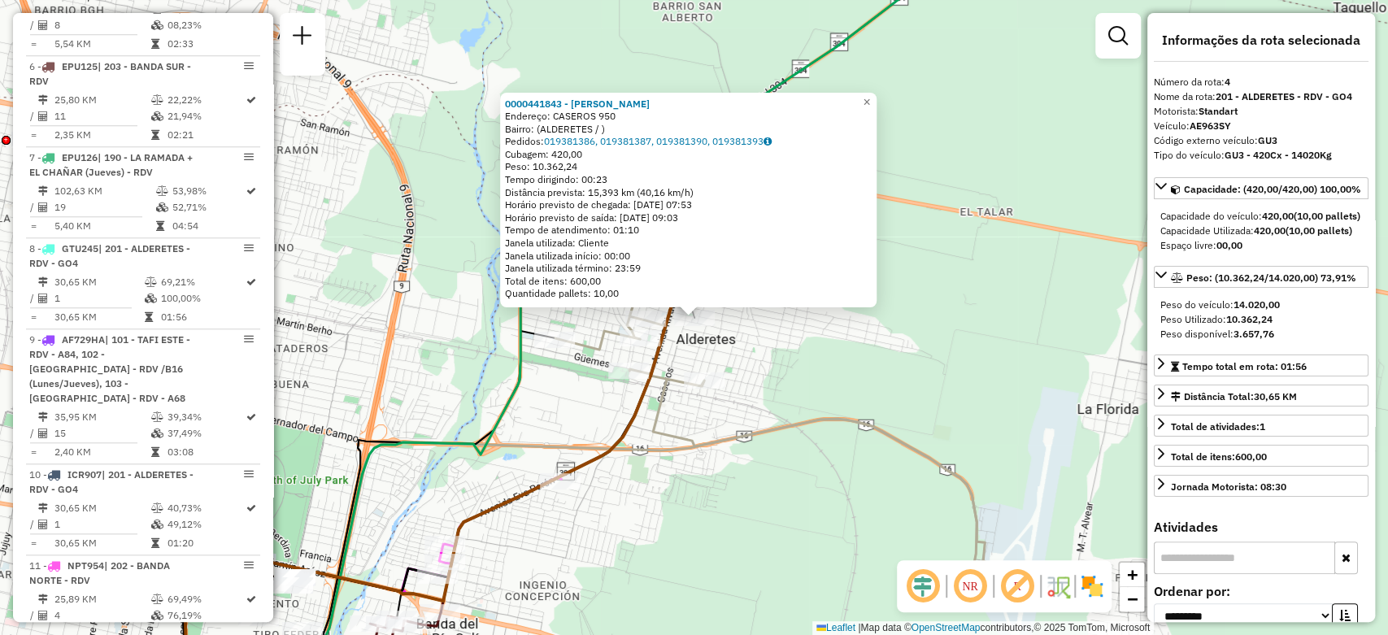
scroll to position [851, 0]
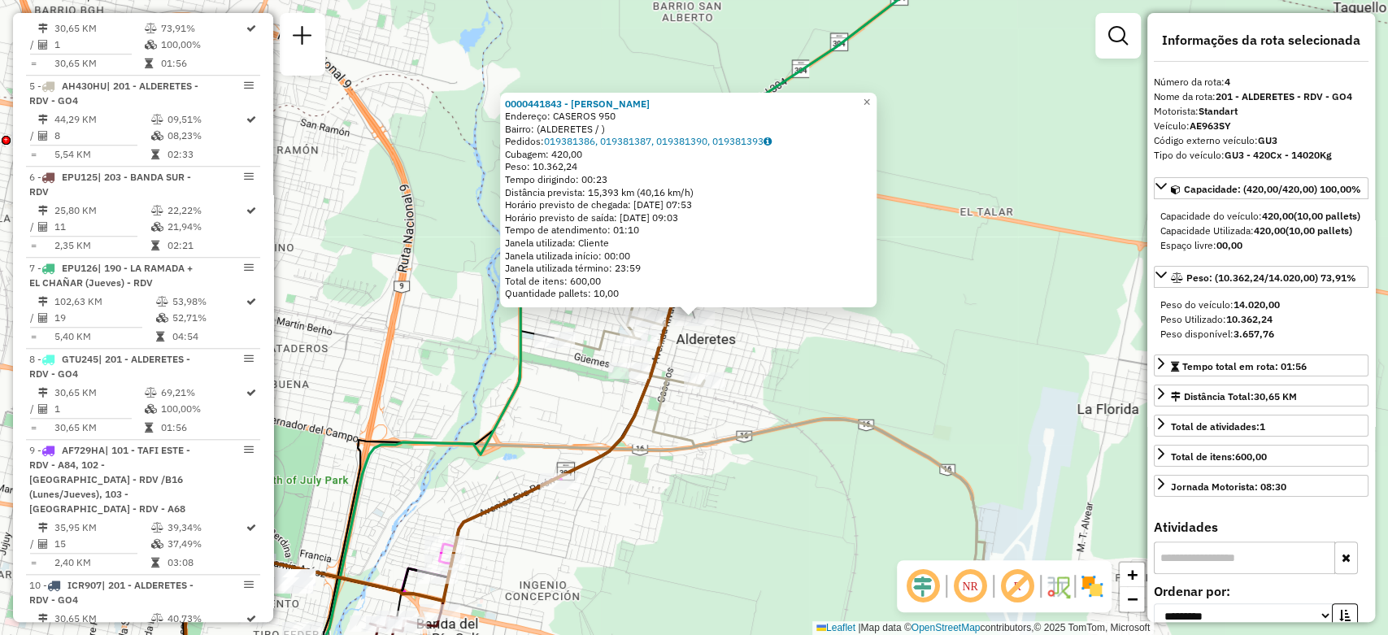
click at [975, 347] on div "0000441843 - BULACIO FISCHER PABLO FERNANDO Endereço: CASEROS 950 Bairro: (ALDE…" at bounding box center [694, 317] width 1388 height 635
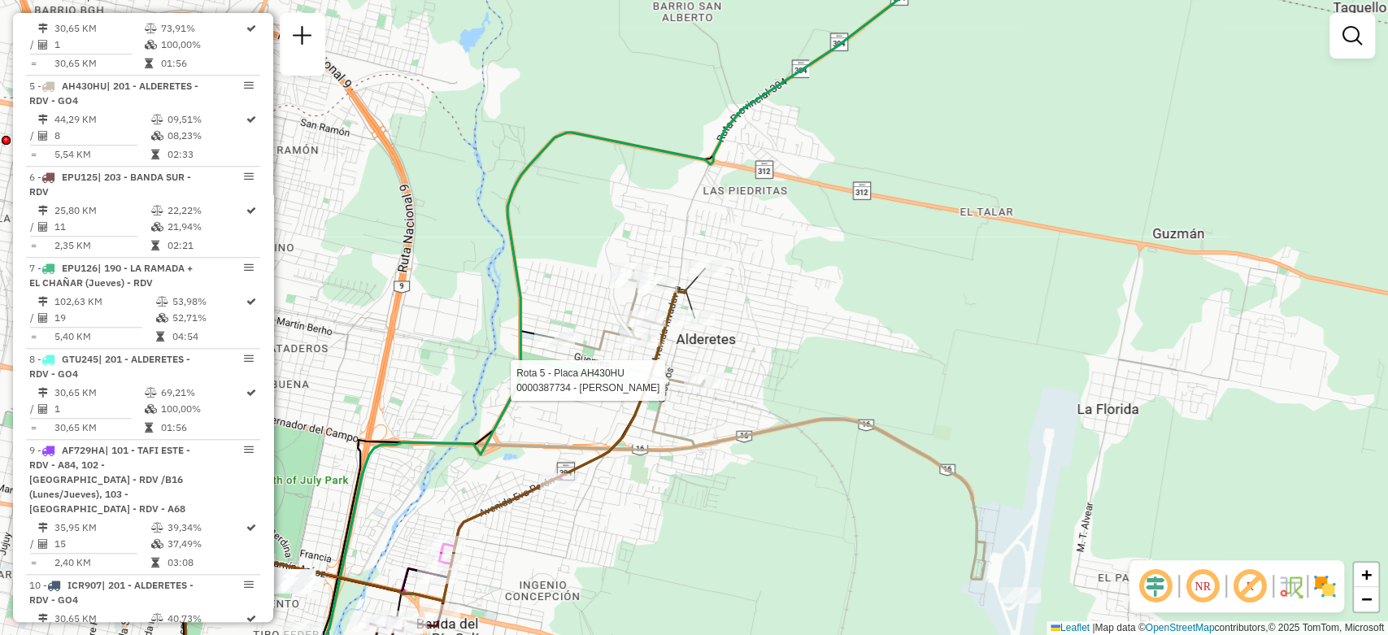
select select "**********"
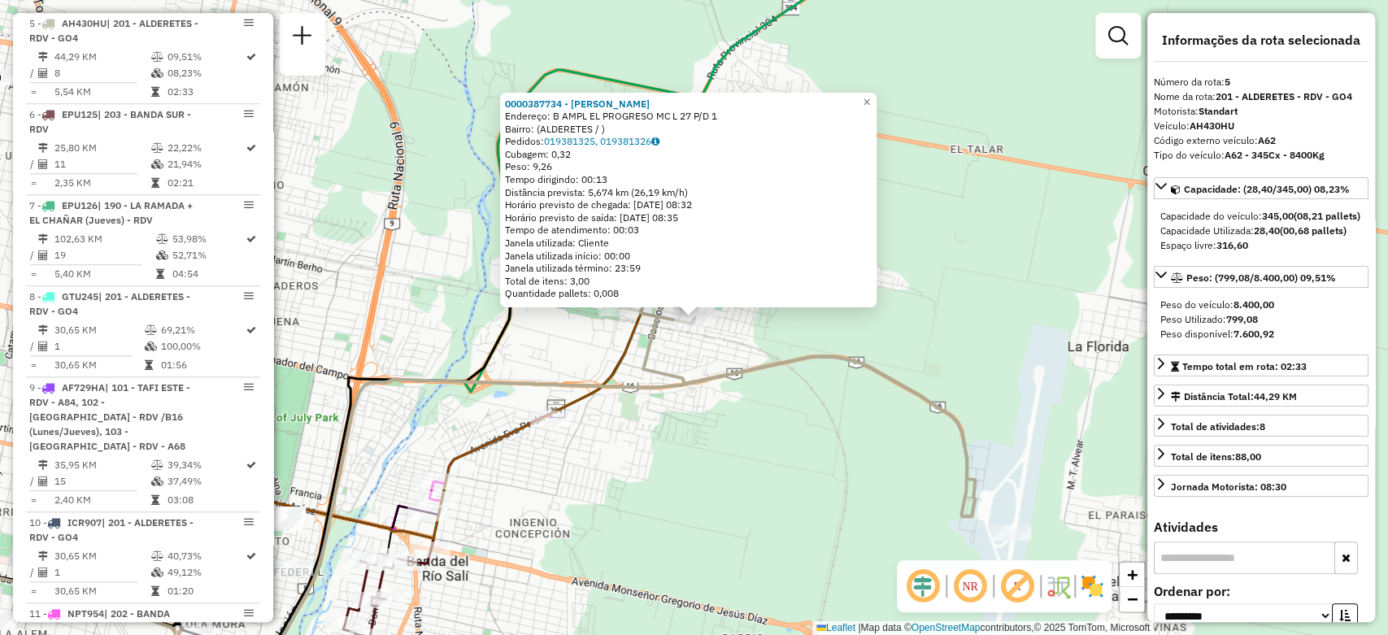
scroll to position [942, 0]
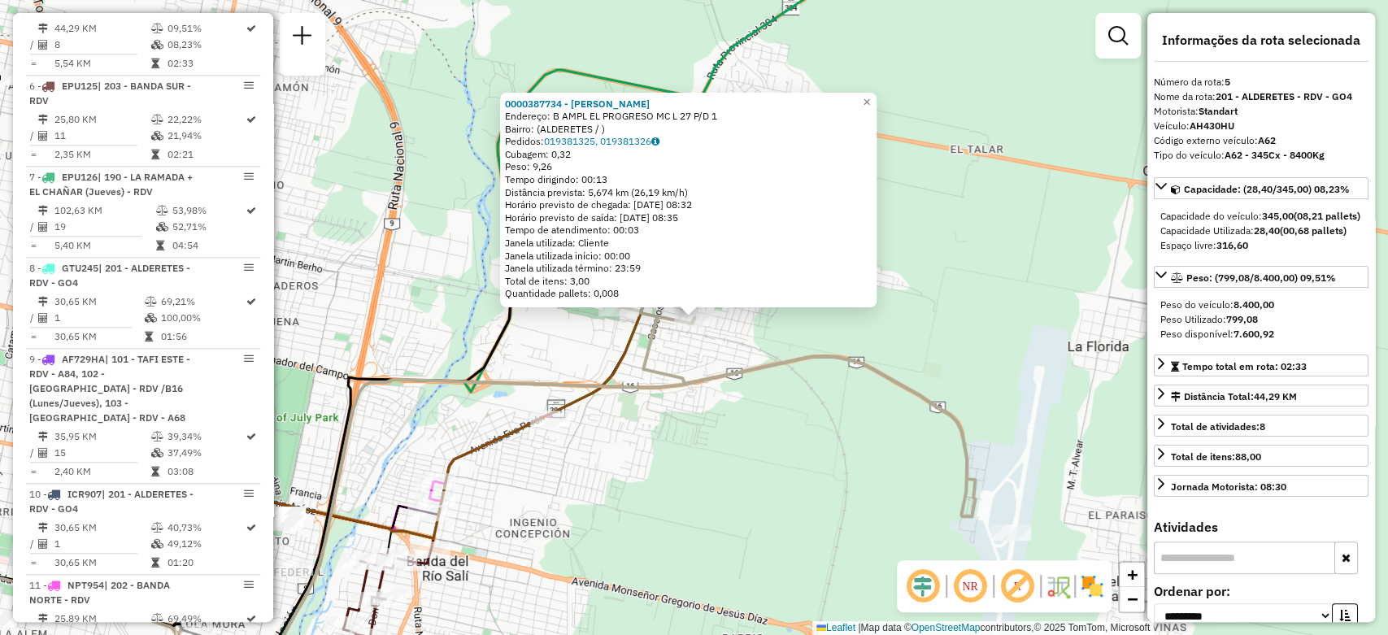
click at [747, 378] on icon at bounding box center [760, 362] width 429 height 308
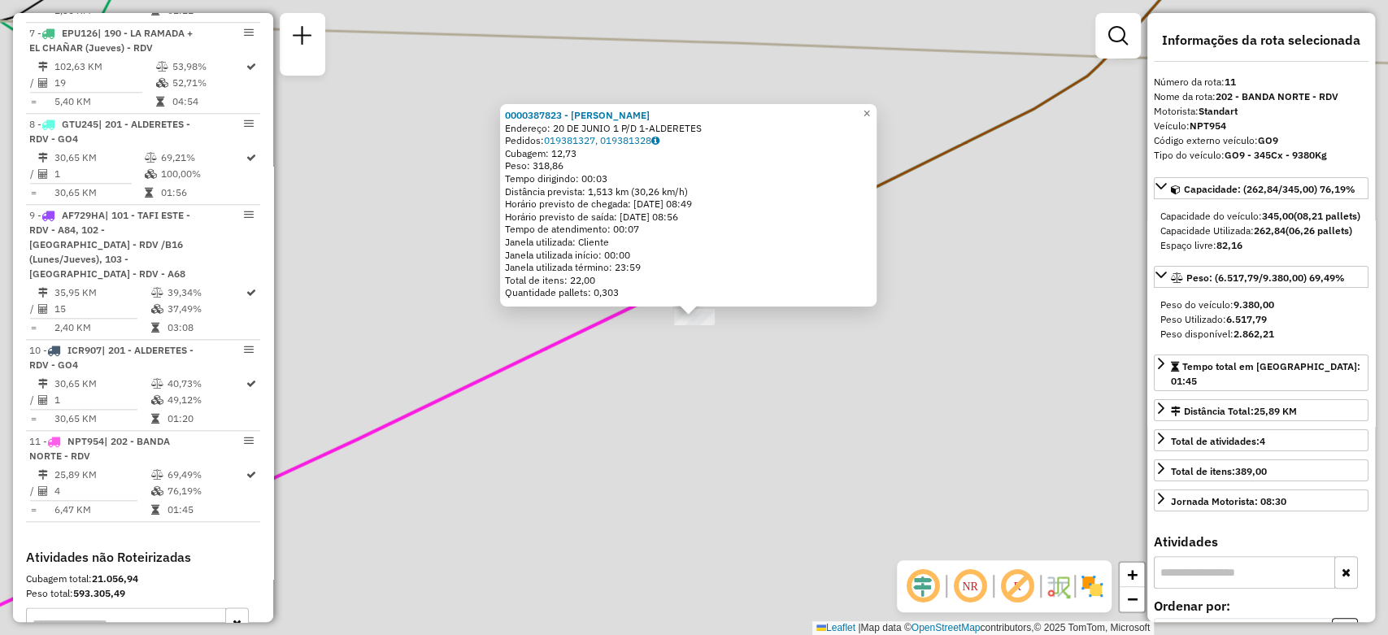
scroll to position [1355, 0]
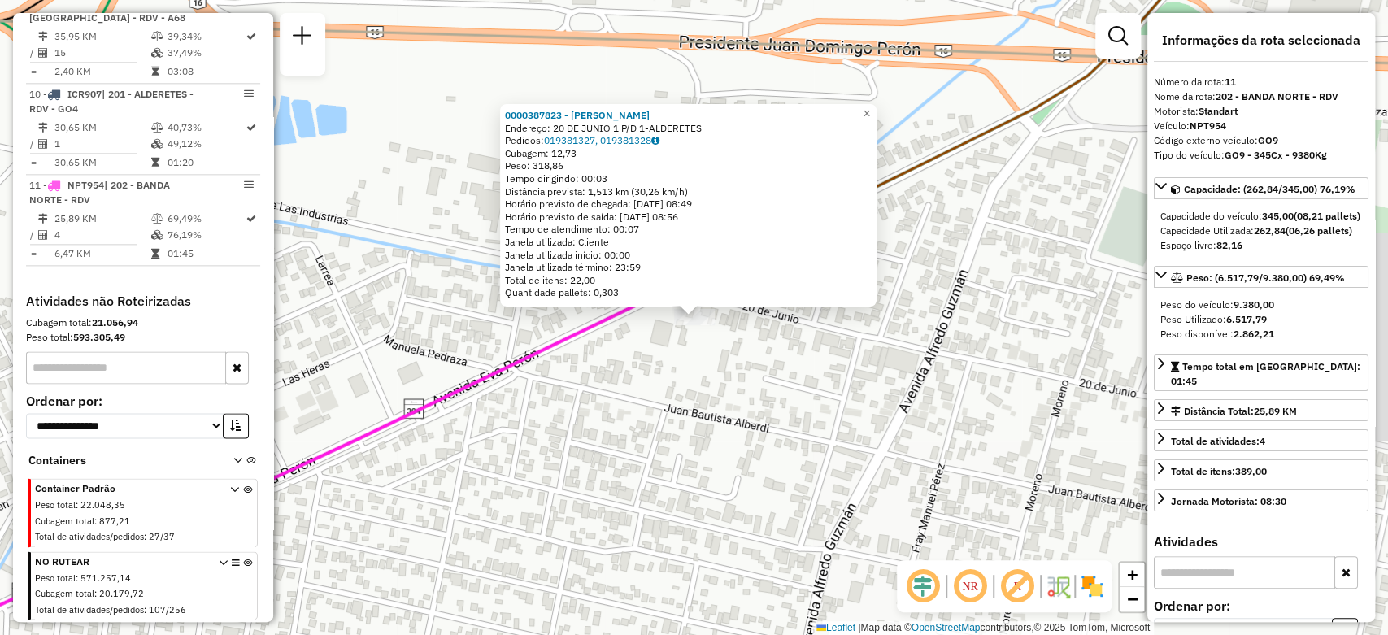
click at [620, 395] on div "0000387823 - SUAREZ RUMALDO Endereço: 20 DE JUNIO 1 P/D 1-ALDERETES Pedidos: 01…" at bounding box center [694, 317] width 1388 height 635
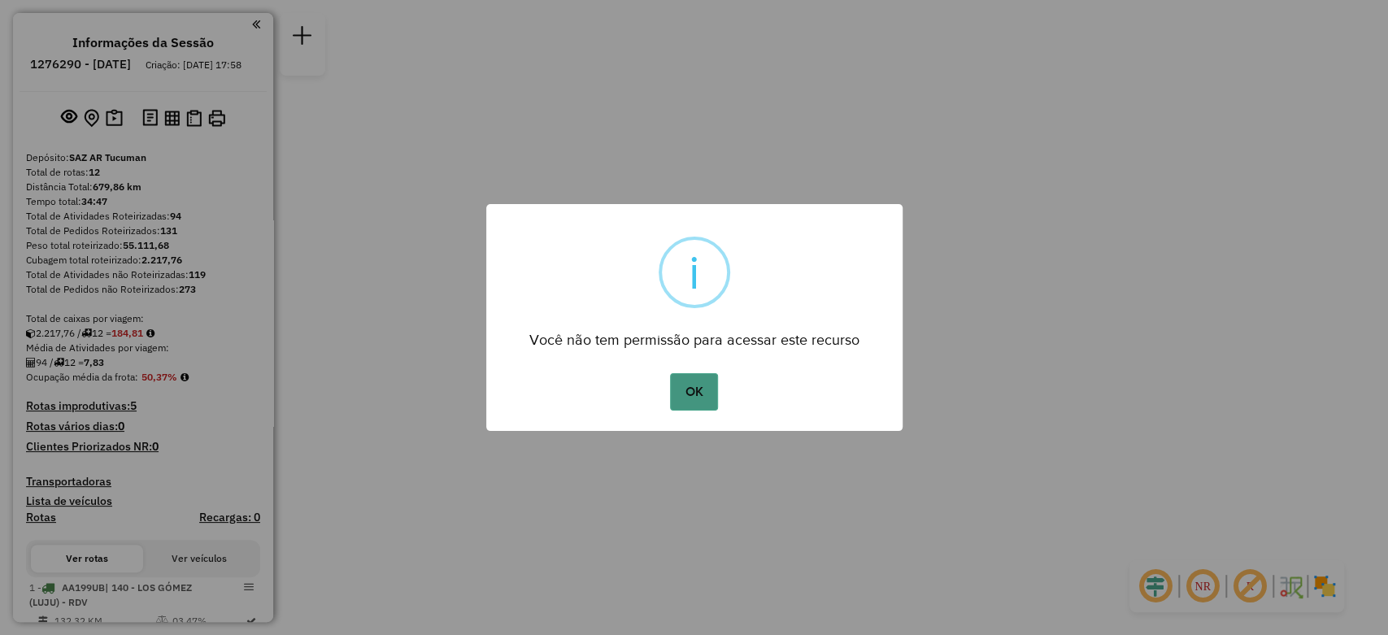
click at [703, 398] on button "OK" at bounding box center [694, 391] width 48 height 37
click at [703, 385] on button "OK" at bounding box center [694, 391] width 48 height 37
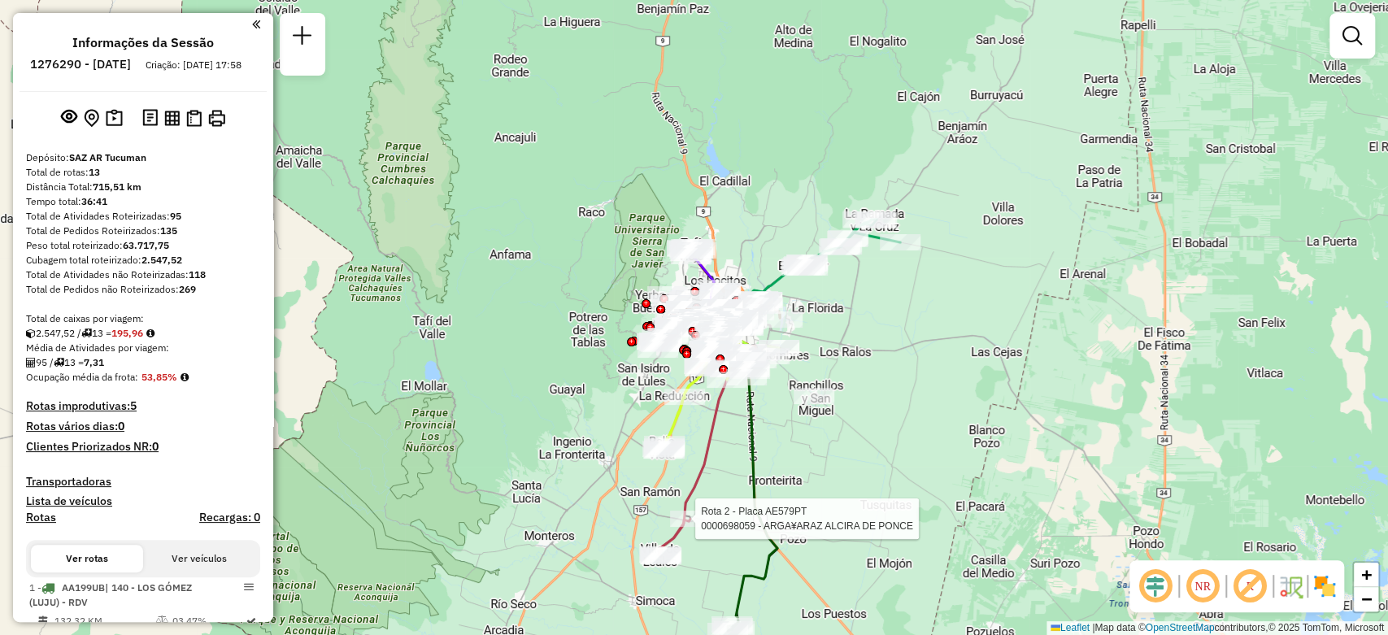
select select "**********"
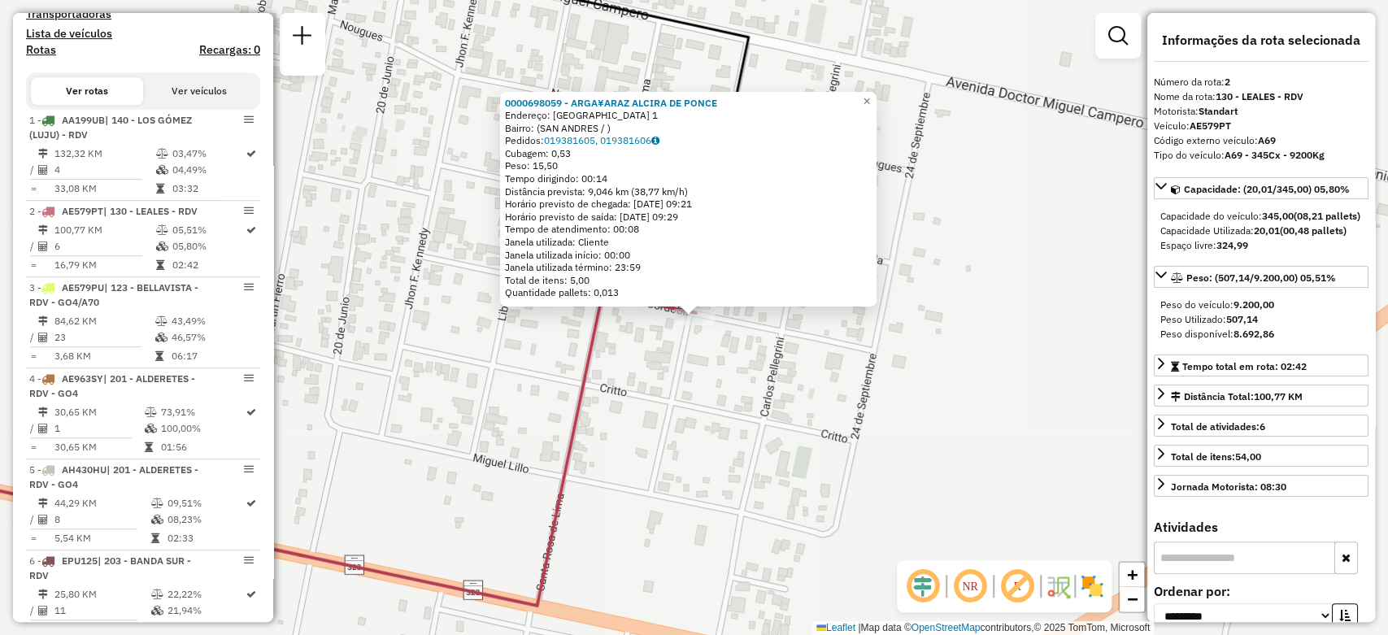
scroll to position [669, 0]
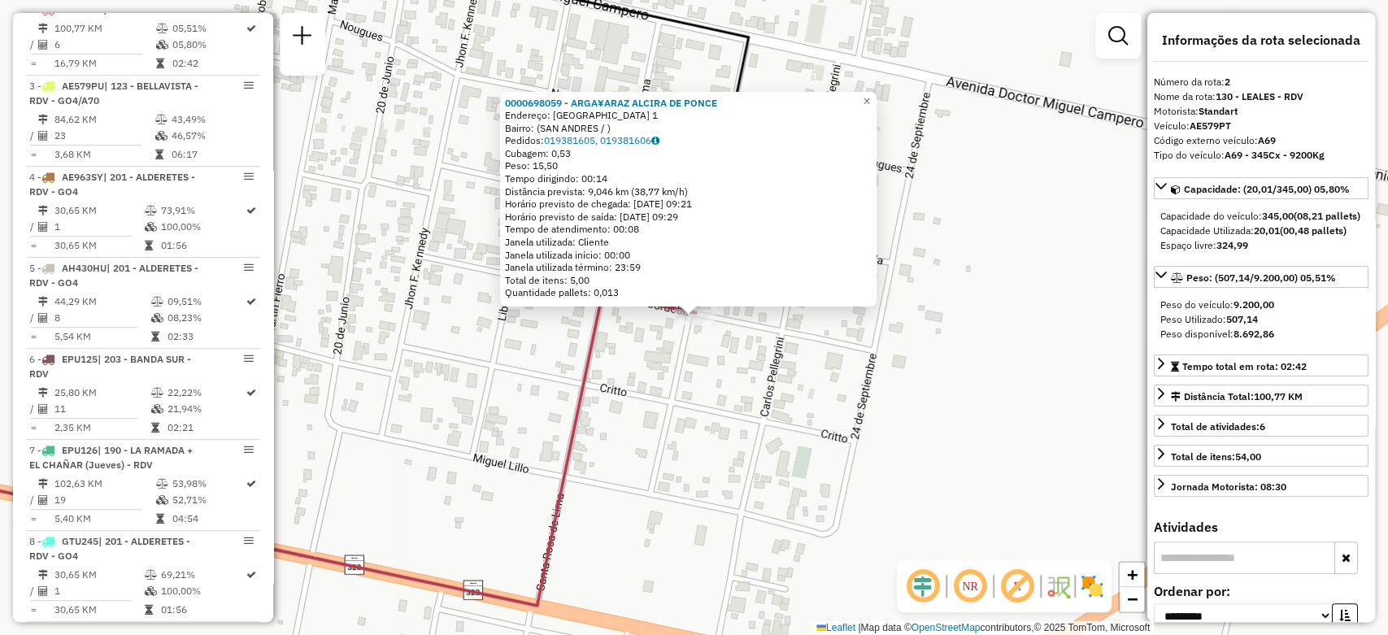
click at [678, 390] on div "0000698059 - ARGA¥ARAZ ALCIRA DE PONCE Endereço: VILLA DE LEALES 1 Bairro: (SAN…" at bounding box center [694, 317] width 1388 height 635
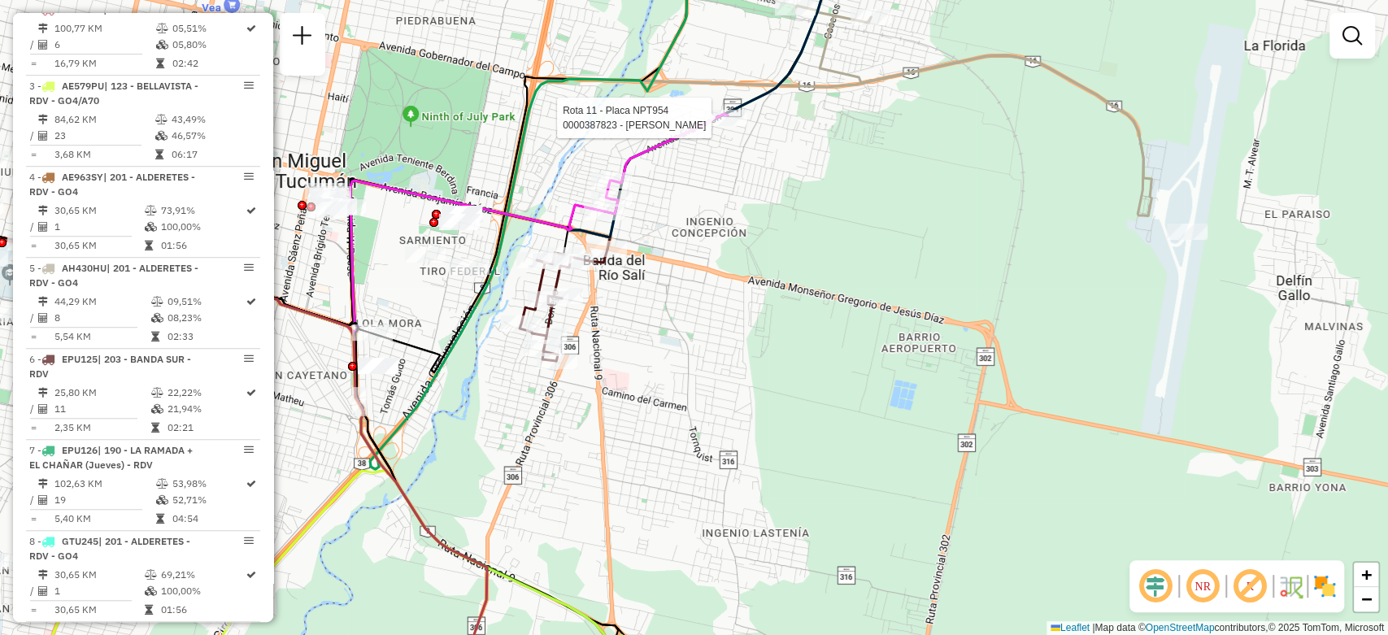
click at [717, 126] on div at bounding box center [727, 118] width 41 height 16
select select "**********"
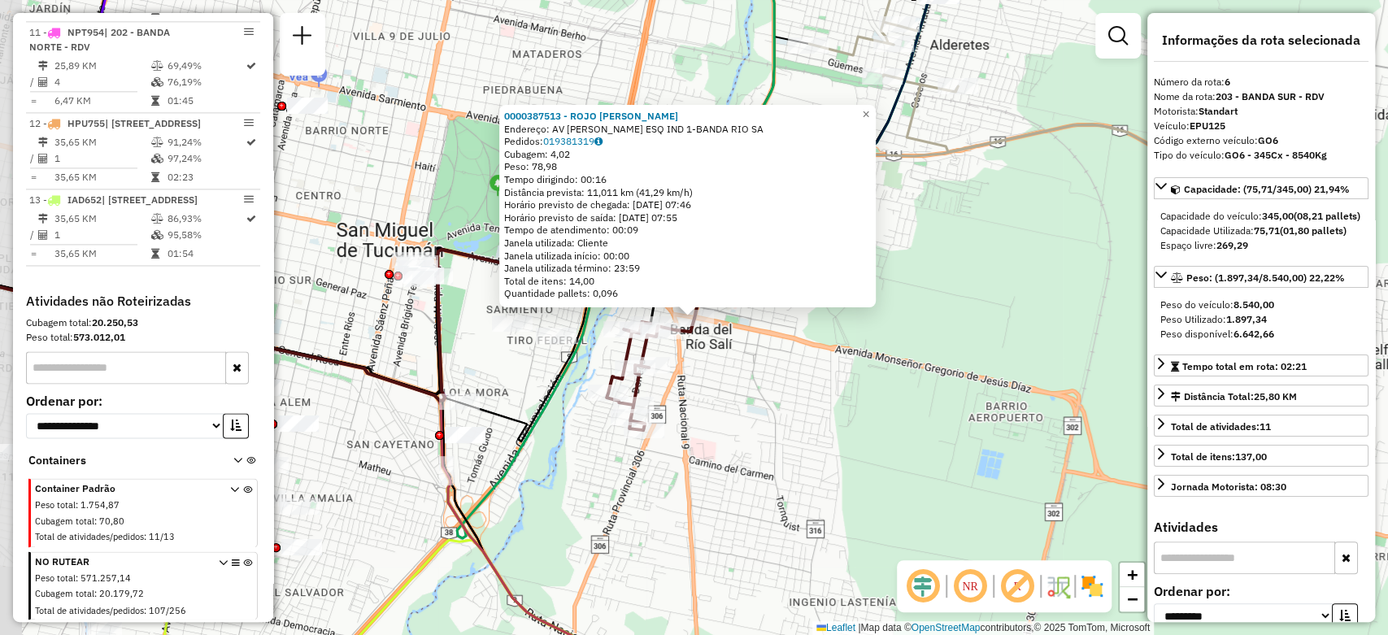
scroll to position [1033, 0]
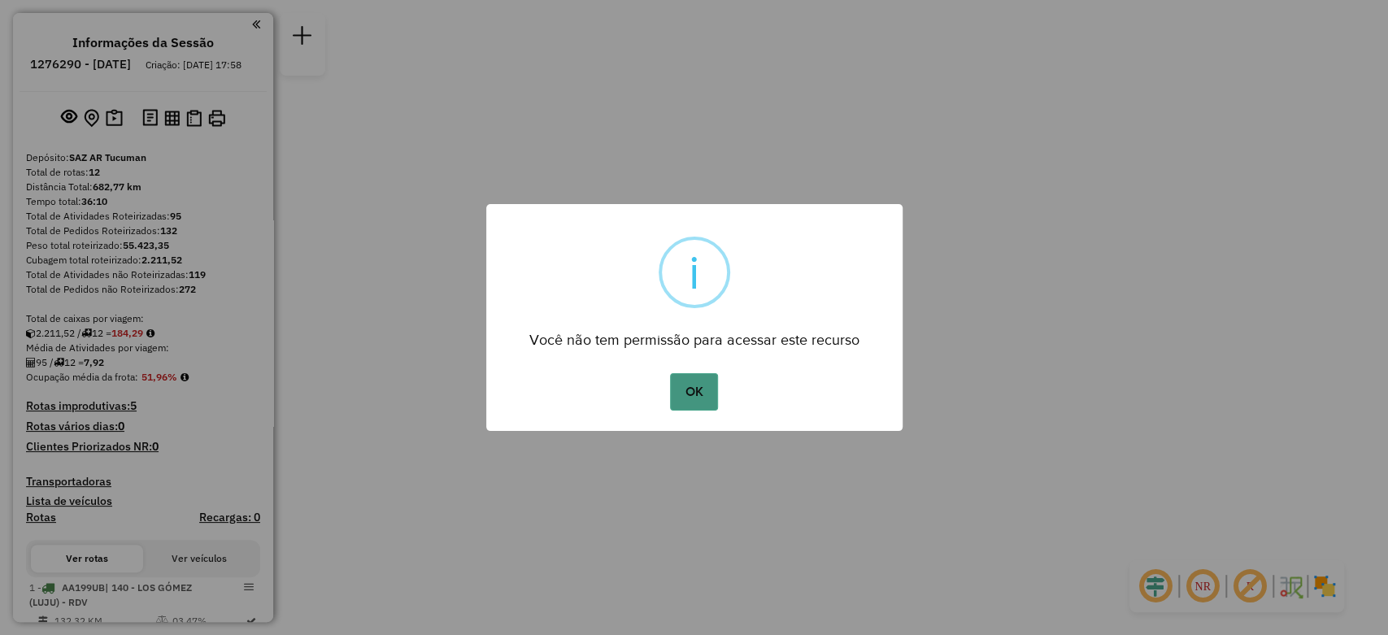
click at [693, 389] on button "OK" at bounding box center [694, 391] width 48 height 37
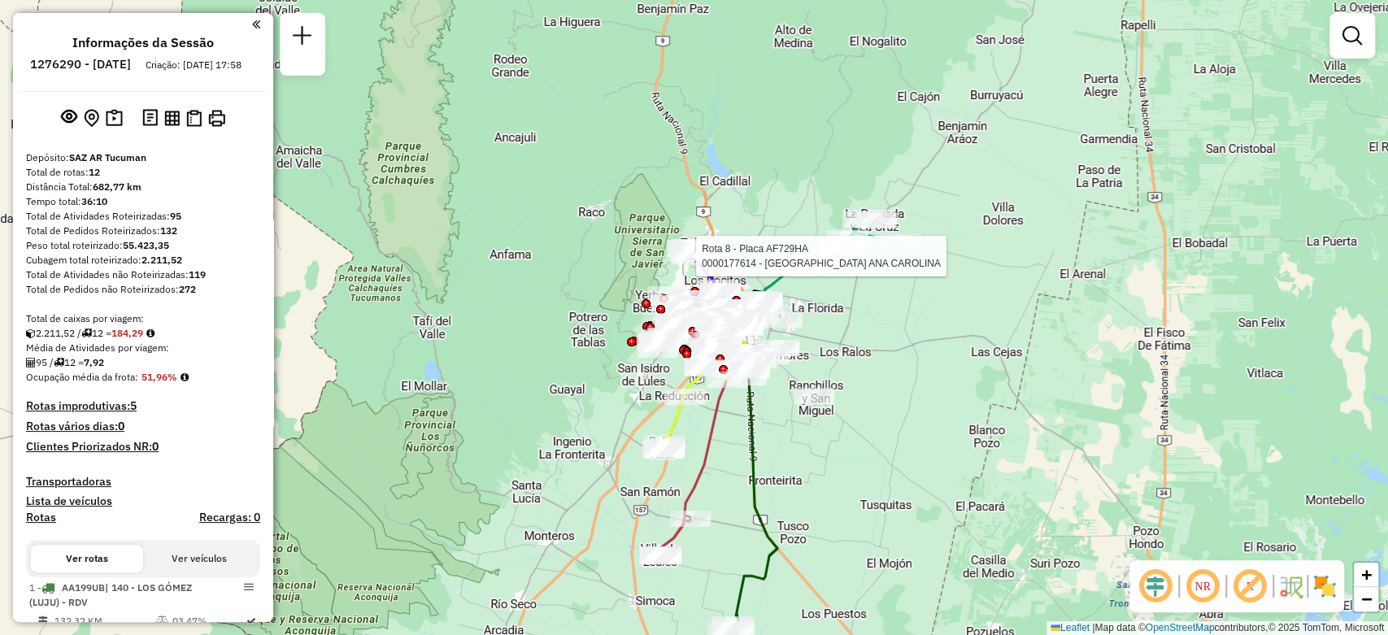
select select "**********"
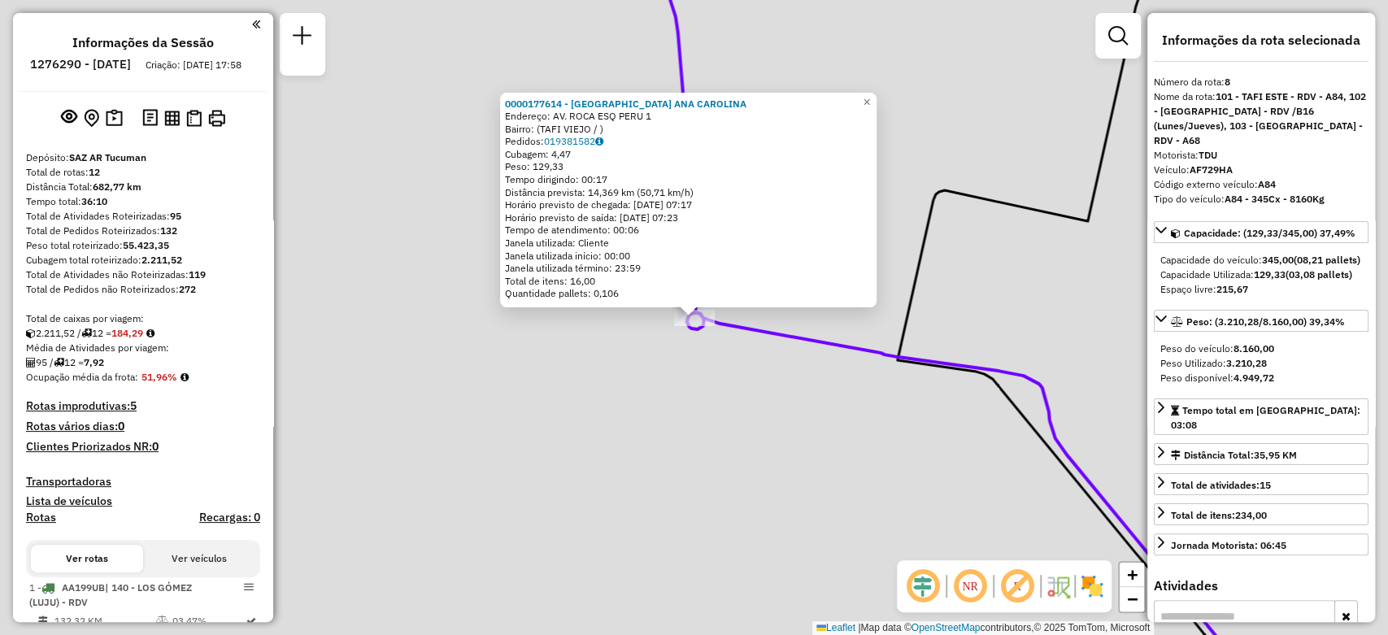
scroll to position [1216, 0]
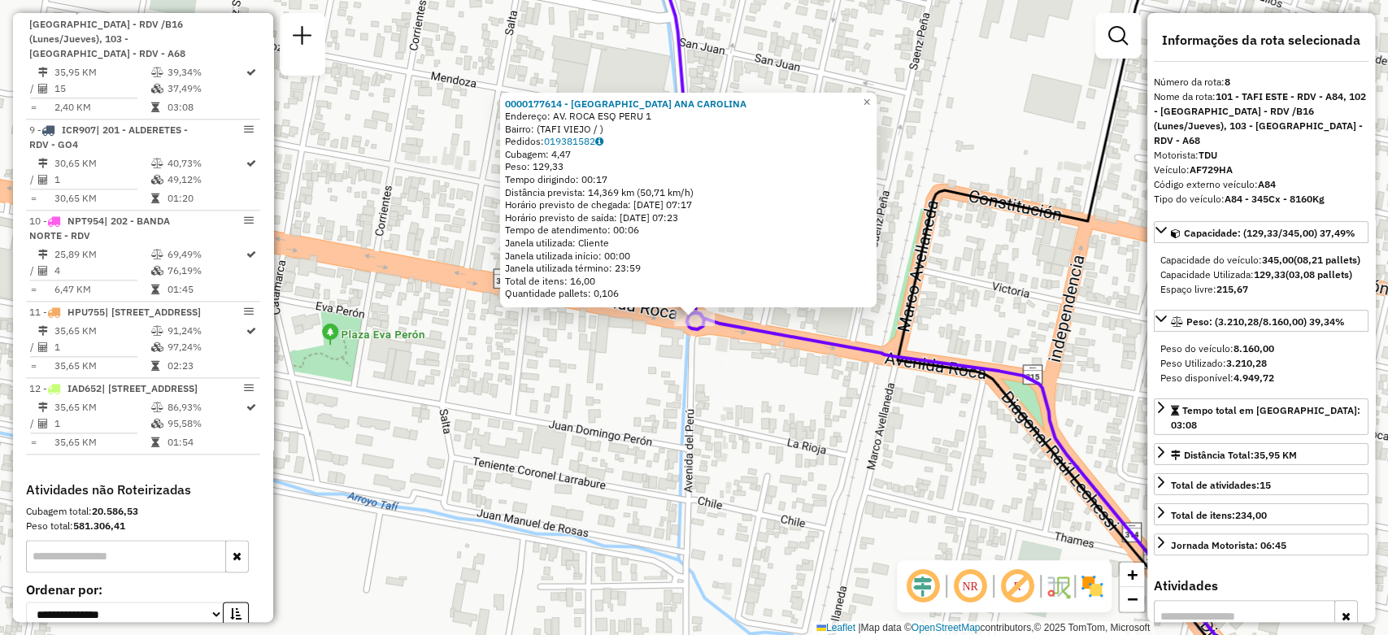
click at [631, 377] on div "0000177614 - [GEOGRAPHIC_DATA] [PERSON_NAME]: AV. ROCA ESQ PERU 1 Bairro: (TAFI…" at bounding box center [694, 317] width 1388 height 635
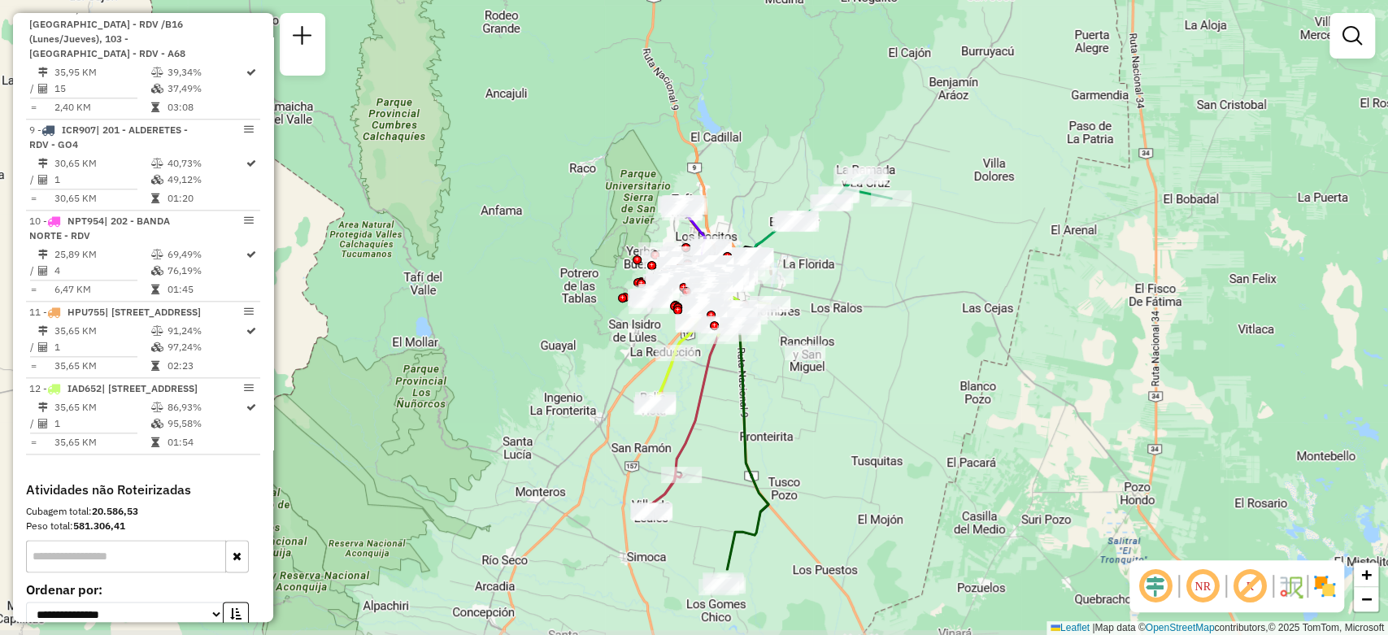
drag, startPoint x: 928, startPoint y: 428, endPoint x: 917, endPoint y: 298, distance: 129.7
click at [917, 298] on div "Janela de atendimento Grade de atendimento Capacidade Transportadoras Veículos …" at bounding box center [694, 317] width 1388 height 635
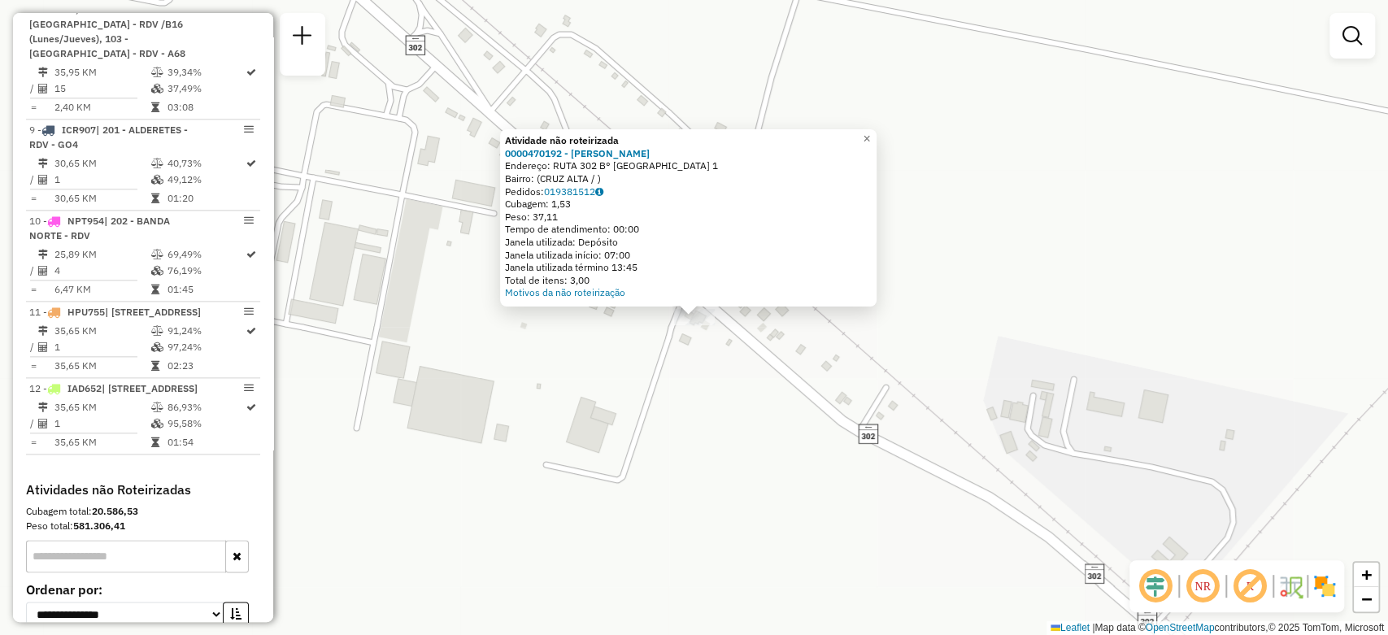
click at [697, 376] on div "Atividade não roteirizada 0000470192 - LEDESMA [PERSON_NAME]: RUTA 302 B° CRUZ …" at bounding box center [694, 317] width 1388 height 635
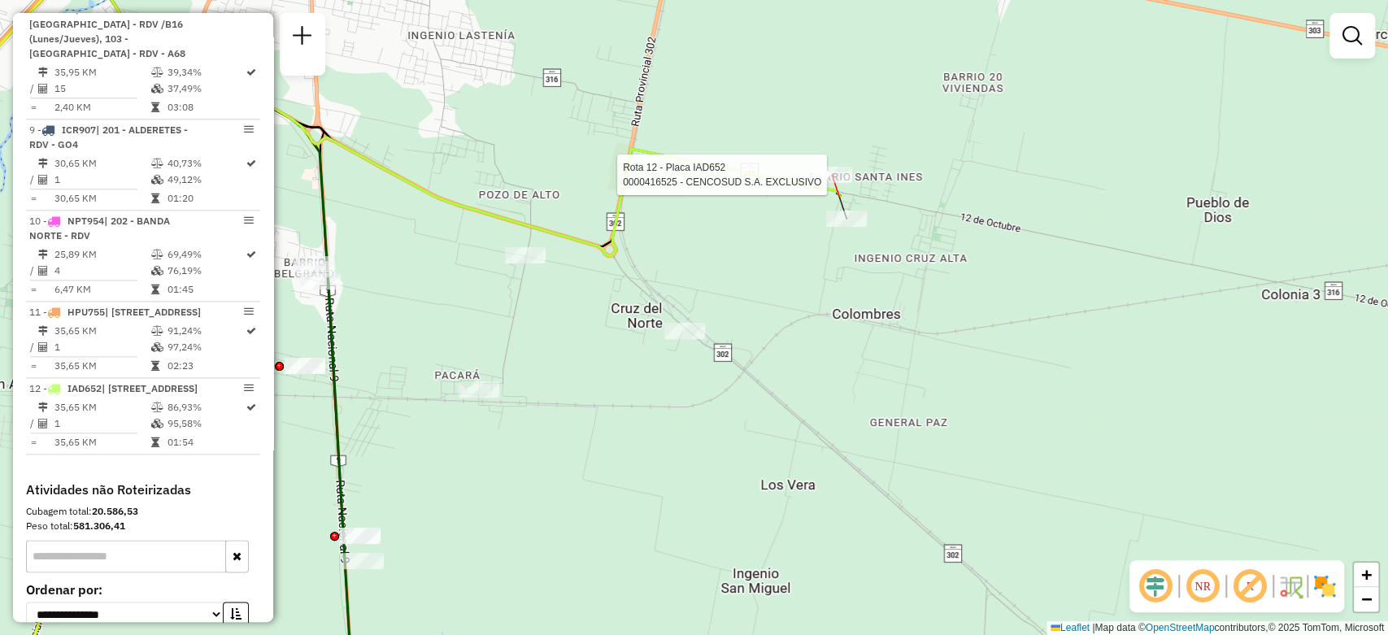
scroll to position [1445, 0]
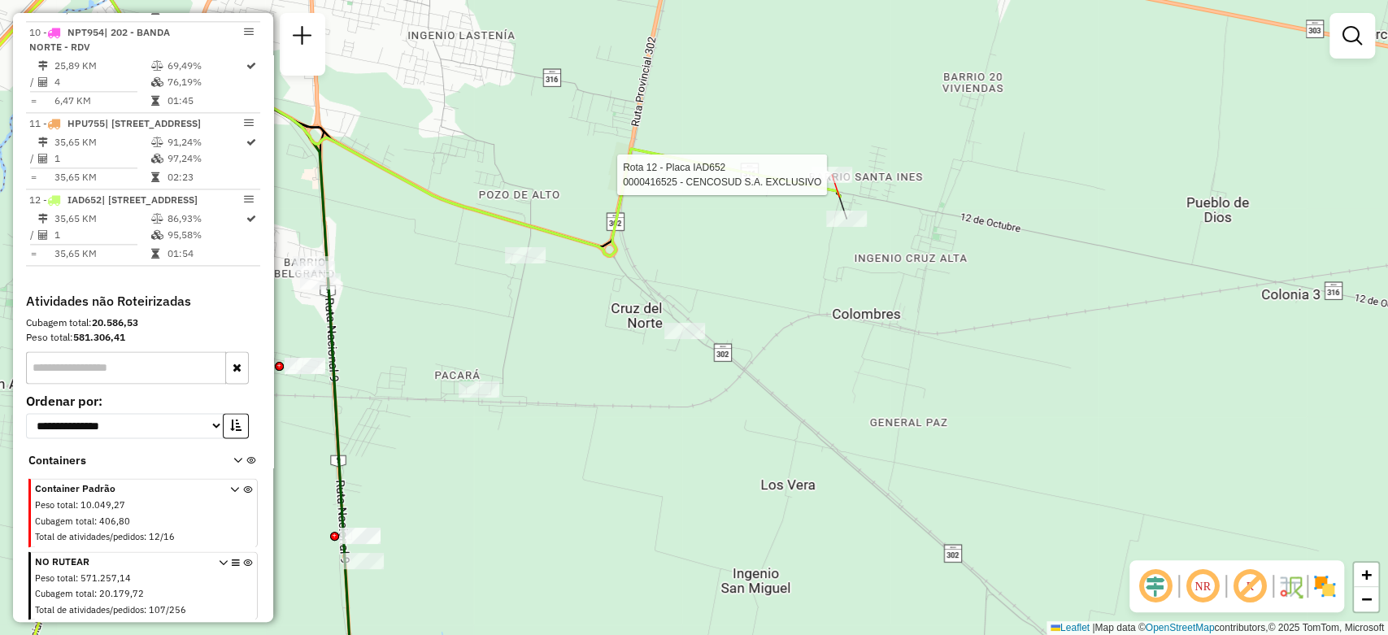
select select "**********"
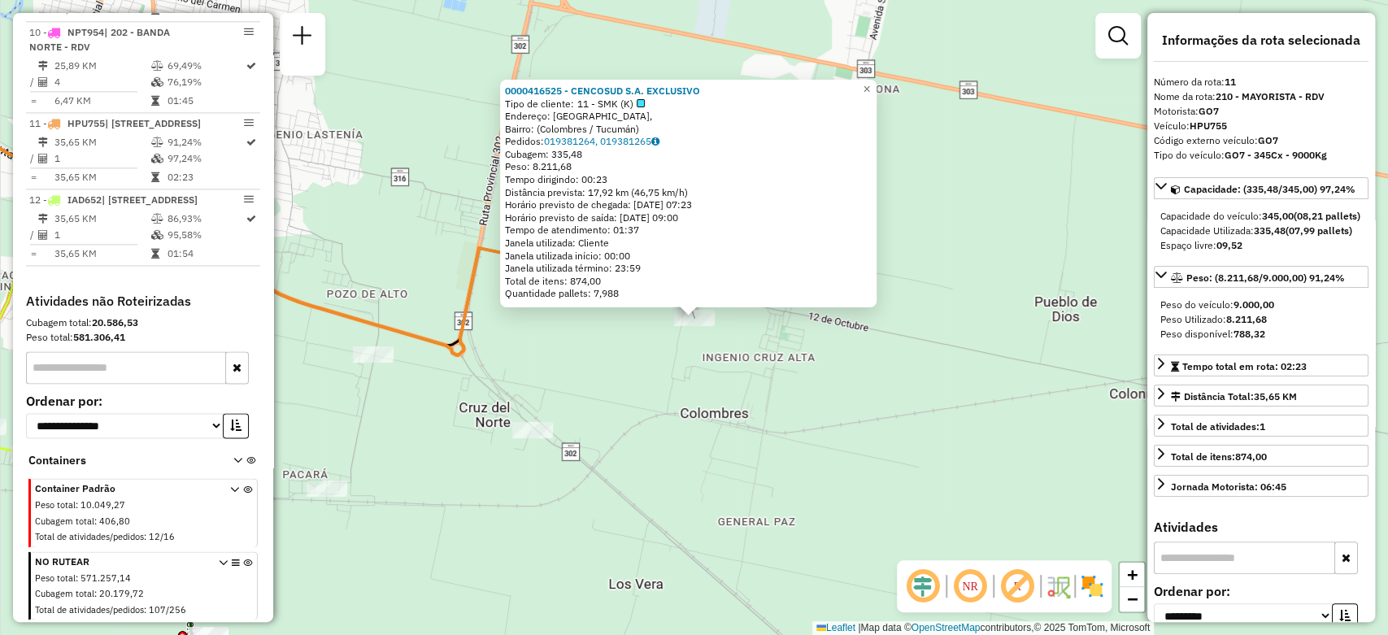
click at [748, 376] on div "0000416525 - CENCOSUD S.A. EXCLUSIVO Tipo de cliente: 11 - SMK (K) Endereço: Ca…" at bounding box center [694, 317] width 1388 height 635
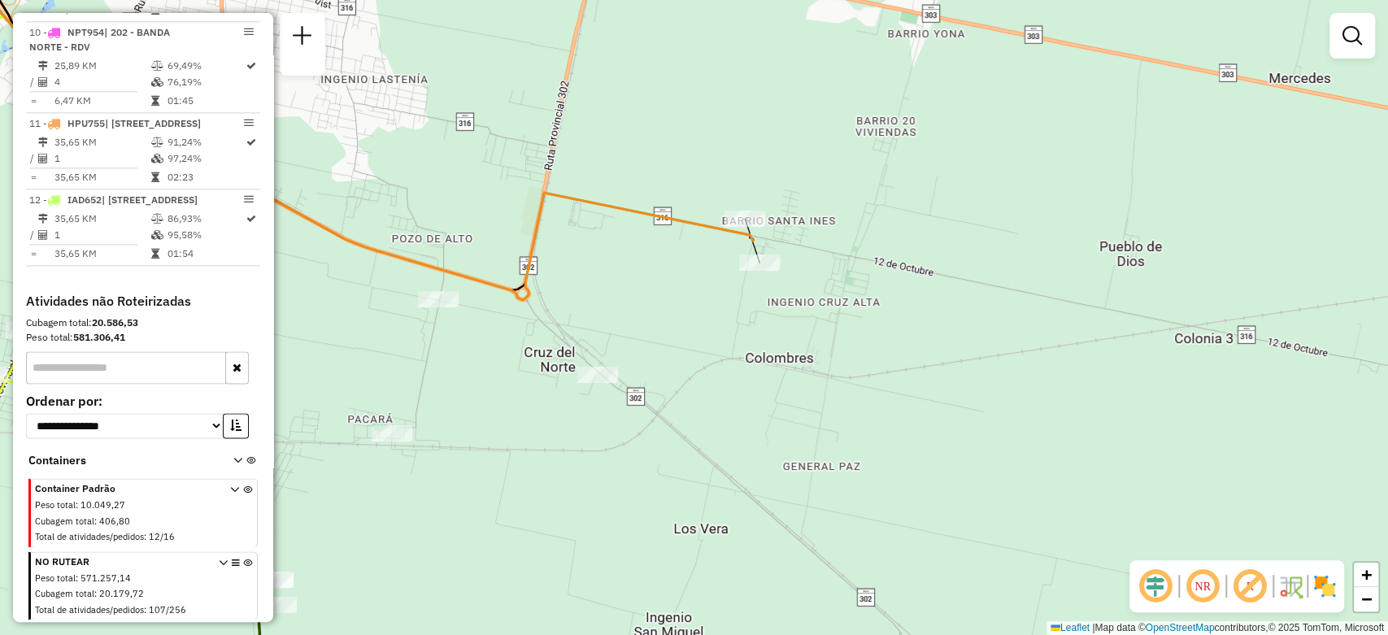
drag, startPoint x: 796, startPoint y: 313, endPoint x: 861, endPoint y: 257, distance: 85.9
click at [861, 257] on div "Janela de atendimento Grade de atendimento Capacidade Transportadoras Veículos …" at bounding box center [694, 317] width 1388 height 635
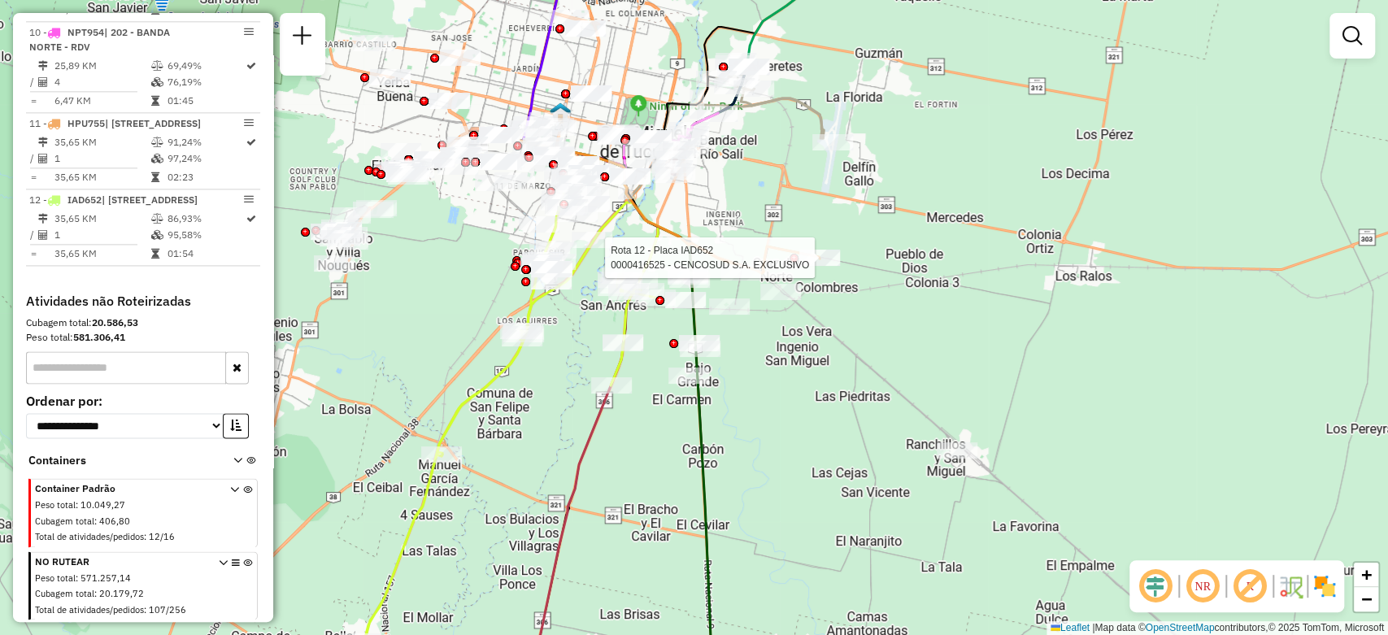
click at [820, 266] on div at bounding box center [819, 258] width 41 height 16
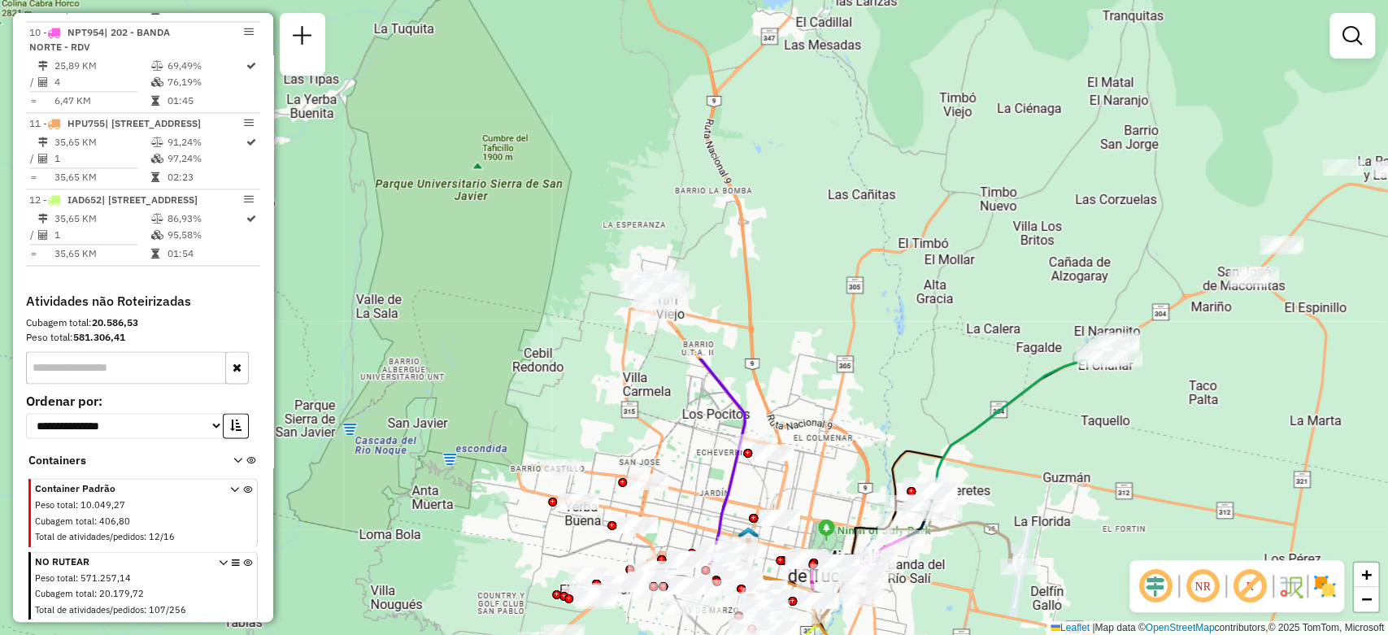
drag, startPoint x: 490, startPoint y: 150, endPoint x: 976, endPoint y: 572, distance: 643.8
click at [976, 572] on div "Janela de atendimento Grade de atendimento Capacidade Transportadoras Veículos …" at bounding box center [694, 317] width 1388 height 635
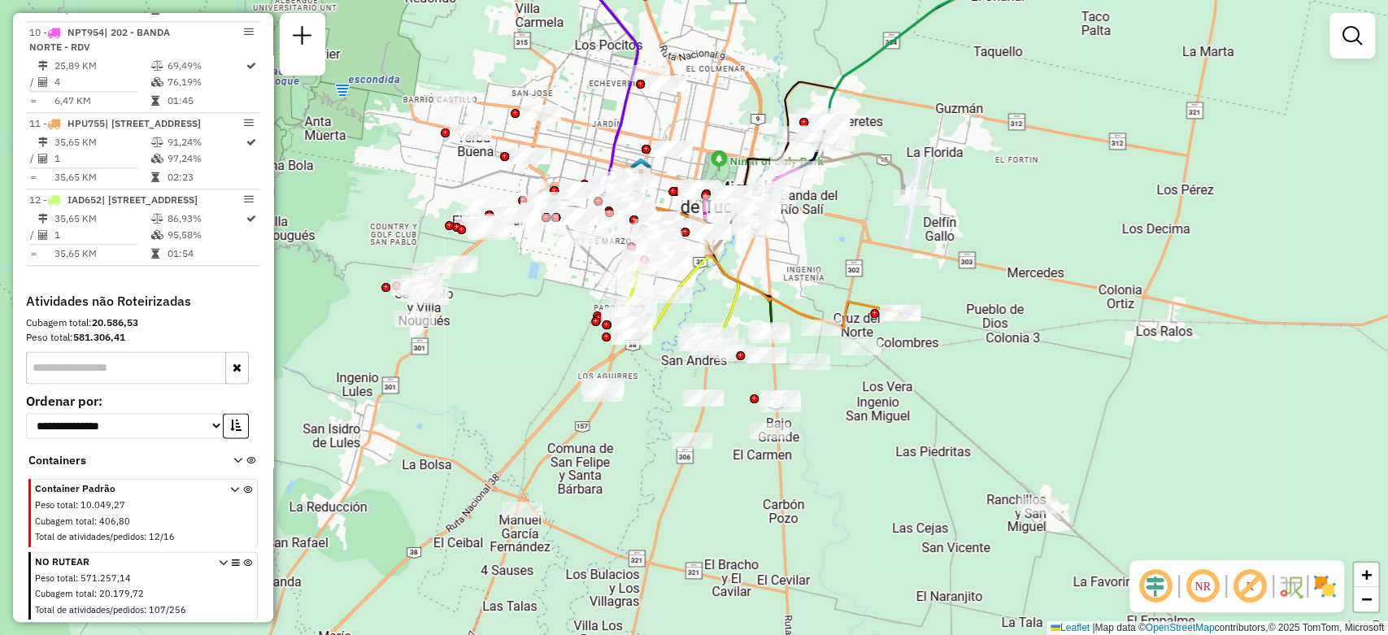
drag, startPoint x: 652, startPoint y: 416, endPoint x: 545, endPoint y: 47, distance: 384.4
click at [545, 47] on div "Janela de atendimento Grade de atendimento Capacidade Transportadoras Veículos …" at bounding box center [694, 317] width 1388 height 635
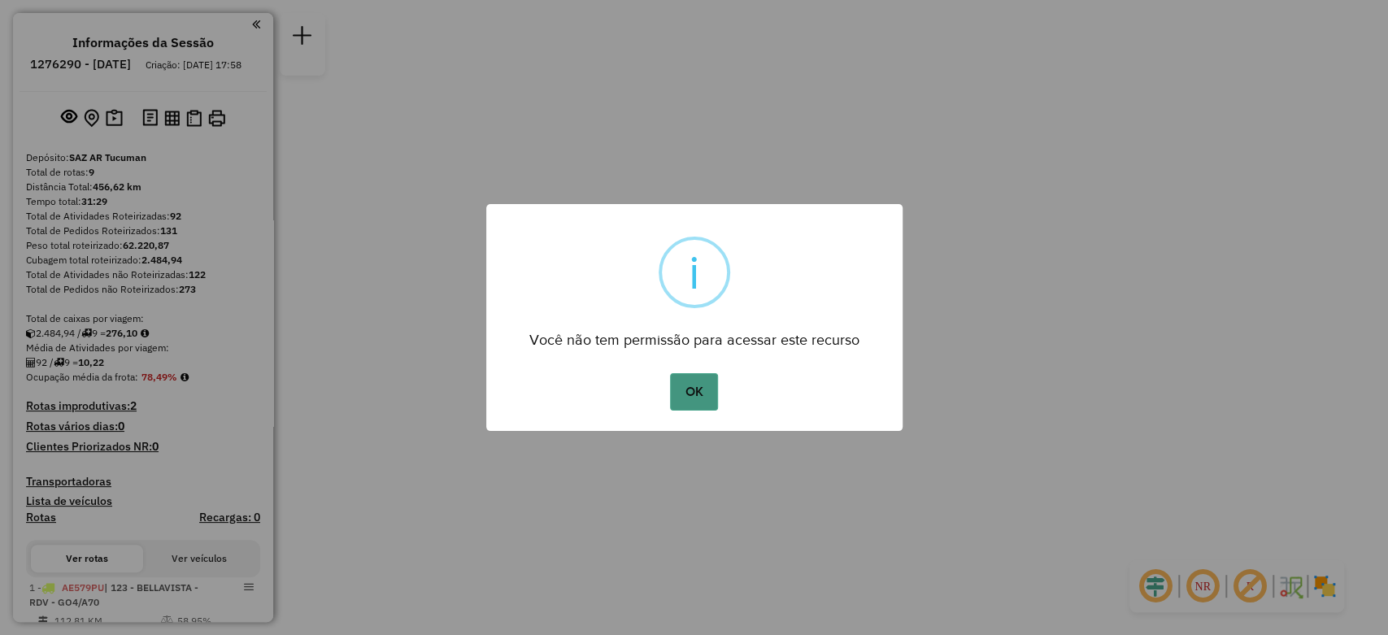
click at [676, 382] on button "OK" at bounding box center [694, 391] width 48 height 37
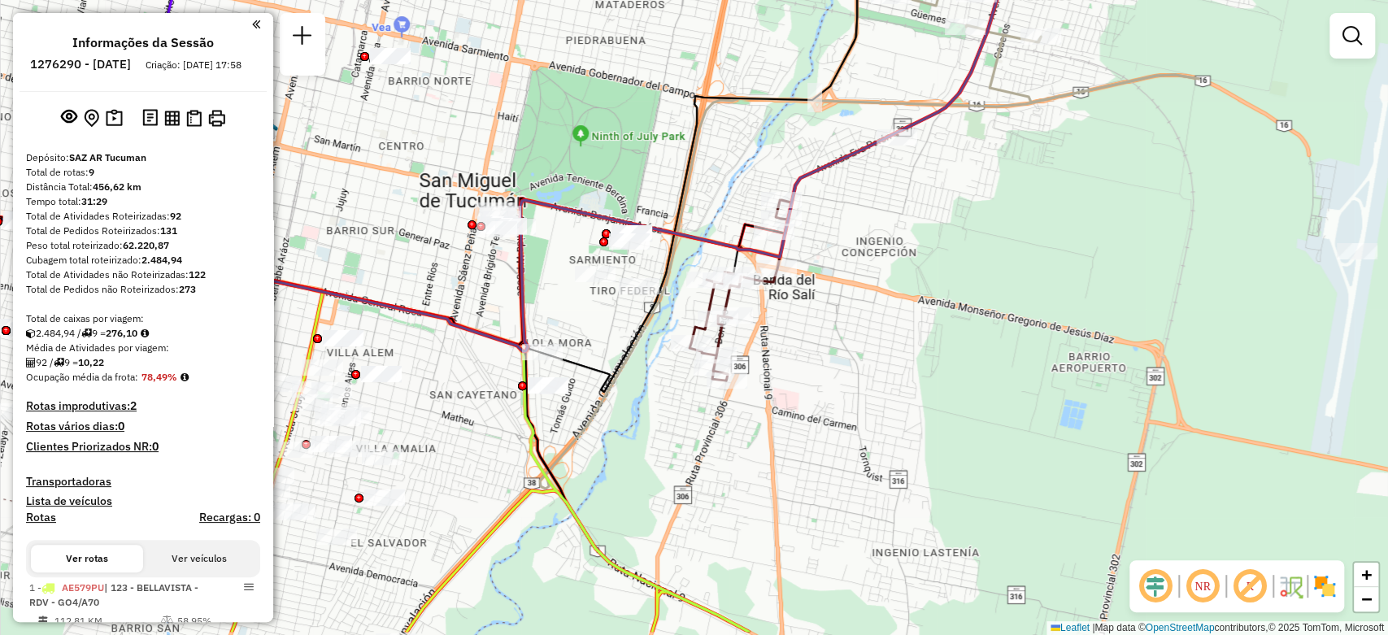
drag, startPoint x: 893, startPoint y: 318, endPoint x: 566, endPoint y: 251, distance: 333.6
click at [566, 251] on div "Janela de atendimento Grade de atendimento Capacidade Transportadoras Veículos …" at bounding box center [694, 317] width 1388 height 635
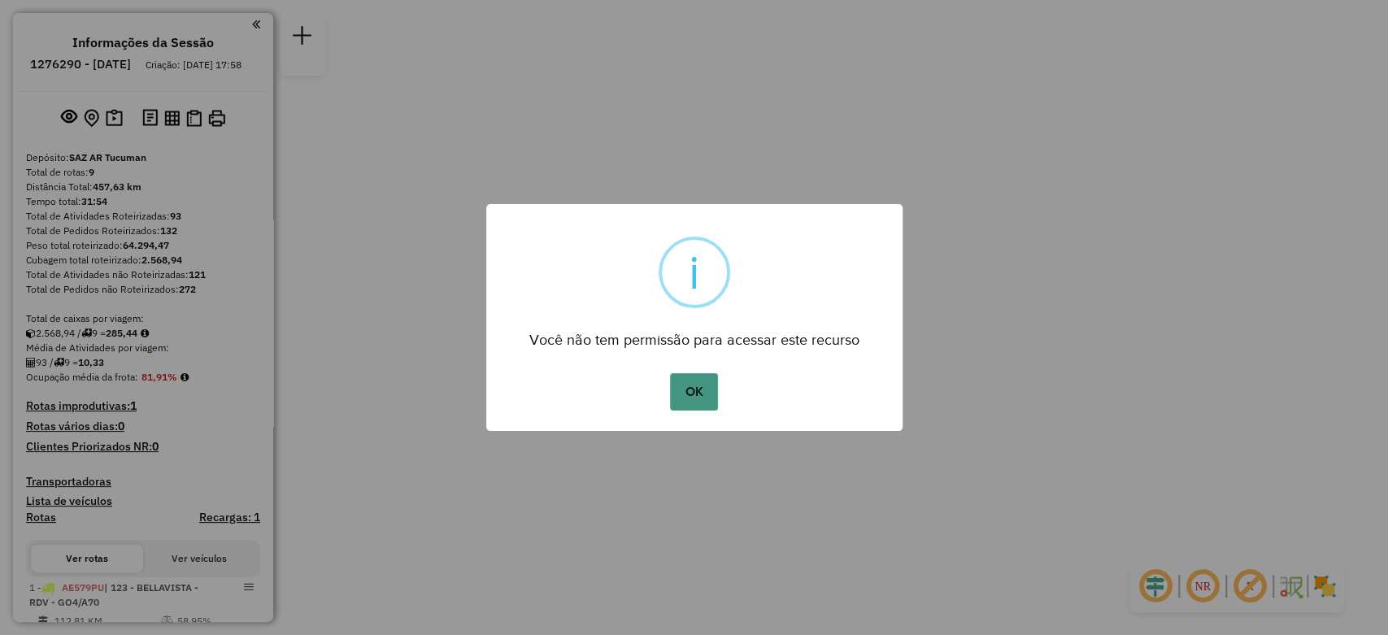
click at [685, 389] on button "OK" at bounding box center [694, 391] width 48 height 37
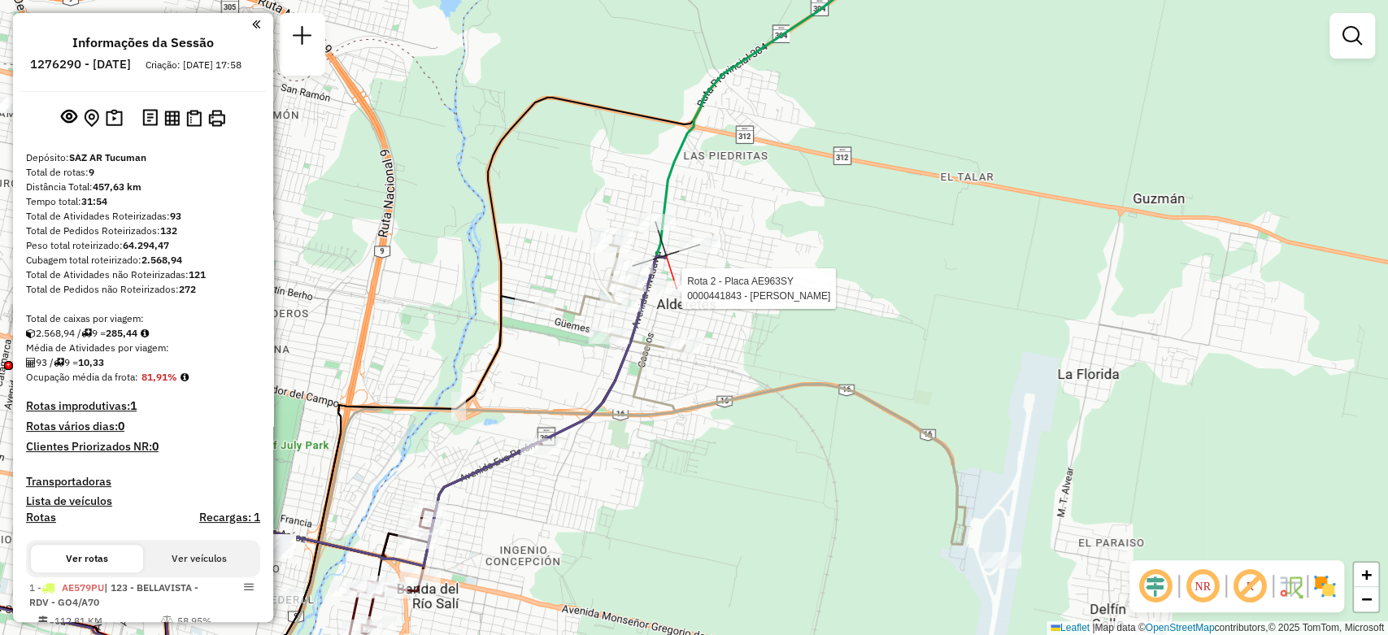
select select "**********"
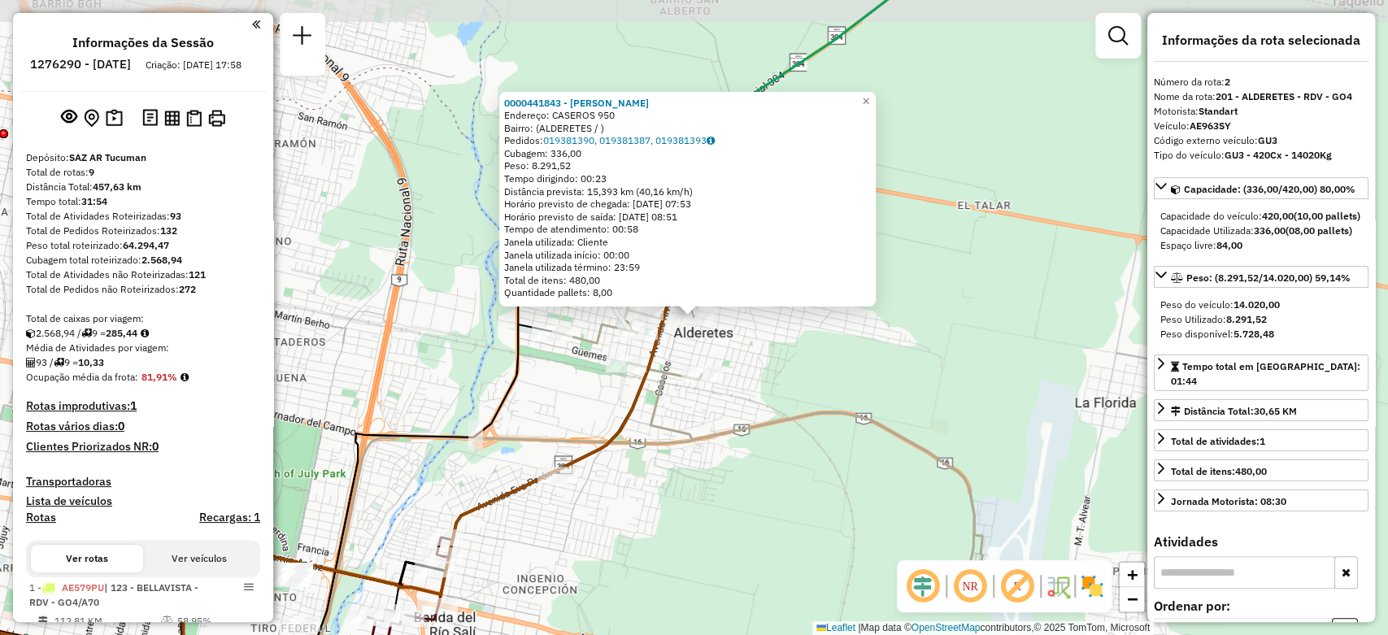
scroll to position [669, 0]
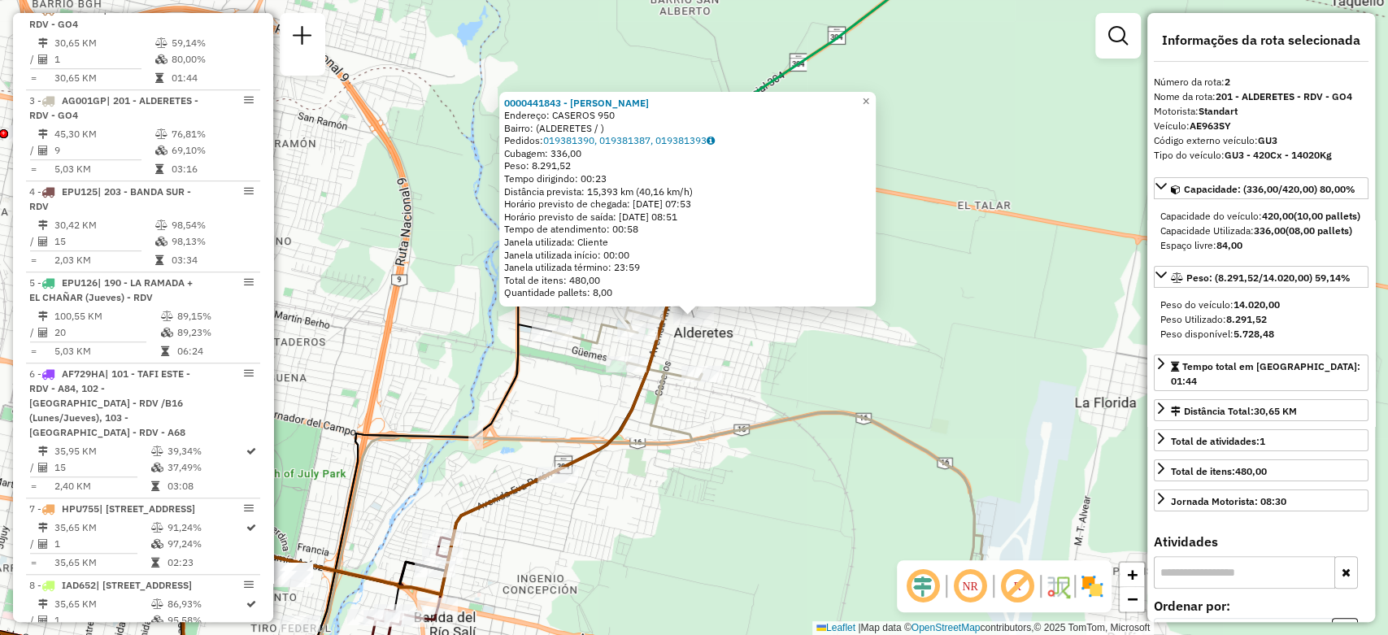
click at [750, 308] on div "0000441843 - [PERSON_NAME]: CASEROS 950 Bairro: (ALDERETES / ) Pedidos: 0193813…" at bounding box center [694, 317] width 1388 height 635
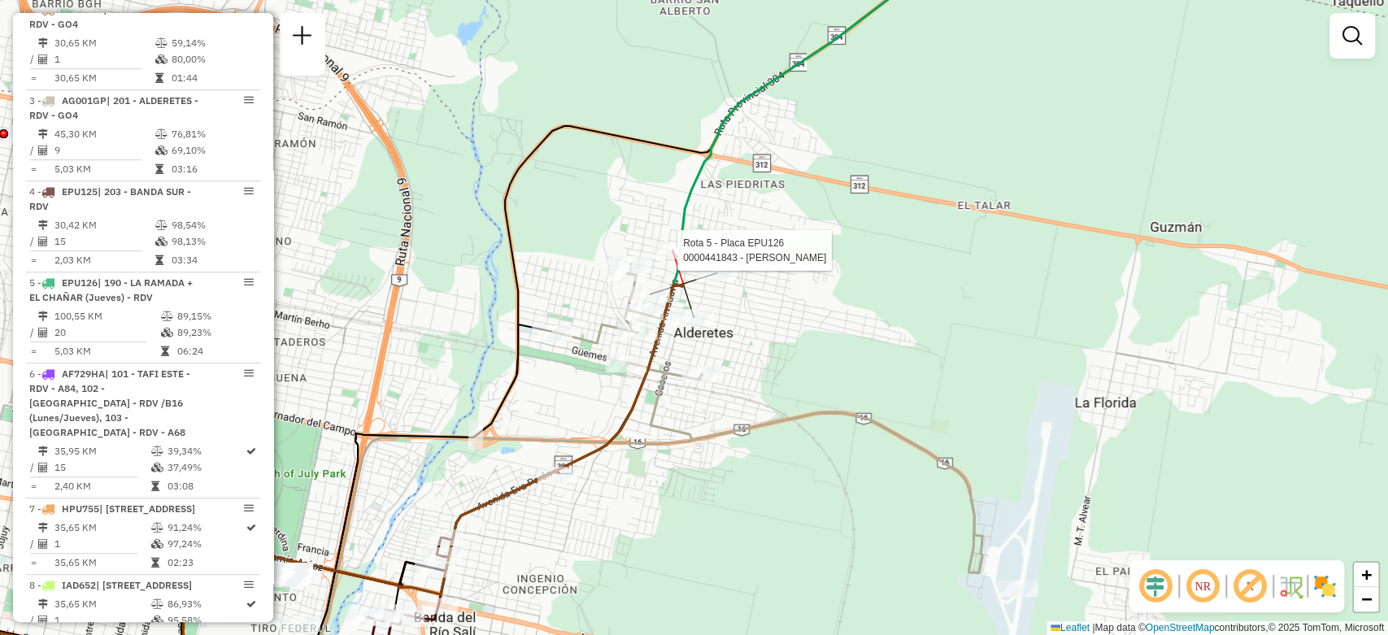
select select "**********"
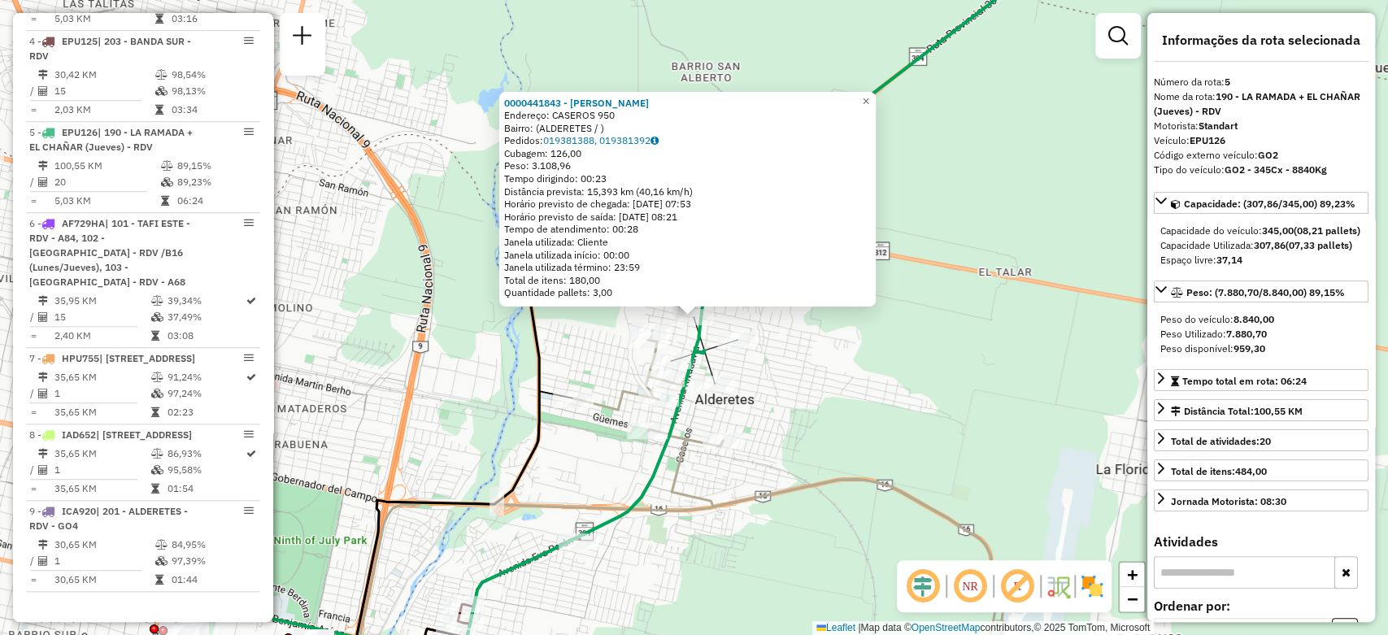
scroll to position [942, 0]
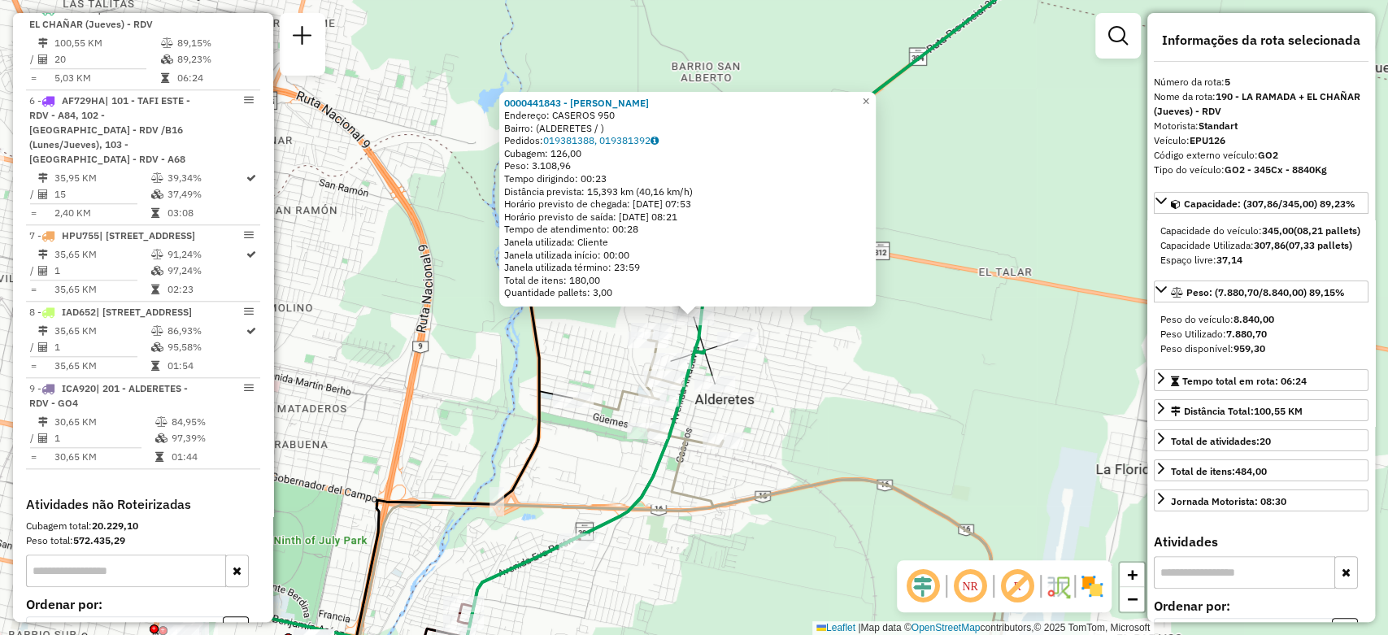
click at [837, 356] on div "0000441843 - [PERSON_NAME] [PERSON_NAME]: CASEROS 950 Bairro: (ALDERETES / ) Pe…" at bounding box center [694, 317] width 1388 height 635
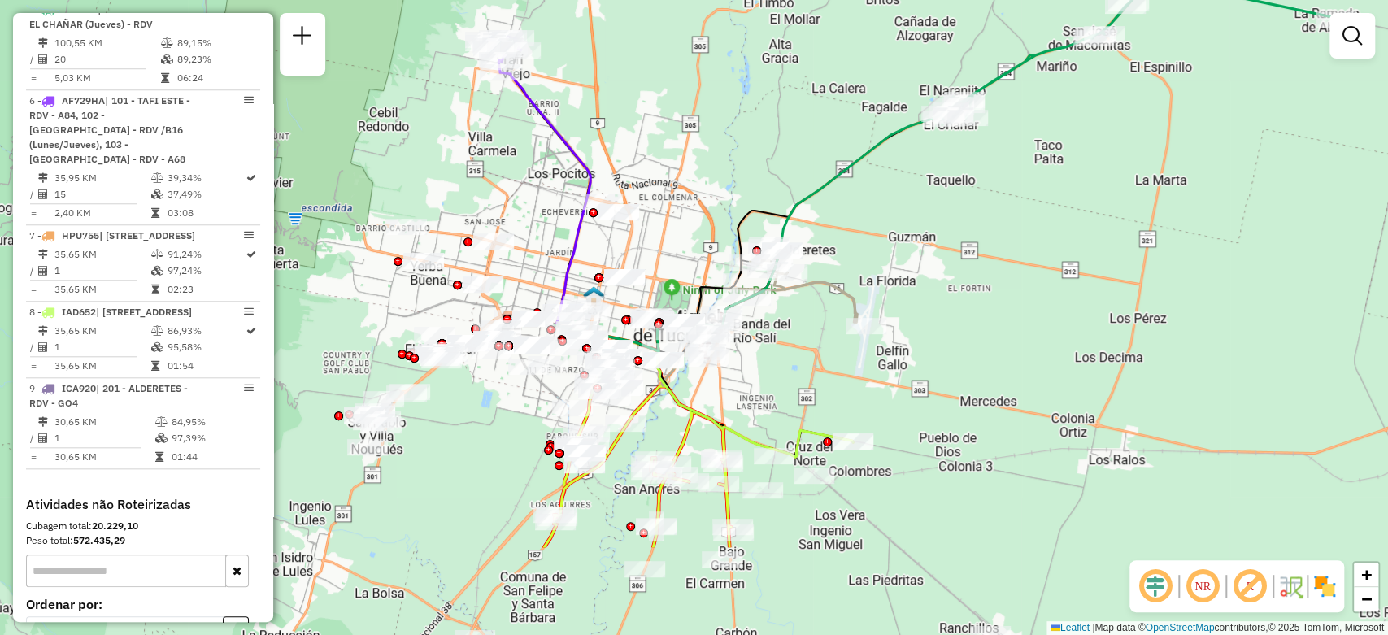
drag, startPoint x: 764, startPoint y: 511, endPoint x: 787, endPoint y: 359, distance: 152.9
click at [787, 359] on div "Janela de atendimento Grade de atendimento Capacidade Transportadoras Veículos …" at bounding box center [694, 317] width 1388 height 635
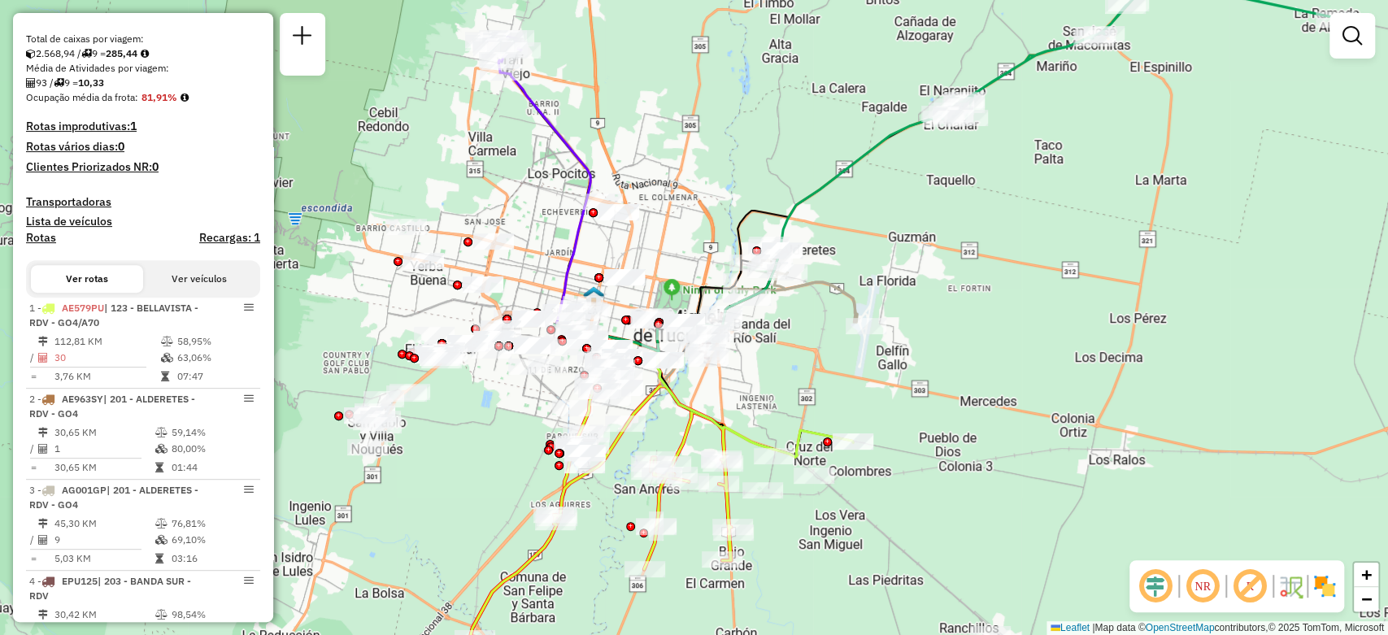
scroll to position [0, 0]
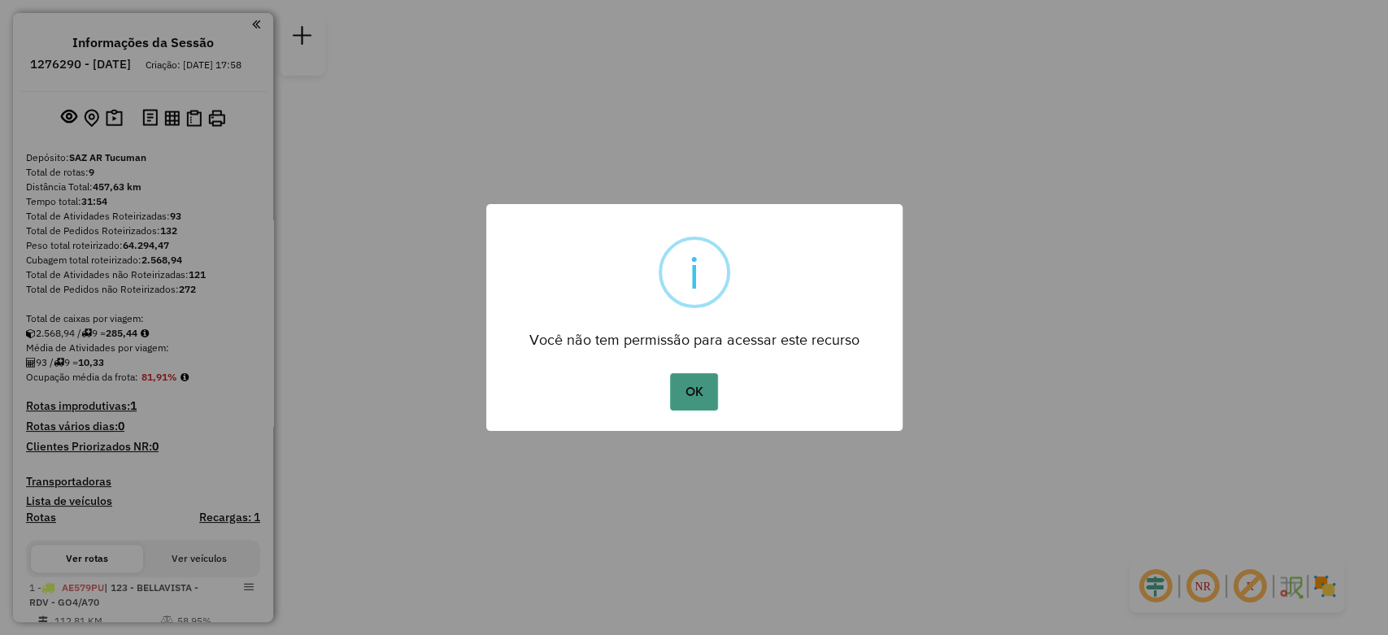
click at [696, 393] on button "OK" at bounding box center [694, 391] width 48 height 37
click at [698, 395] on button "OK" at bounding box center [694, 391] width 48 height 37
click at [682, 398] on button "OK" at bounding box center [694, 391] width 48 height 37
click at [703, 379] on button "OK" at bounding box center [694, 391] width 48 height 37
click at [695, 386] on button "OK" at bounding box center [694, 391] width 48 height 37
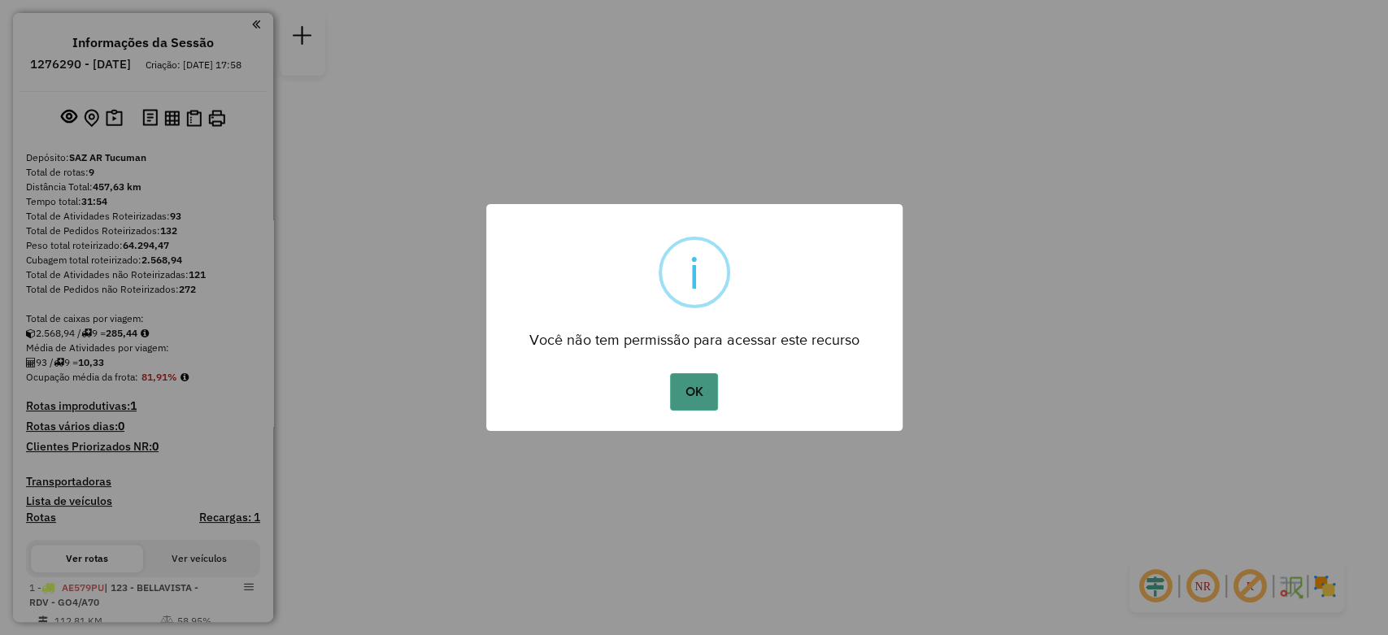
click at [687, 409] on button "OK" at bounding box center [694, 391] width 48 height 37
click at [685, 402] on button "OK" at bounding box center [694, 391] width 48 height 37
click at [688, 392] on button "OK" at bounding box center [694, 391] width 48 height 37
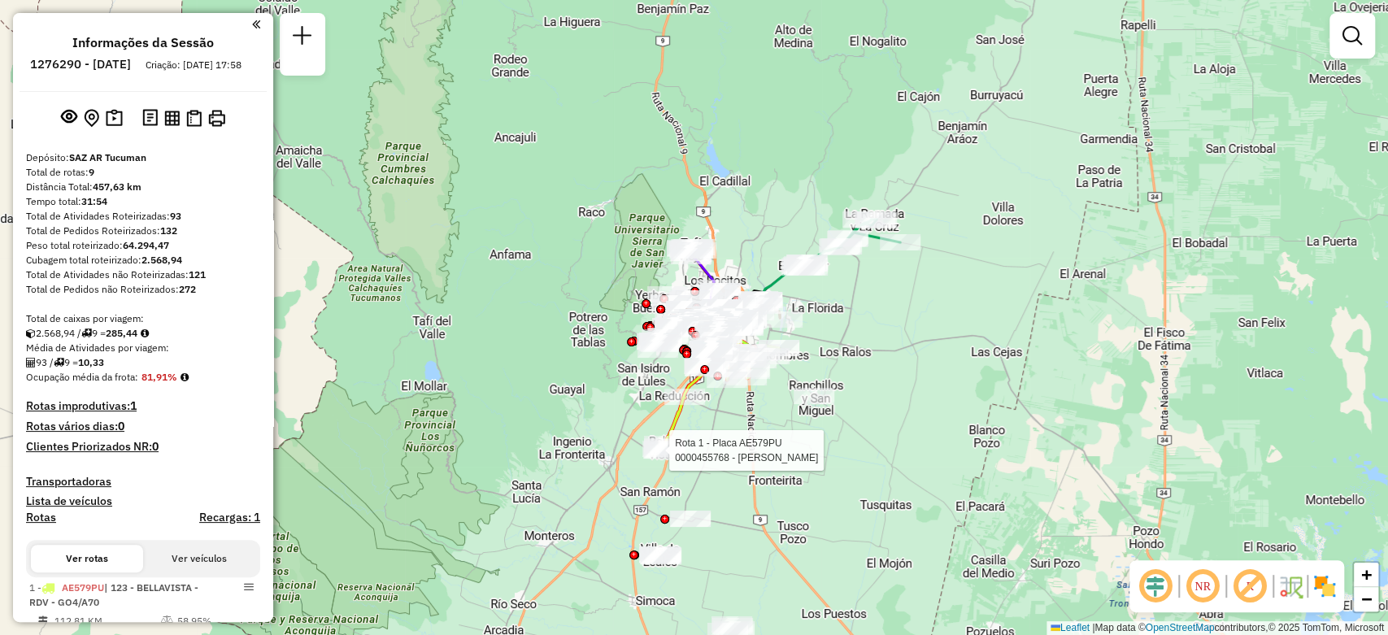
select select "**********"
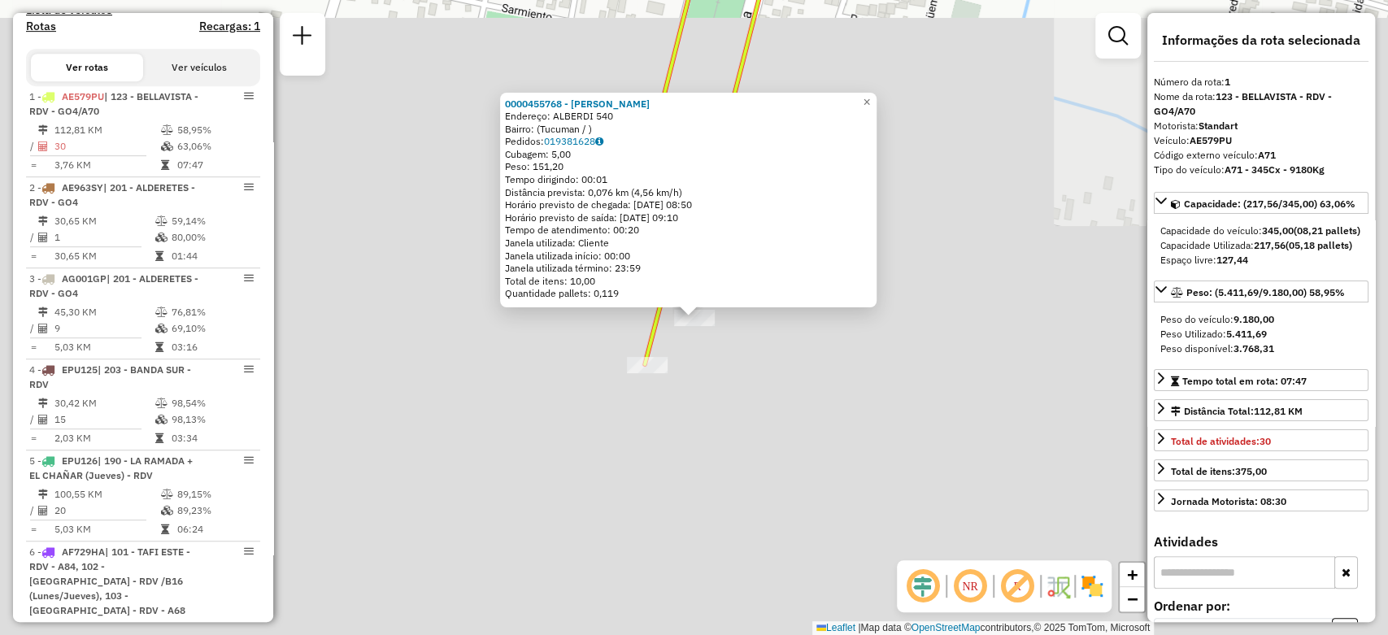
scroll to position [578, 0]
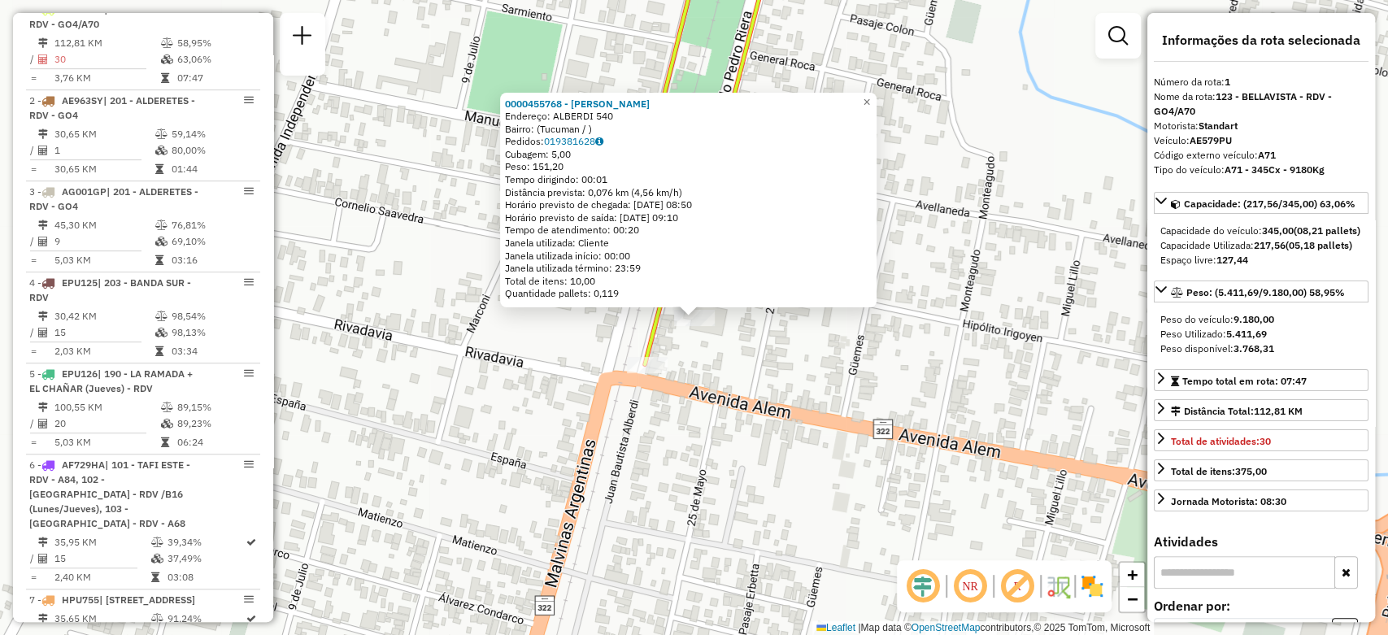
click at [807, 398] on div "0000455768 - LIN YUEYING Endereço: ALBERDI 540 Bairro: (Tucuman / ) Pedidos: 01…" at bounding box center [694, 317] width 1388 height 635
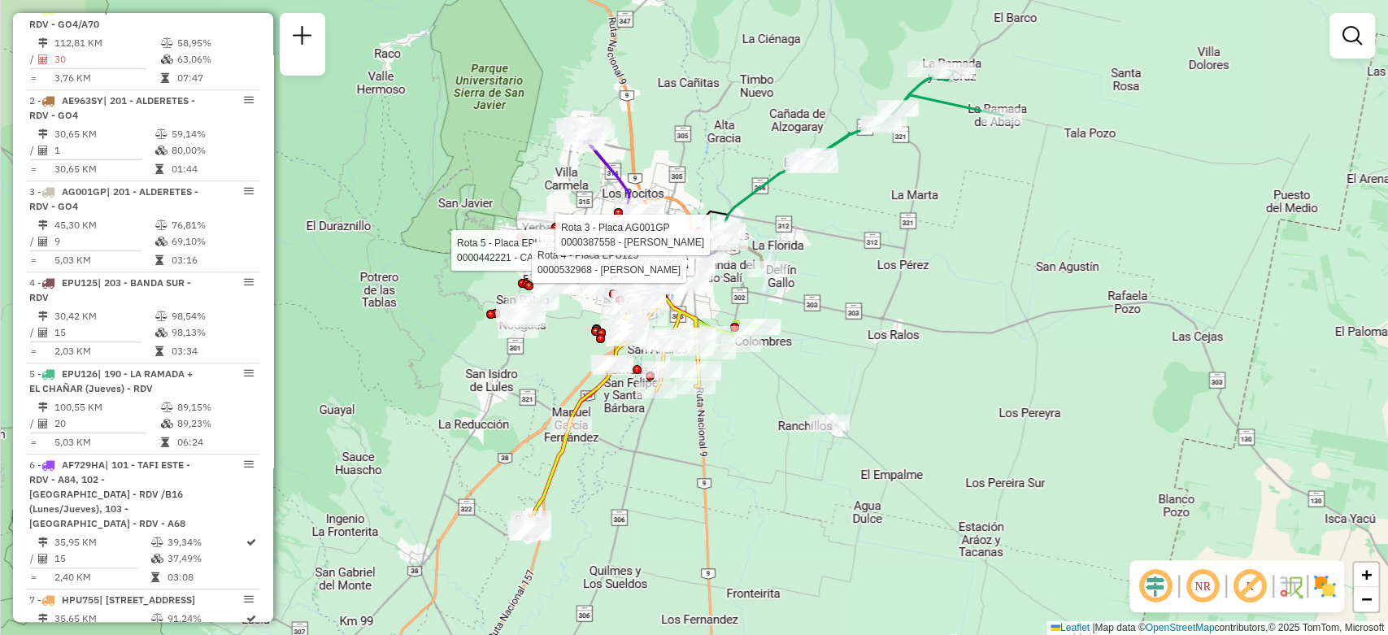
select select "**********"
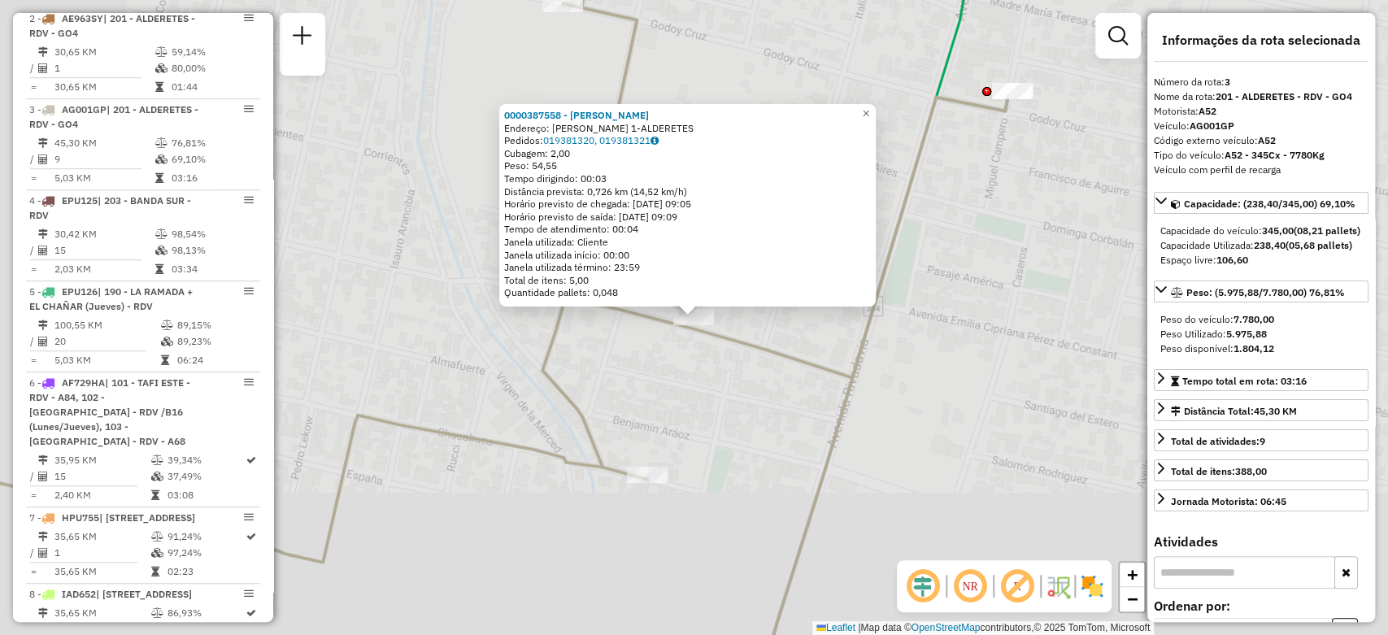
scroll to position [760, 0]
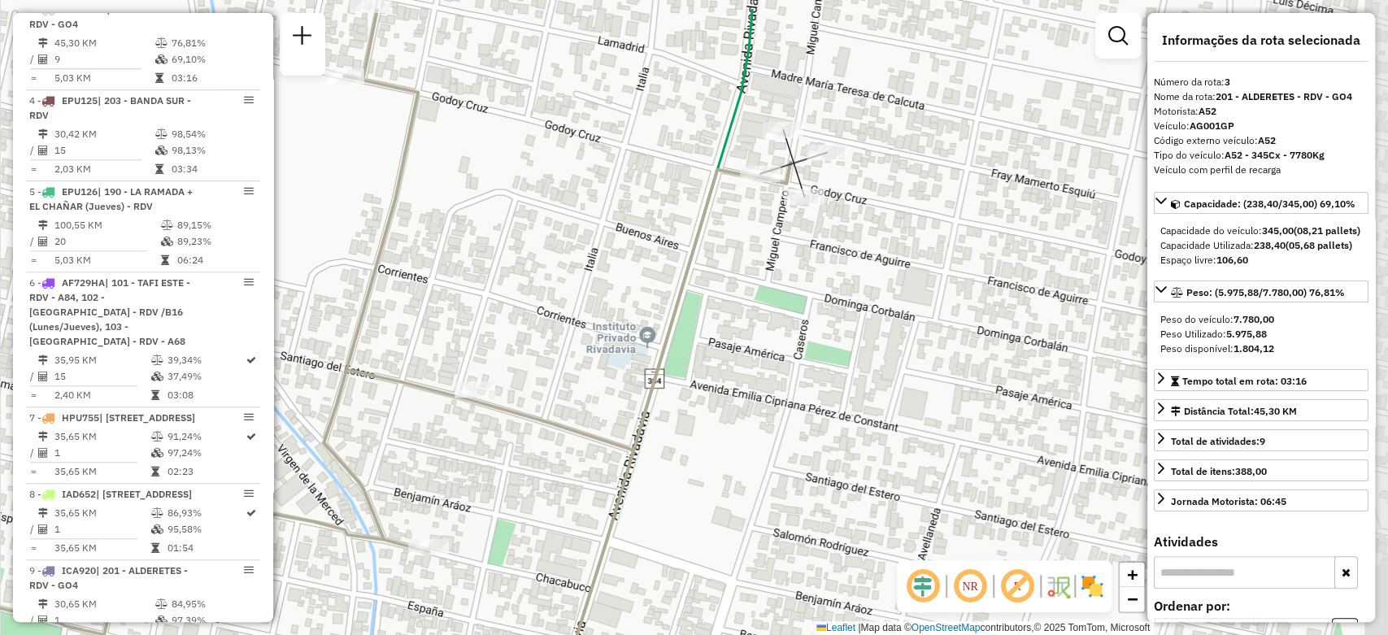
drag, startPoint x: 963, startPoint y: 242, endPoint x: 744, endPoint y: 317, distance: 231.9
click at [744, 317] on div "Janela de atendimento Grade de atendimento Capacidade Transportadoras Veículos …" at bounding box center [694, 317] width 1388 height 635
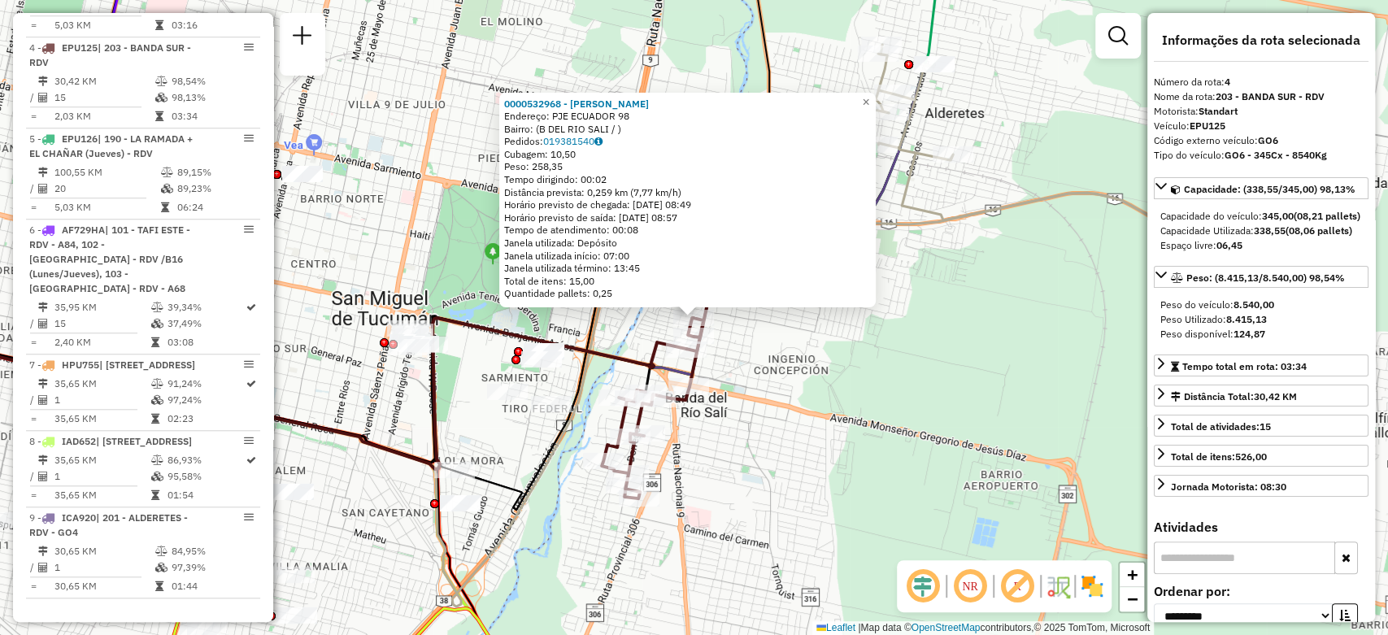
scroll to position [851, 0]
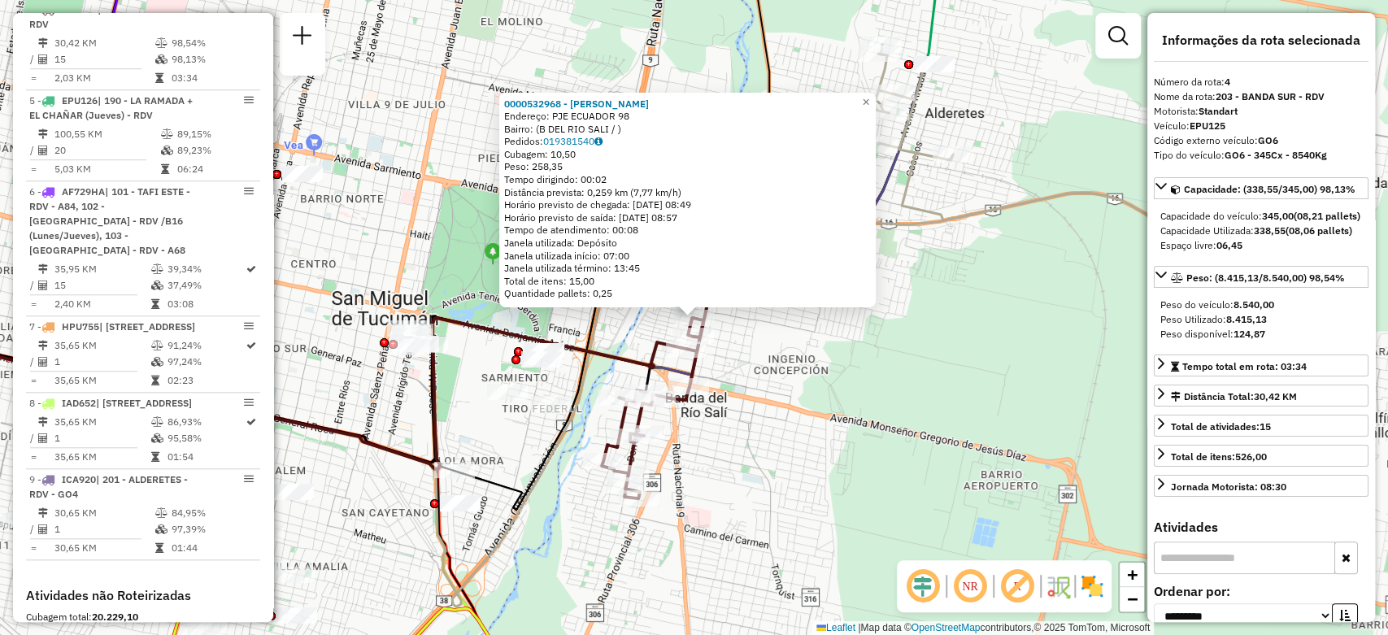
click at [433, 81] on div "0000532968 - Herrera Ivana Edith Endereço: PJE ECUADOR 98 Bairro: (B DEL RIO SA…" at bounding box center [694, 317] width 1388 height 635
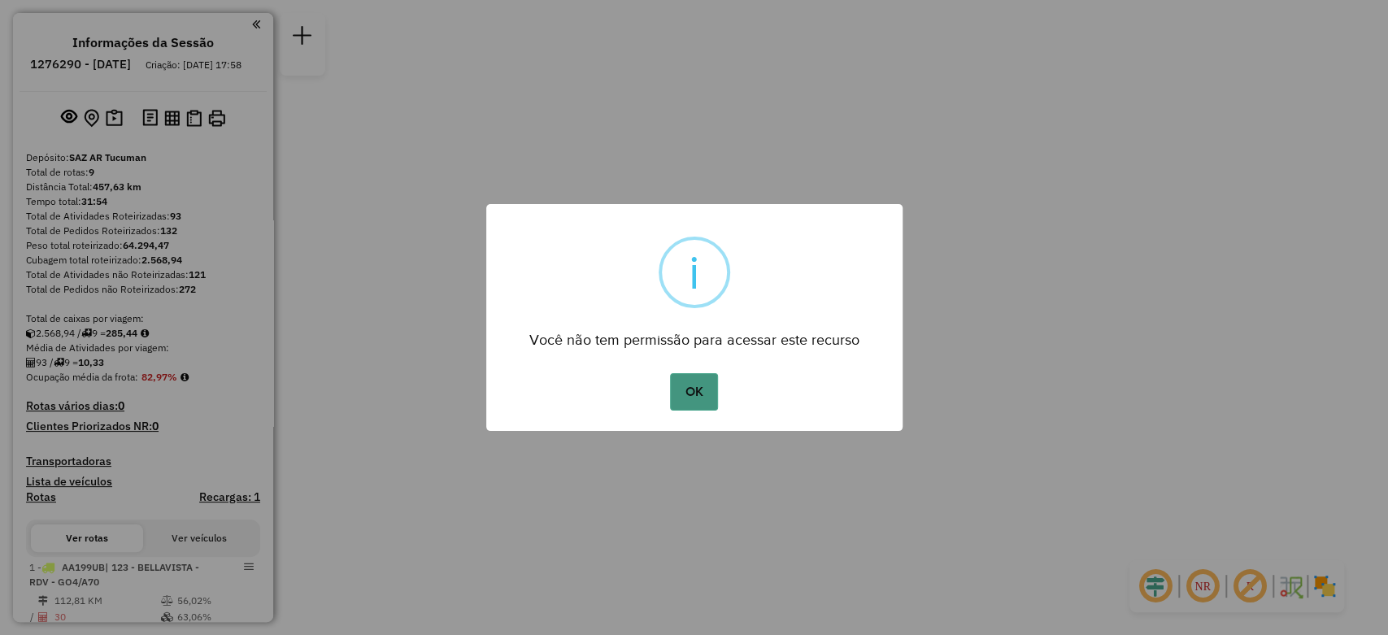
click at [713, 381] on button "OK" at bounding box center [694, 391] width 48 height 37
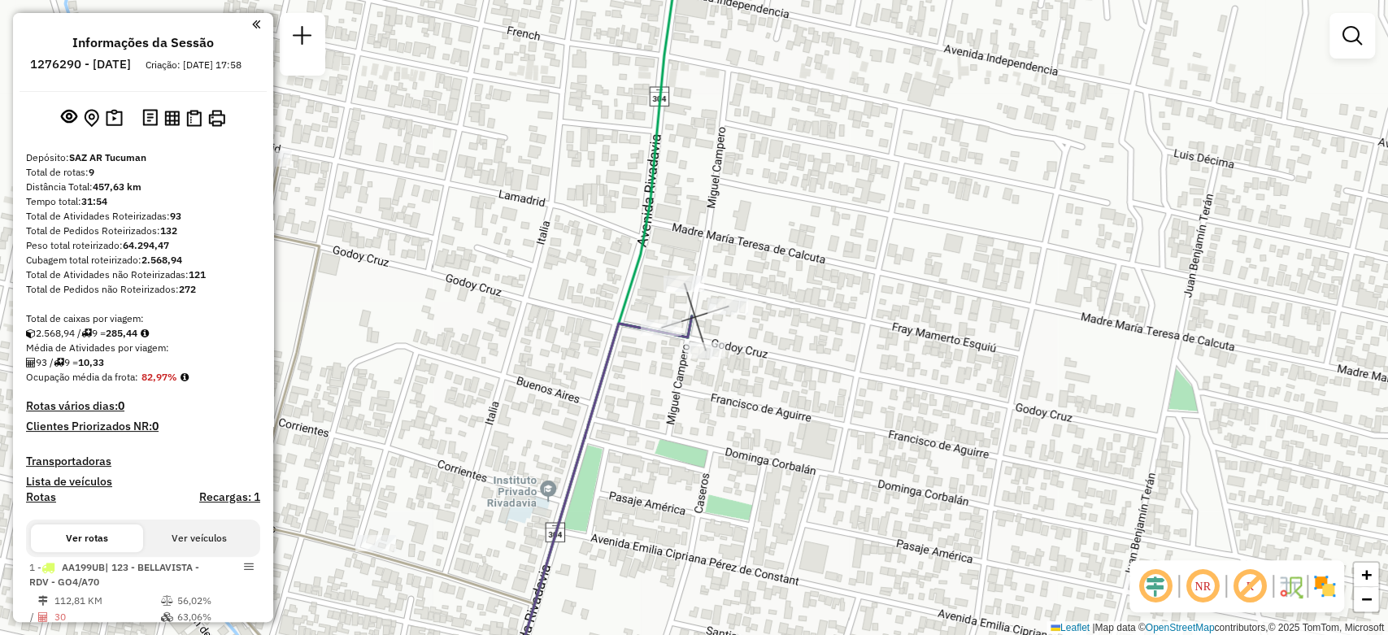
click at [839, 408] on div "Janela de atendimento Grade de atendimento Capacidade Transportadoras Veículos …" at bounding box center [694, 317] width 1388 height 635
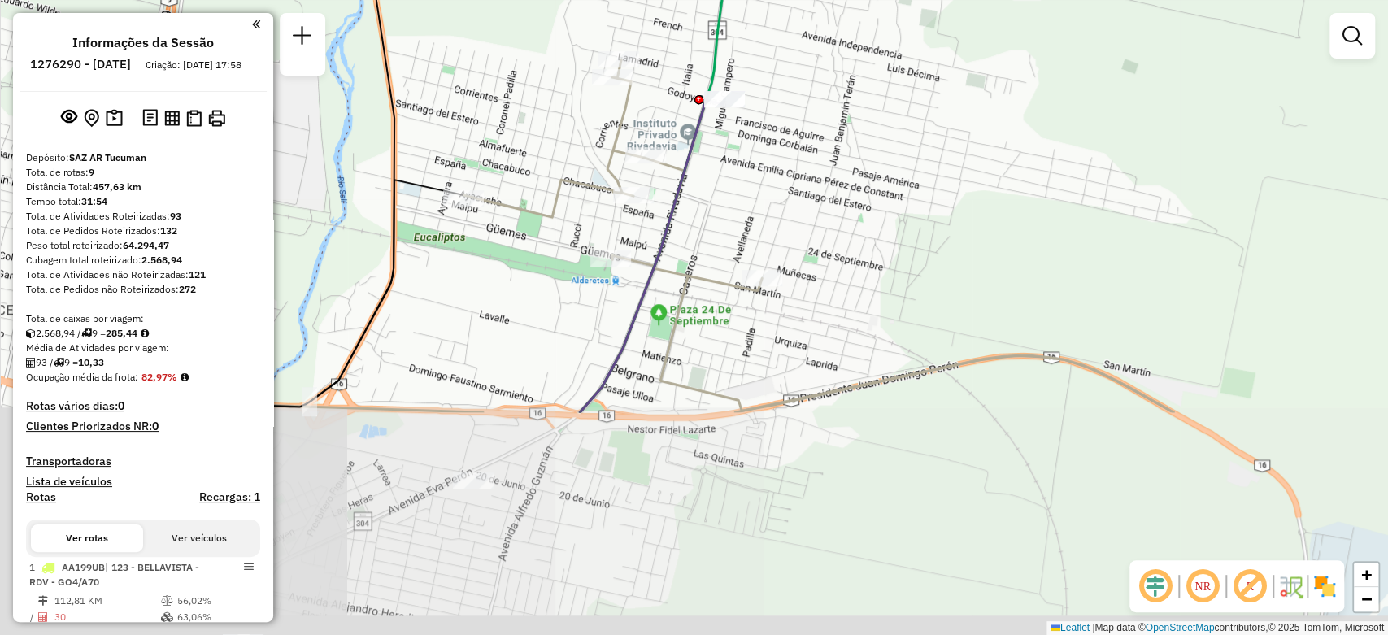
drag, startPoint x: 835, startPoint y: 463, endPoint x: 754, endPoint y: 167, distance: 307.7
click at [754, 167] on div "Janela de atendimento Grade de atendimento Capacidade Transportadoras Veículos …" at bounding box center [694, 317] width 1388 height 635
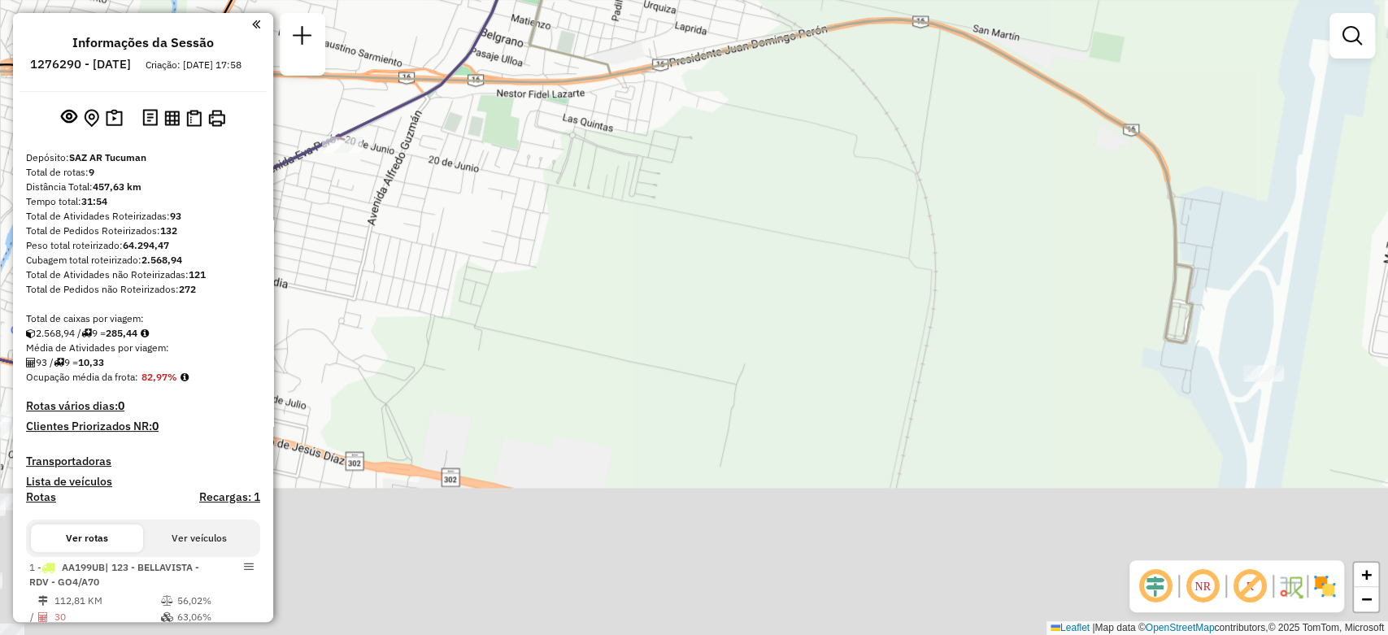
drag, startPoint x: 841, startPoint y: 516, endPoint x: 707, endPoint y: 178, distance: 363.9
click at [706, 172] on div "Janela de atendimento Grade de atendimento Capacidade Transportadoras Veículos …" at bounding box center [694, 317] width 1388 height 635
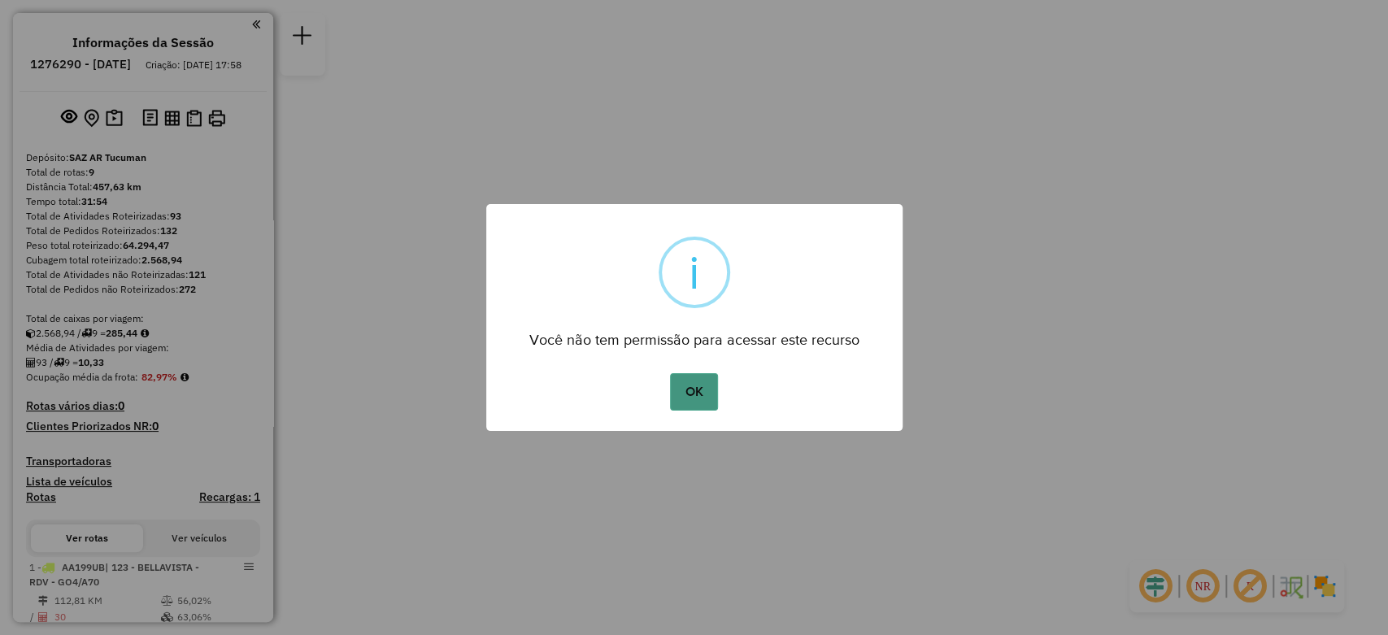
click at [707, 382] on button "OK" at bounding box center [694, 391] width 48 height 37
click at [708, 381] on button "OK" at bounding box center [694, 391] width 48 height 37
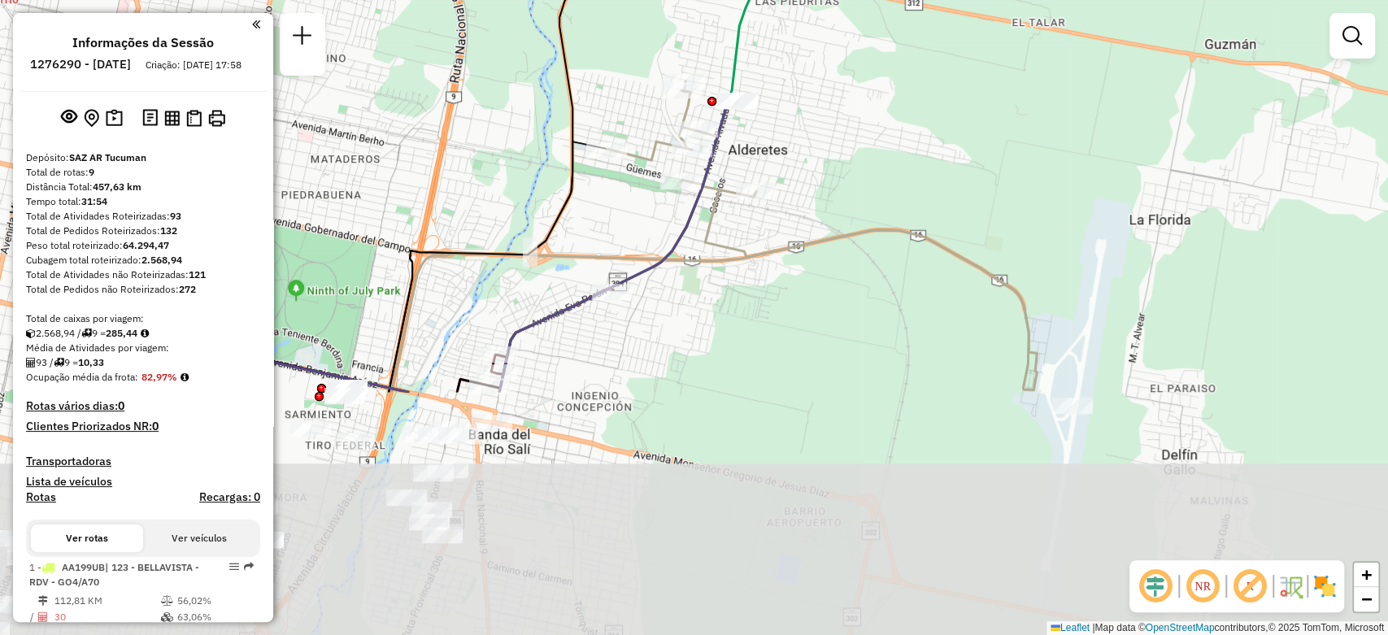
drag, startPoint x: 837, startPoint y: 494, endPoint x: 786, endPoint y: 72, distance: 425.1
click at [786, 72] on div "Janela de atendimento Grade de atendimento Capacidade Transportadoras Veículos …" at bounding box center [694, 317] width 1388 height 635
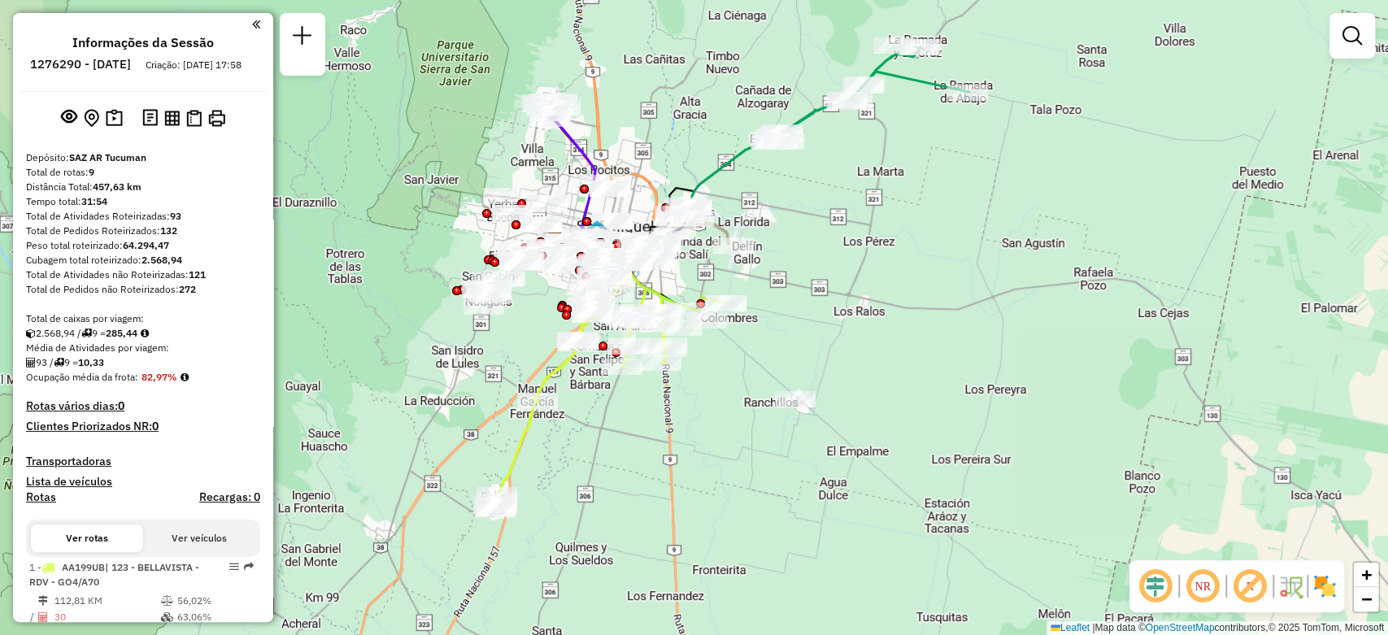
drag, startPoint x: 567, startPoint y: 457, endPoint x: 689, endPoint y: 389, distance: 140.1
click at [689, 389] on div "Janela de atendimento Grade de atendimento Capacidade Transportadoras Veículos …" at bounding box center [694, 317] width 1388 height 635
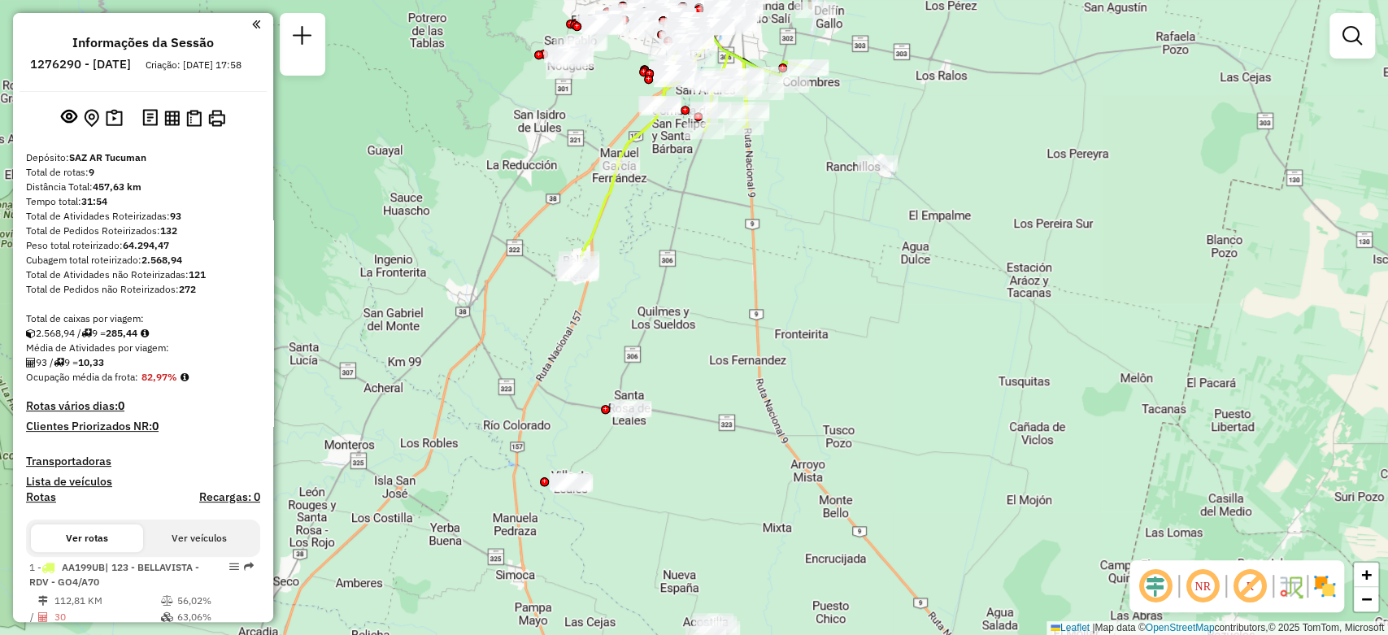
drag, startPoint x: 530, startPoint y: 537, endPoint x: 612, endPoint y: 301, distance: 249.7
click at [612, 301] on div "Janela de atendimento Grade de atendimento Capacidade Transportadoras Veículos …" at bounding box center [694, 317] width 1388 height 635
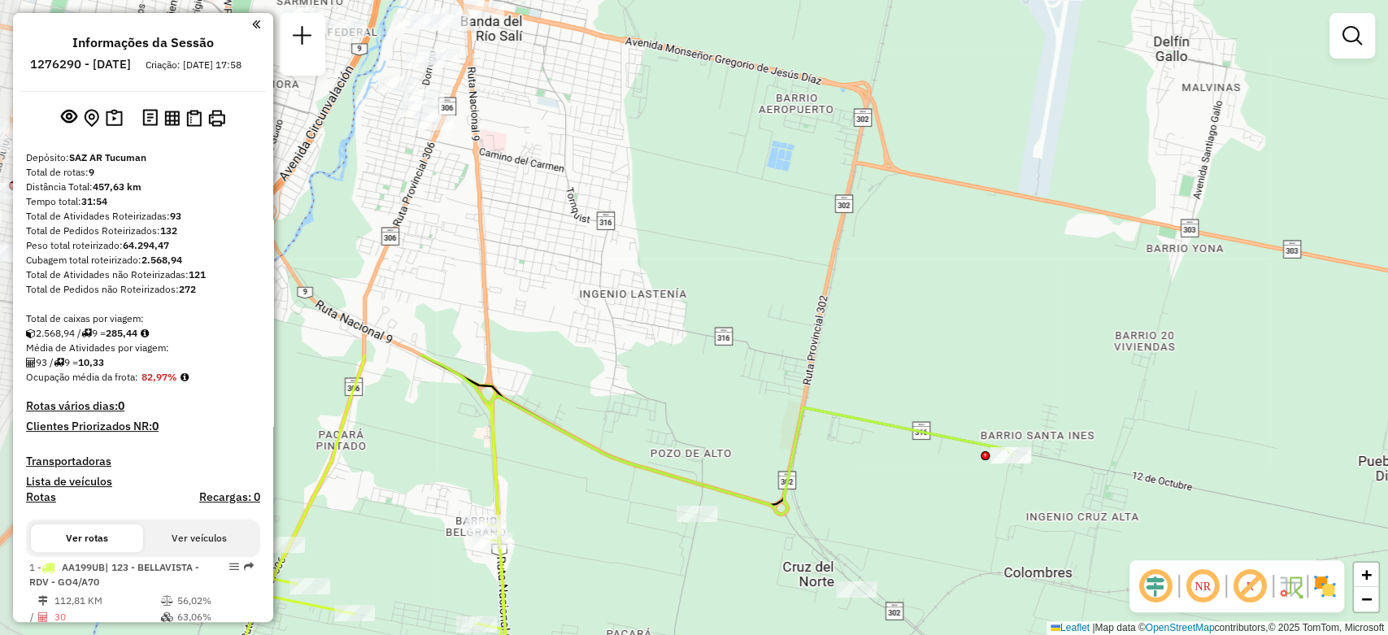
drag, startPoint x: 655, startPoint y: 148, endPoint x: 738, endPoint y: 361, distance: 228.6
click at [880, 555] on div "Janela de atendimento Grade de atendimento Capacidade Transportadoras Veículos …" at bounding box center [694, 317] width 1388 height 635
